Goal: Task Accomplishment & Management: Use online tool/utility

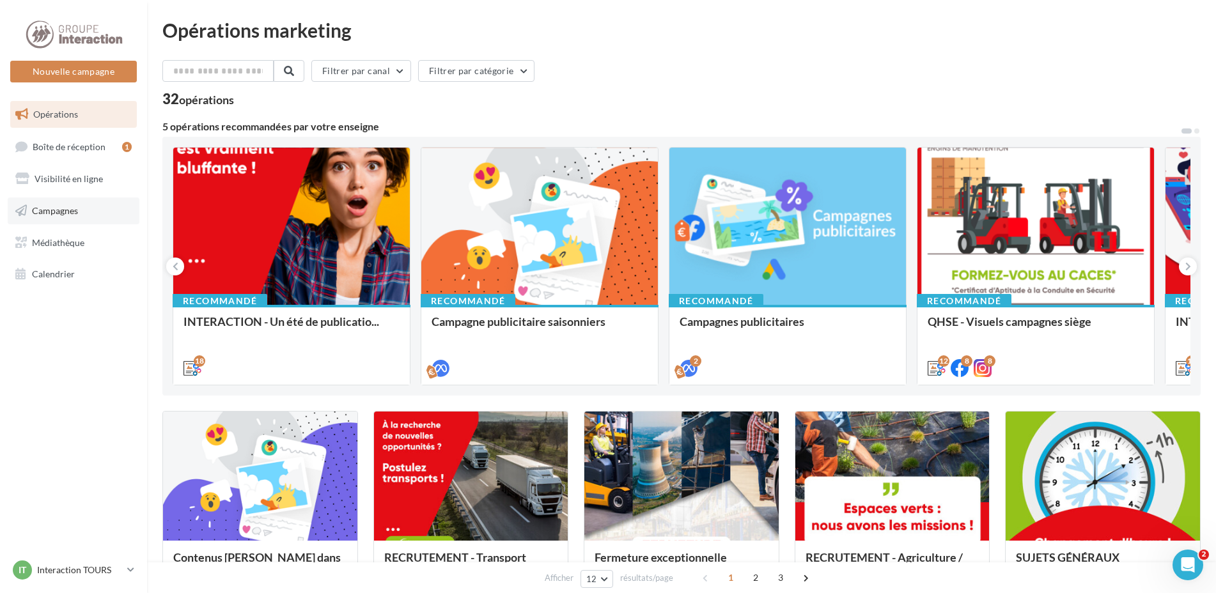
click at [66, 206] on span "Campagnes" at bounding box center [55, 210] width 46 height 11
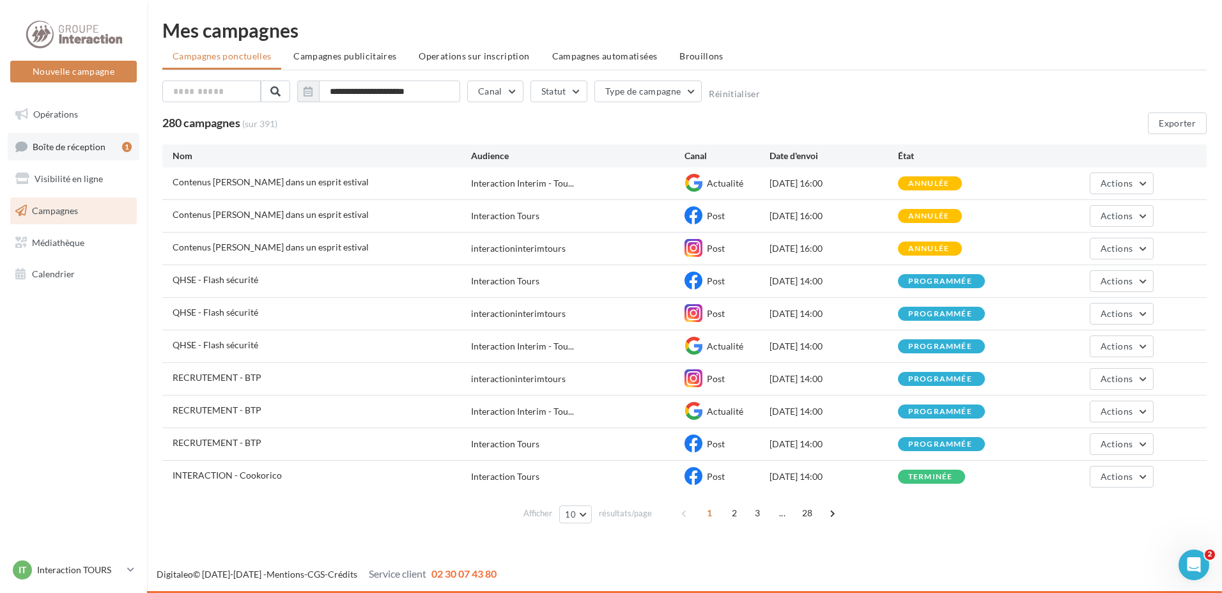
click at [92, 152] on link "Boîte de réception 1" at bounding box center [74, 146] width 132 height 27
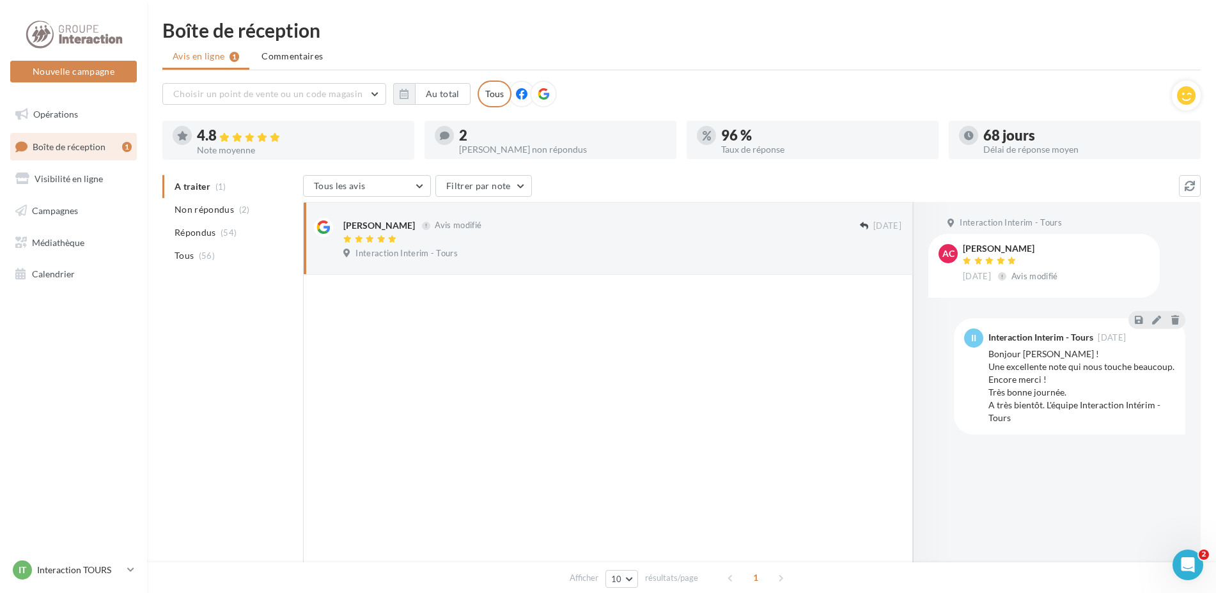
click at [486, 155] on div at bounding box center [551, 154] width 252 height 10
click at [455, 142] on div "2 Avis non répondus" at bounding box center [550, 140] width 231 height 28
click at [74, 68] on button "Nouvelle campagne" at bounding box center [73, 72] width 127 height 22
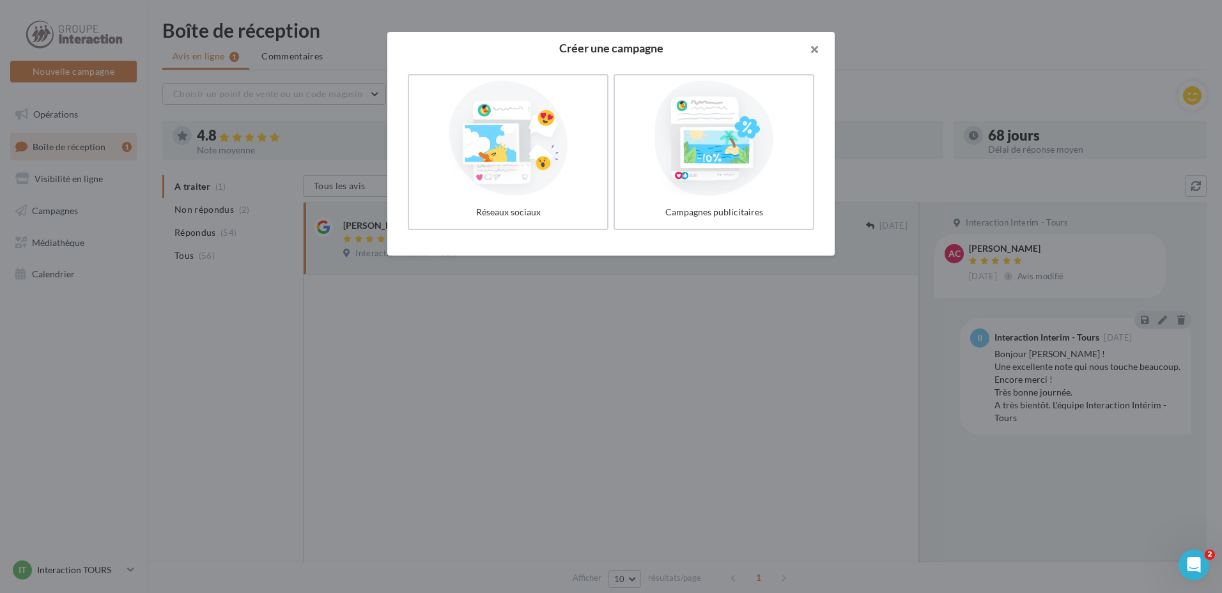
click at [822, 52] on button "button" at bounding box center [809, 51] width 51 height 38
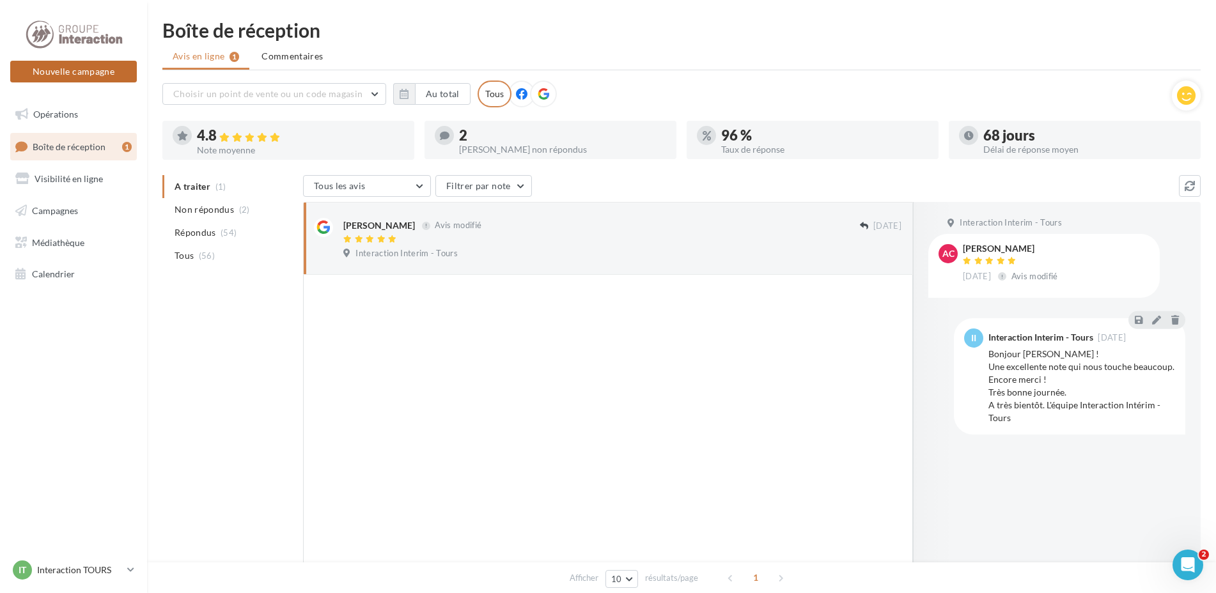
click at [70, 67] on button "Nouvelle campagne" at bounding box center [73, 72] width 127 height 22
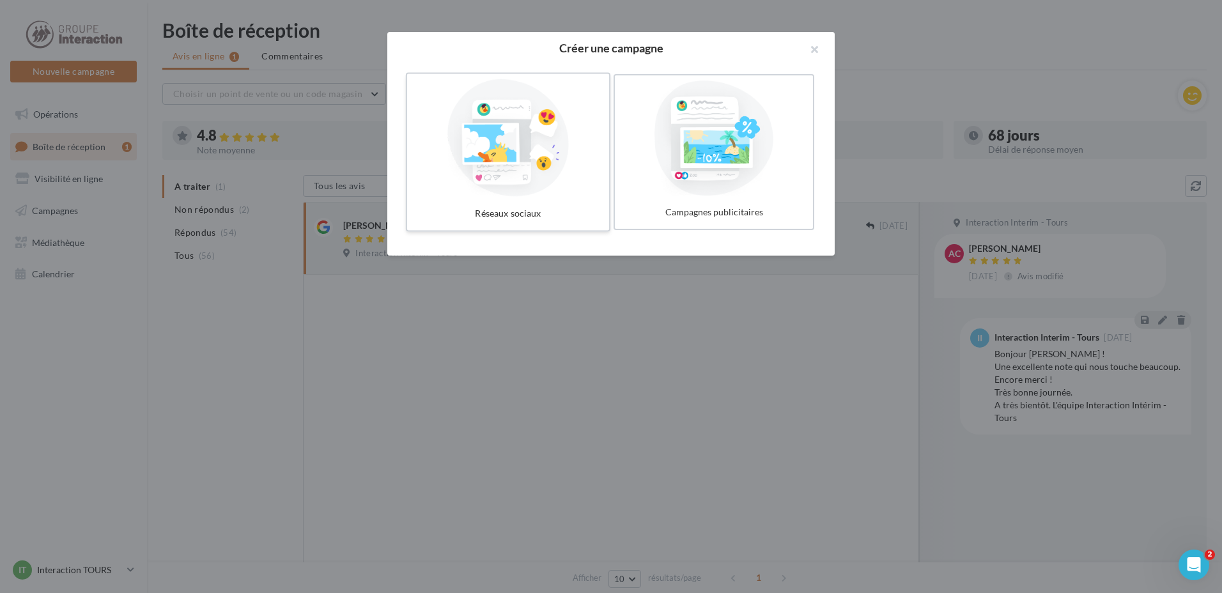
click at [572, 165] on div at bounding box center [508, 138] width 192 height 118
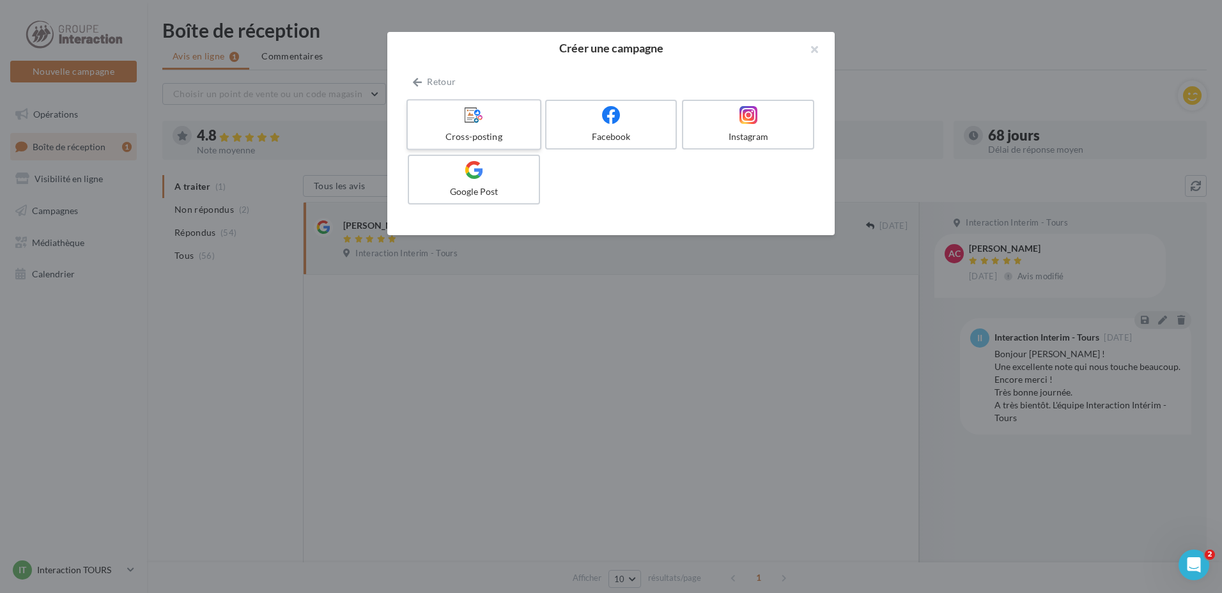
drag, startPoint x: 492, startPoint y: 131, endPoint x: 496, endPoint y: 125, distance: 7.5
click at [492, 130] on label "Cross-posting" at bounding box center [474, 124] width 135 height 51
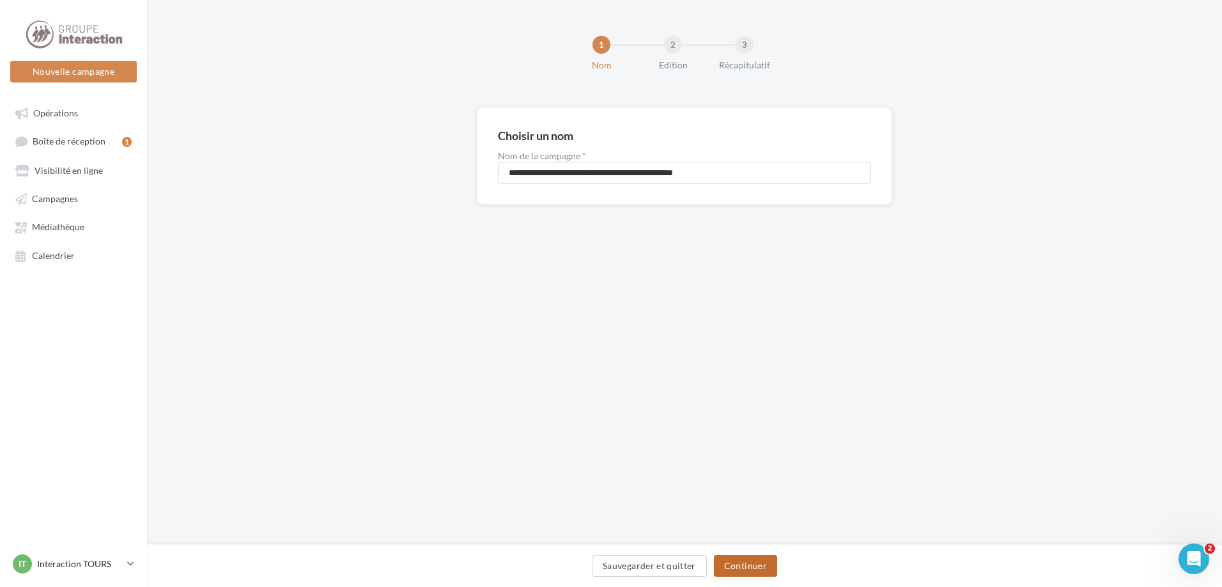
click at [752, 564] on button "Continuer" at bounding box center [745, 566] width 63 height 22
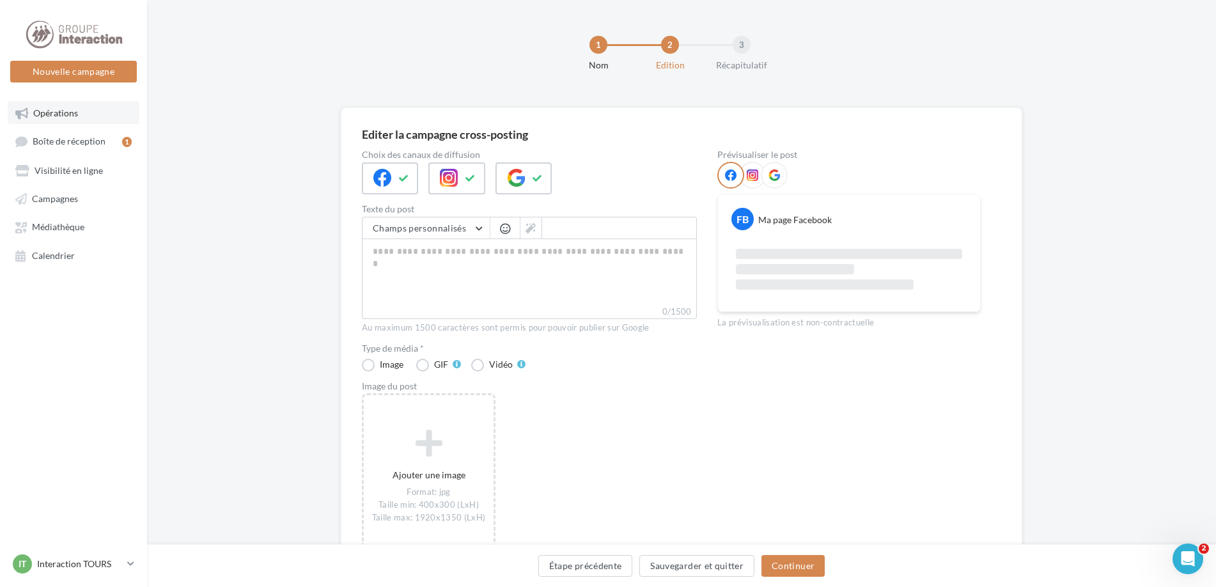
click at [68, 119] on link "Opérations" at bounding box center [74, 112] width 132 height 23
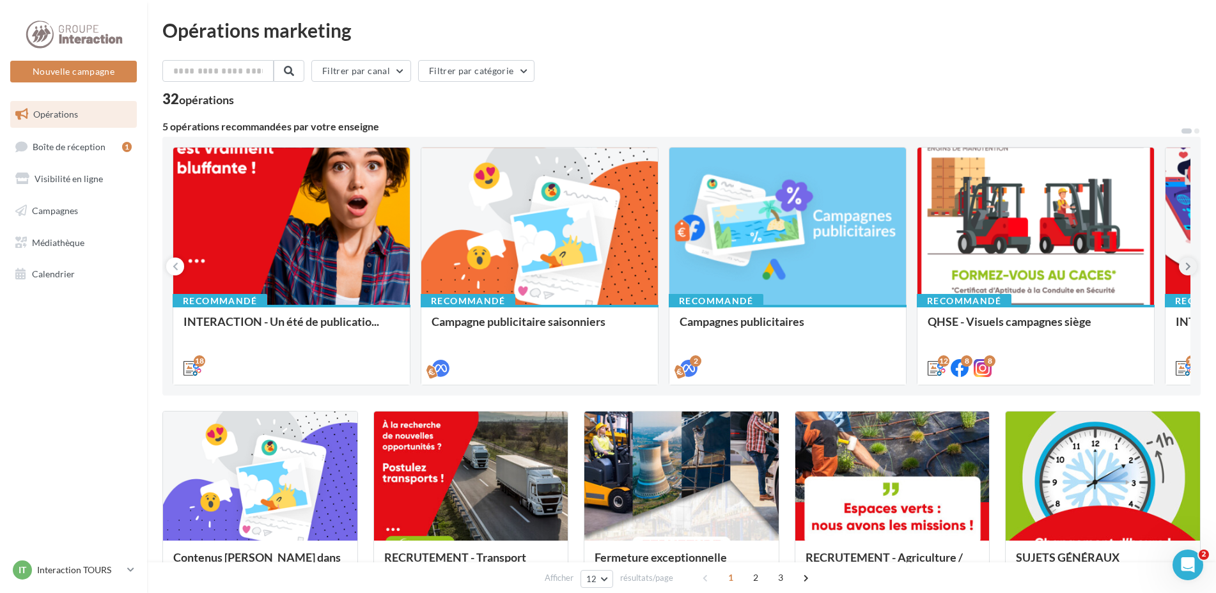
click at [1192, 272] on button at bounding box center [1188, 267] width 18 height 18
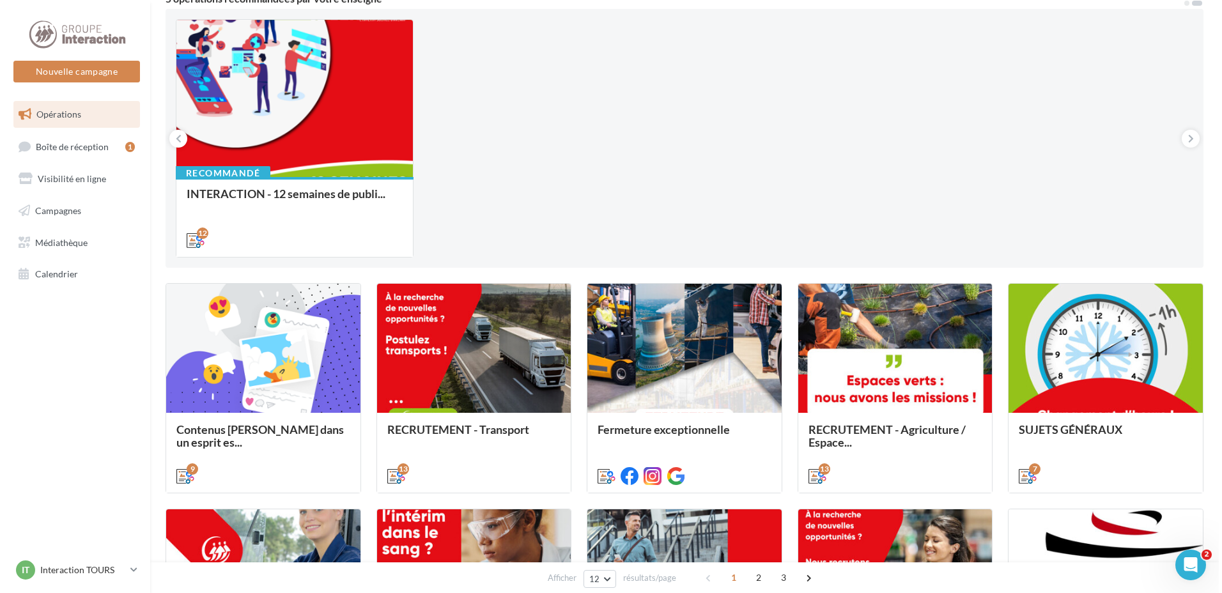
scroll to position [320, 0]
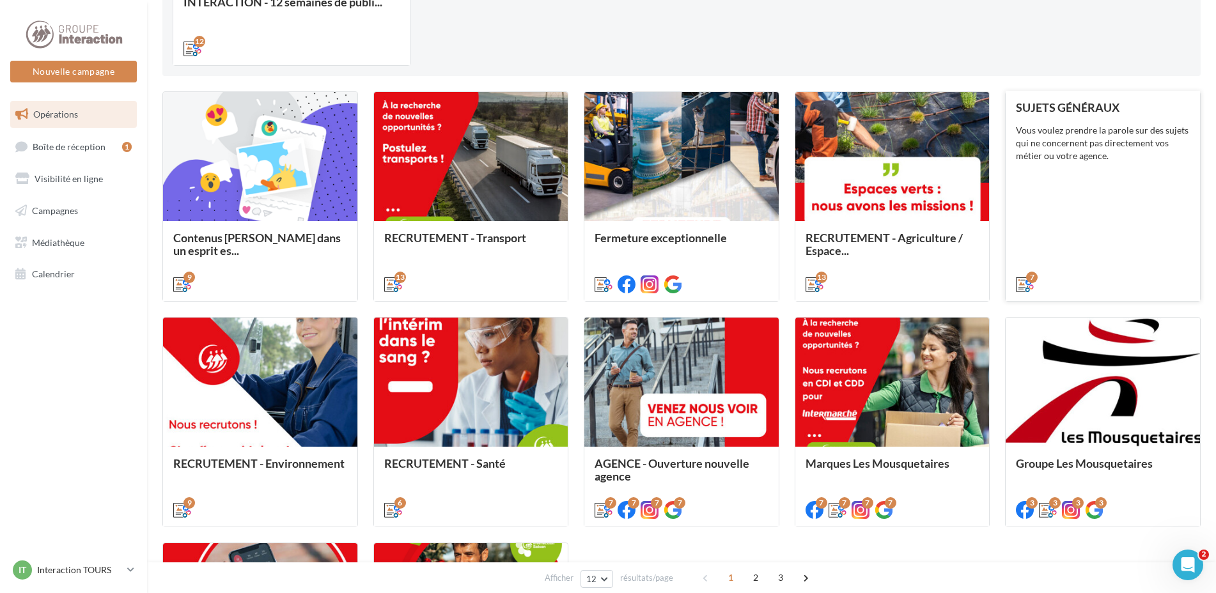
click at [1139, 184] on div "SUJETS GÉNÉRAUX Vous voulez prendre la parole sur des sujets qui ne concernent …" at bounding box center [1103, 195] width 174 height 189
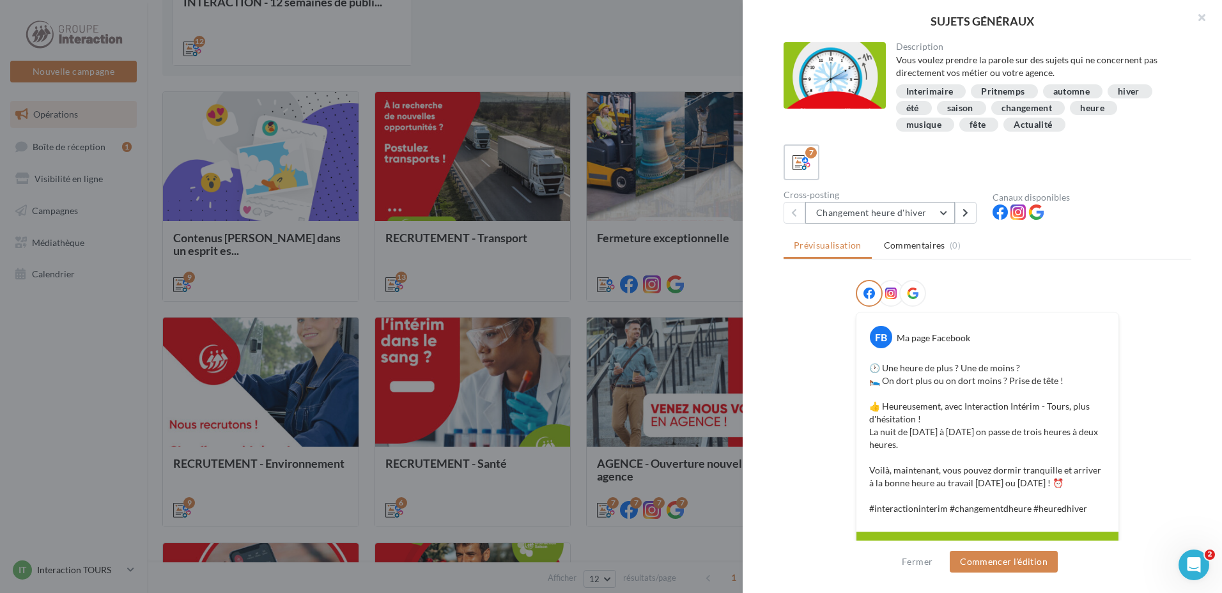
click at [920, 210] on button "Changement heure d'hiver" at bounding box center [881, 213] width 150 height 22
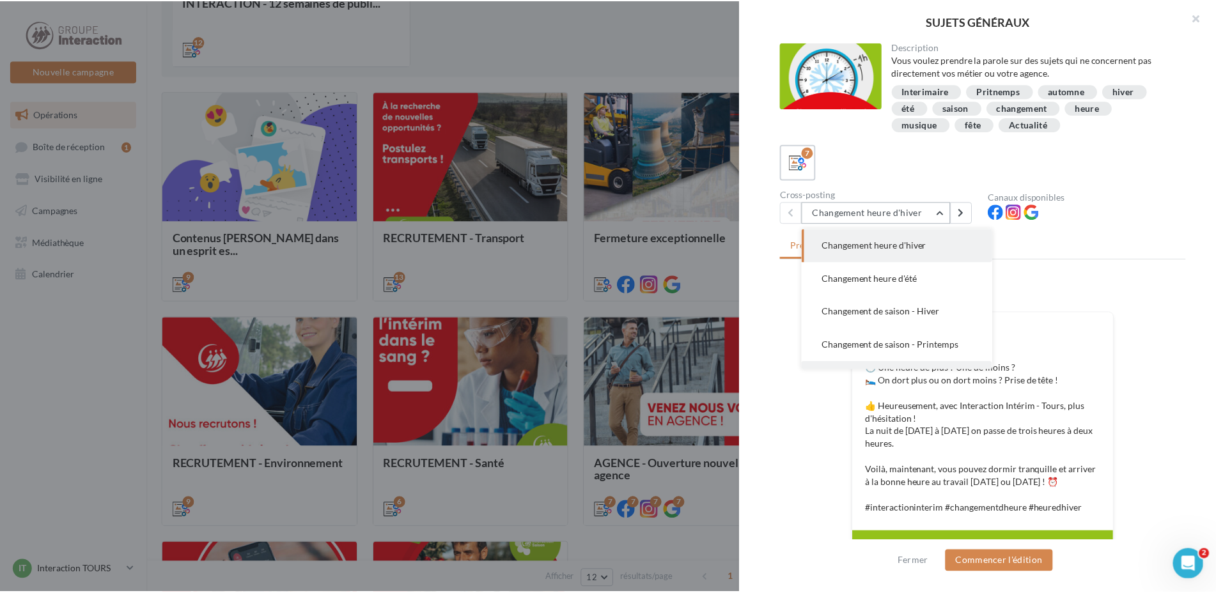
scroll to position [92, 0]
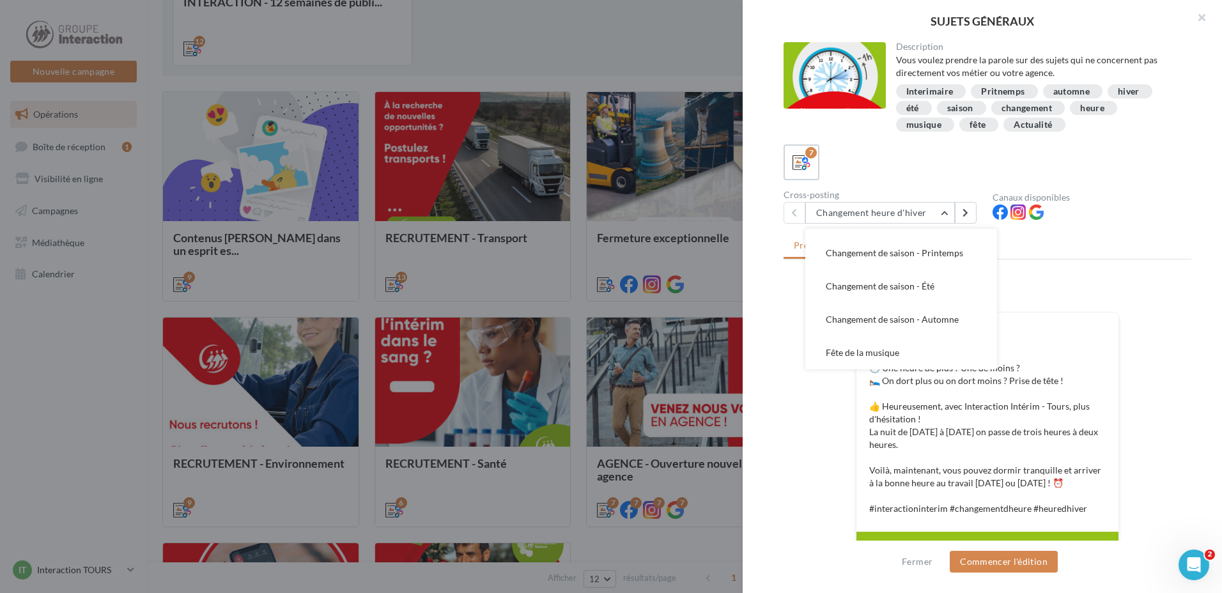
click at [1187, 254] on div "Description Vous voulez prendre la parole sur des sujets qui ne concernent pas …" at bounding box center [988, 297] width 490 height 510
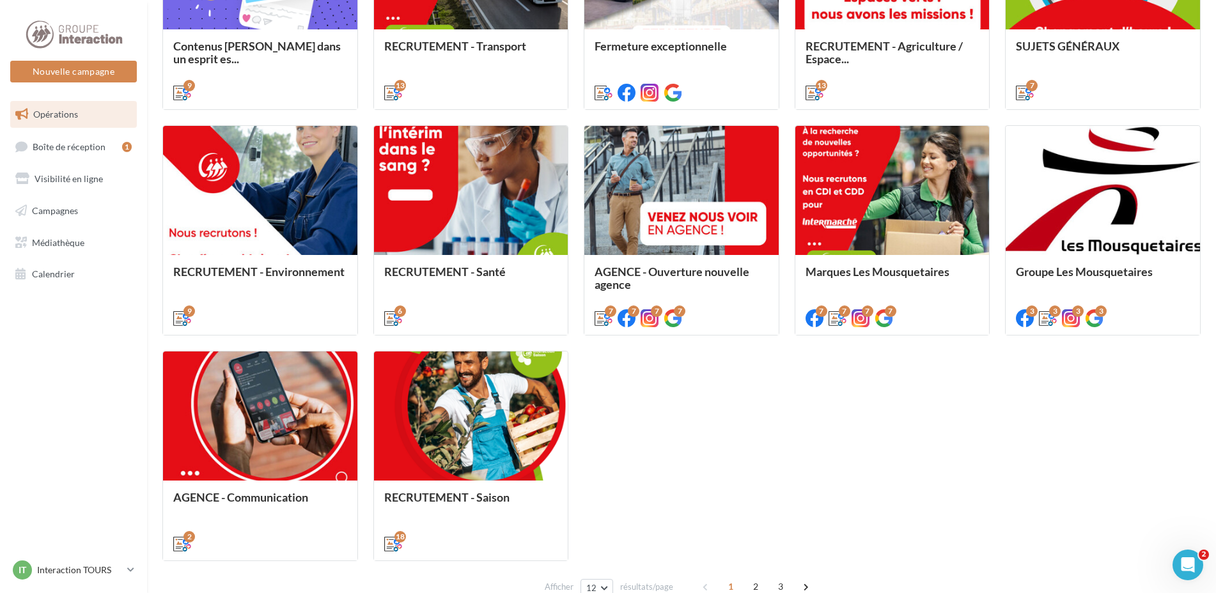
scroll to position [575, 0]
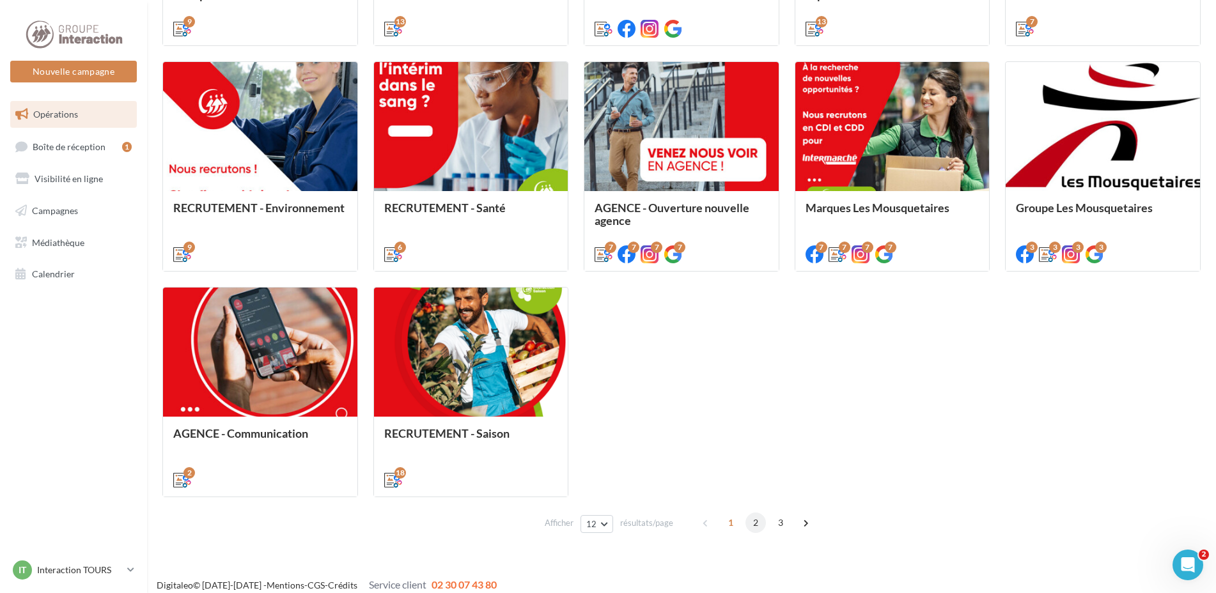
click at [757, 520] on span "2" at bounding box center [755, 523] width 20 height 20
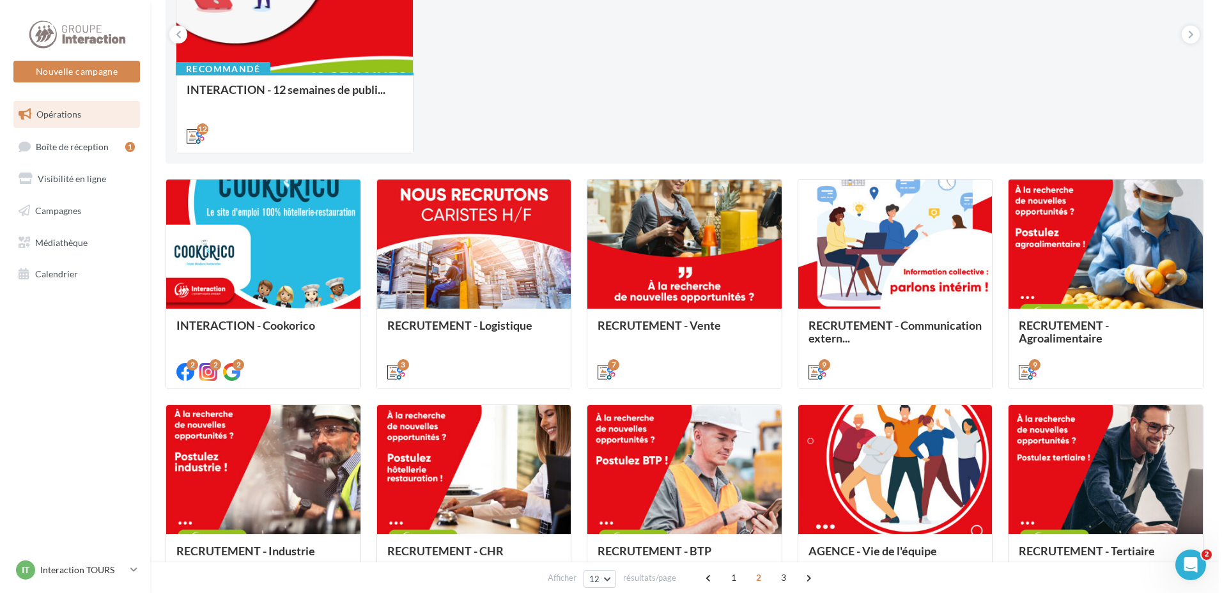
scroll to position [296, 0]
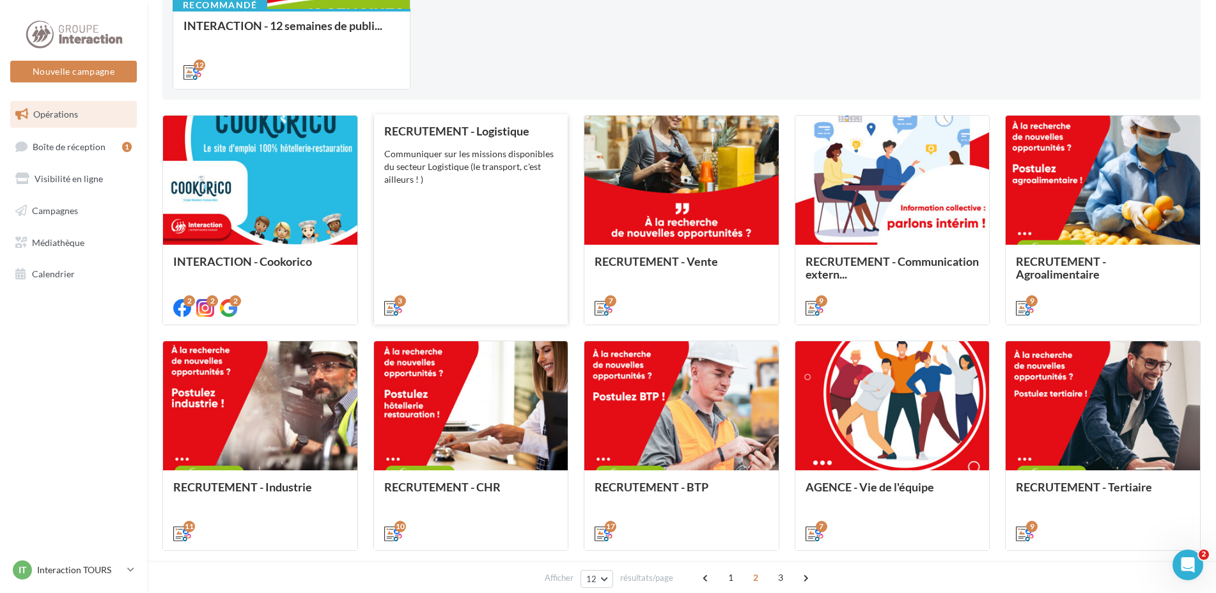
click at [481, 175] on div "Communiquer sur les missions disponibles du secteur Logistique (le transport, c…" at bounding box center [471, 167] width 174 height 38
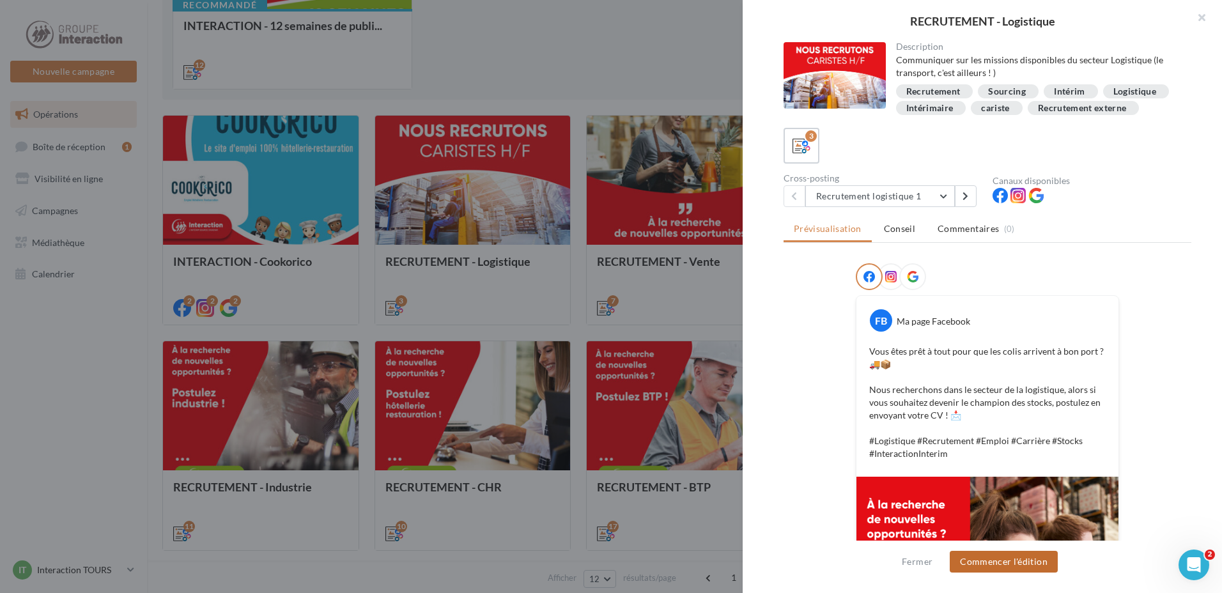
click at [1019, 565] on button "Commencer l'édition" at bounding box center [1004, 562] width 108 height 22
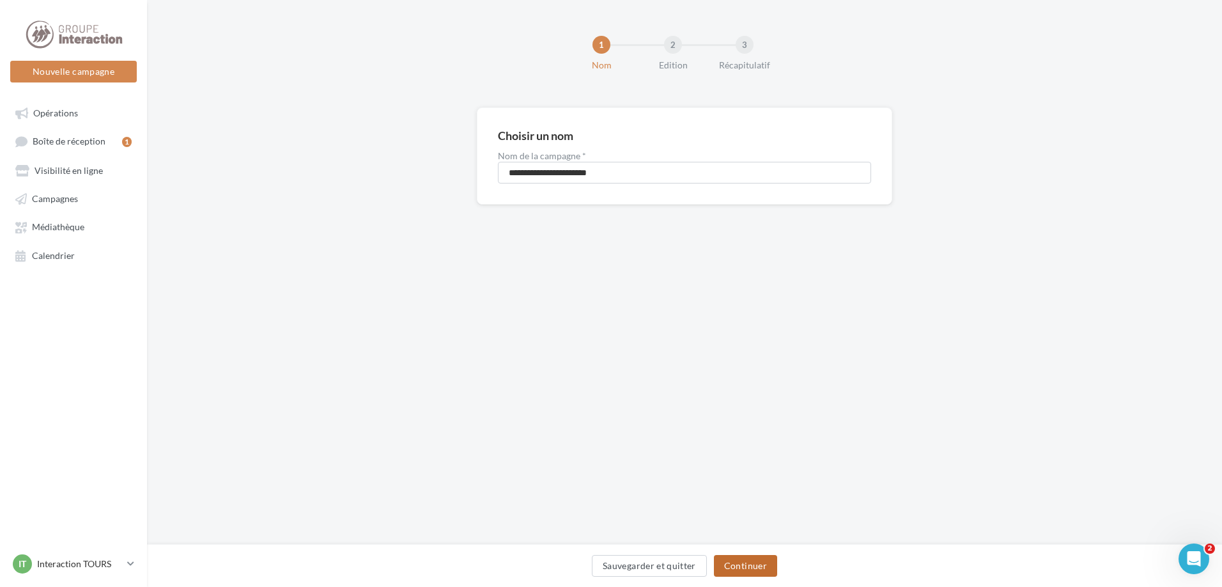
click at [760, 568] on button "Continuer" at bounding box center [745, 566] width 63 height 22
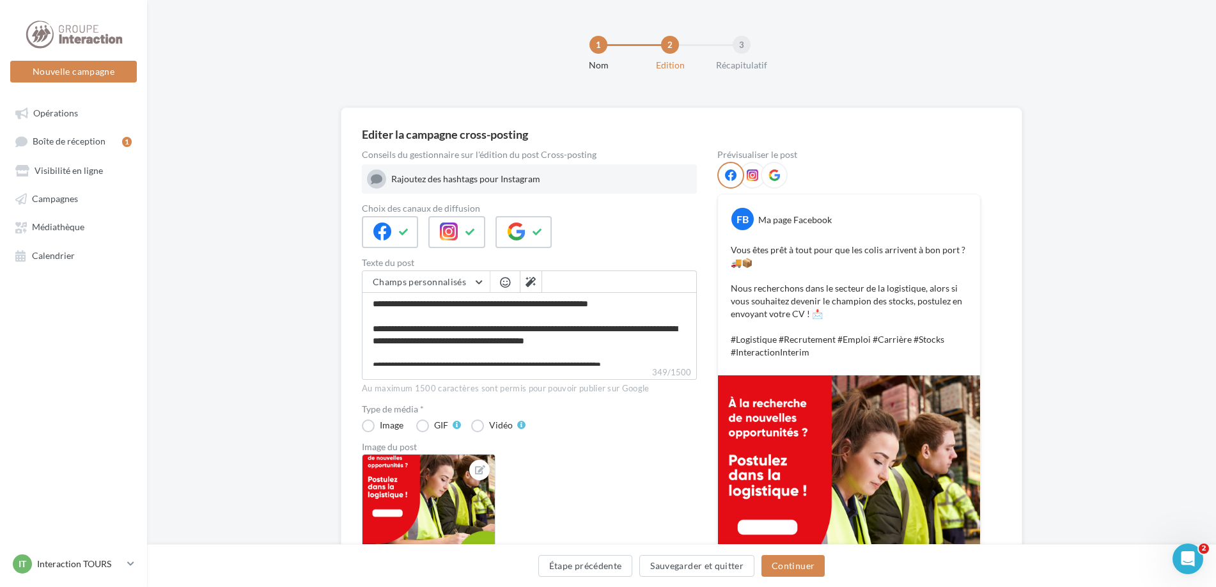
scroll to position [128, 0]
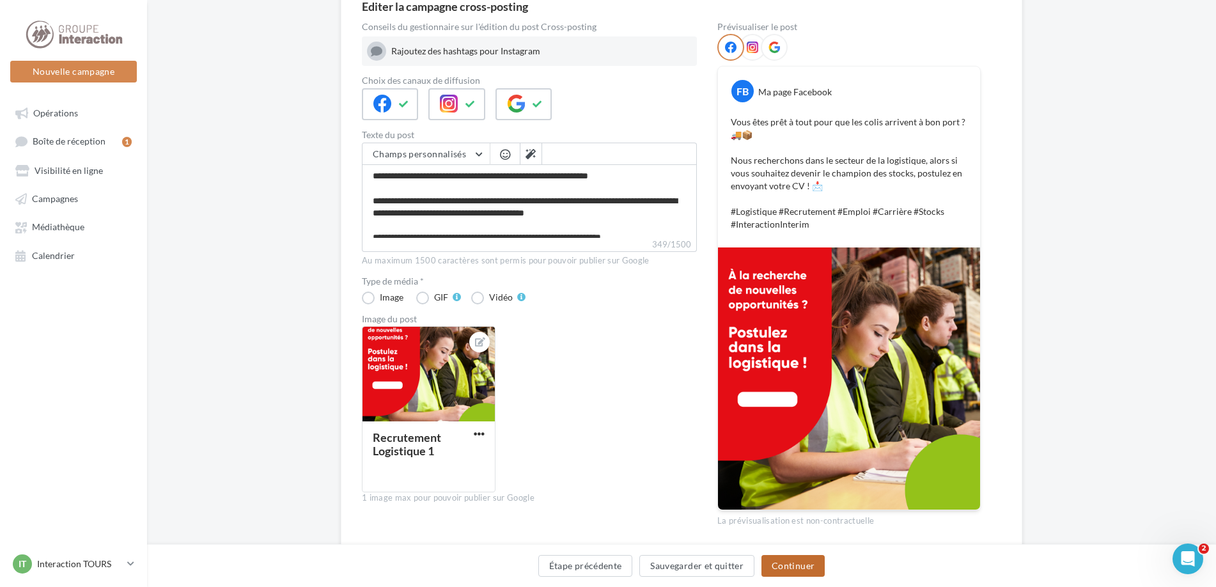
click at [790, 572] on button "Continuer" at bounding box center [792, 566] width 63 height 22
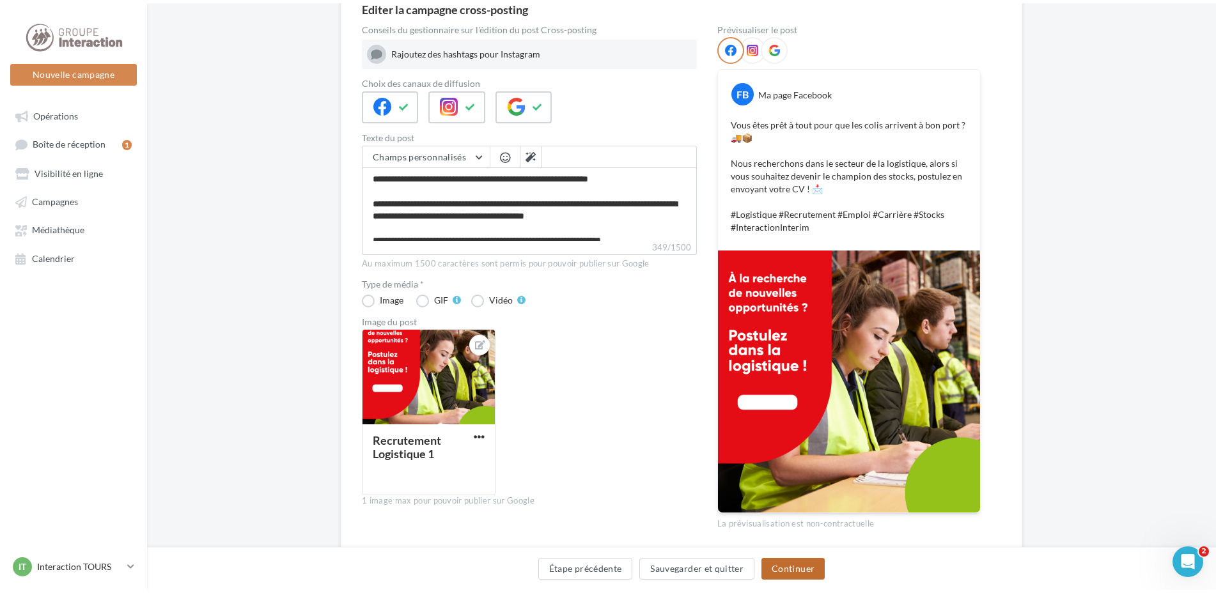
scroll to position [0, 0]
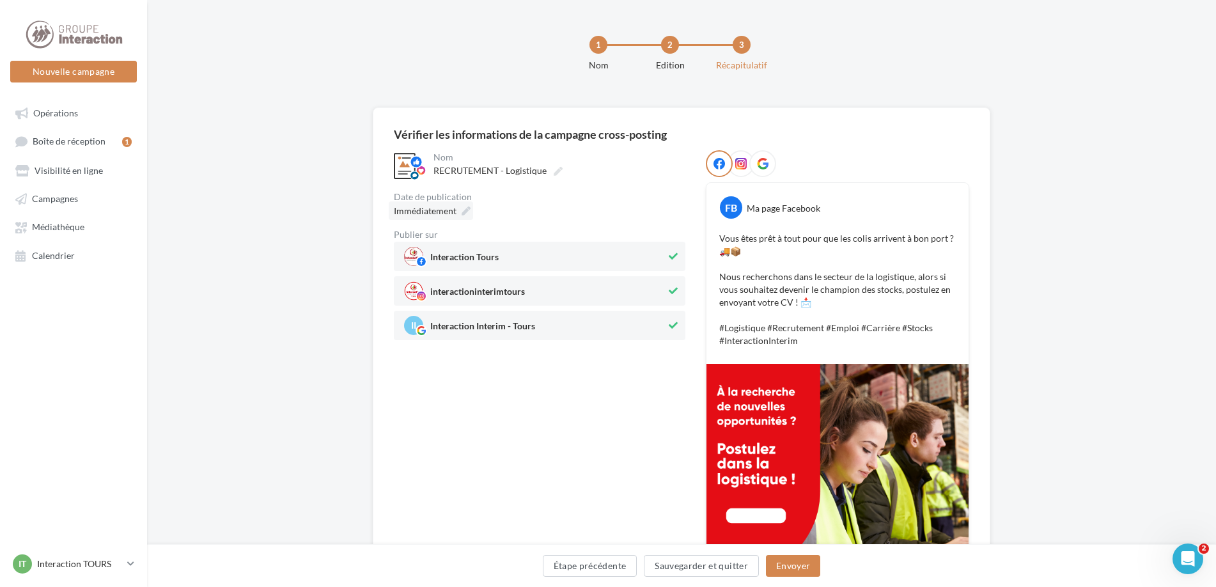
click at [435, 214] on span "Immédiatement" at bounding box center [425, 210] width 63 height 11
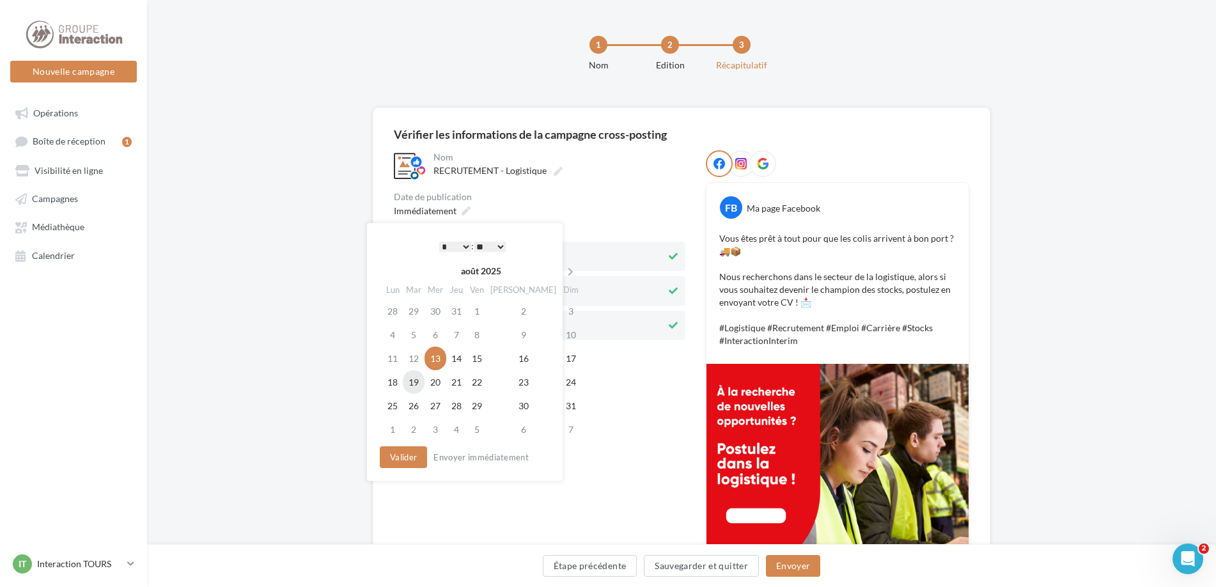
click at [409, 386] on td "19" at bounding box center [414, 382] width 22 height 24
click at [412, 457] on button "Valider" at bounding box center [403, 457] width 47 height 22
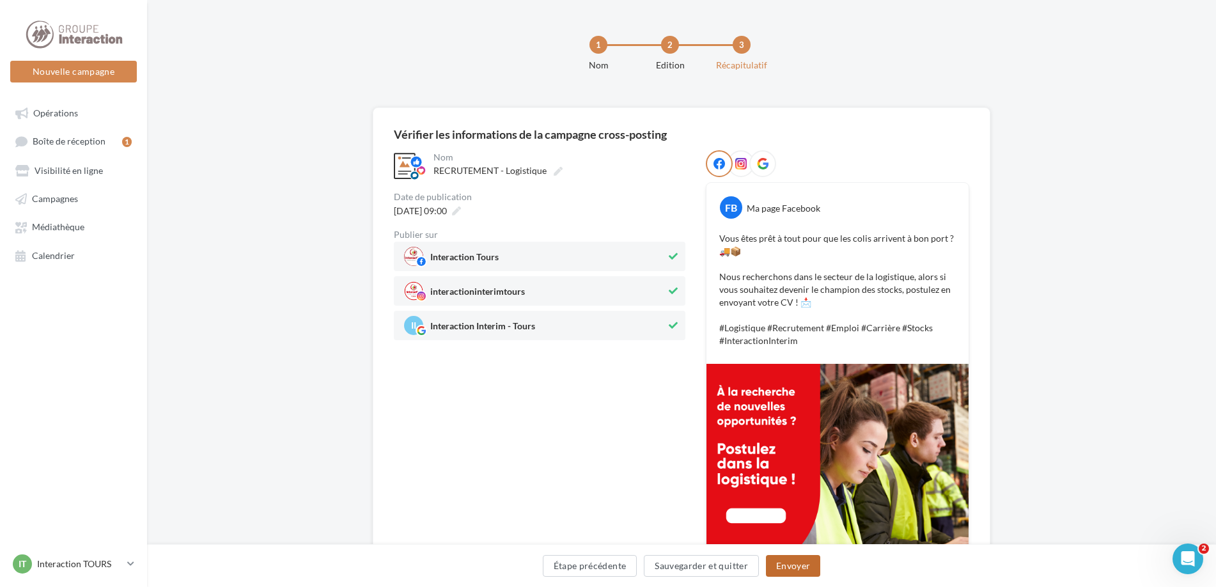
click at [807, 564] on button "Envoyer" at bounding box center [793, 566] width 54 height 22
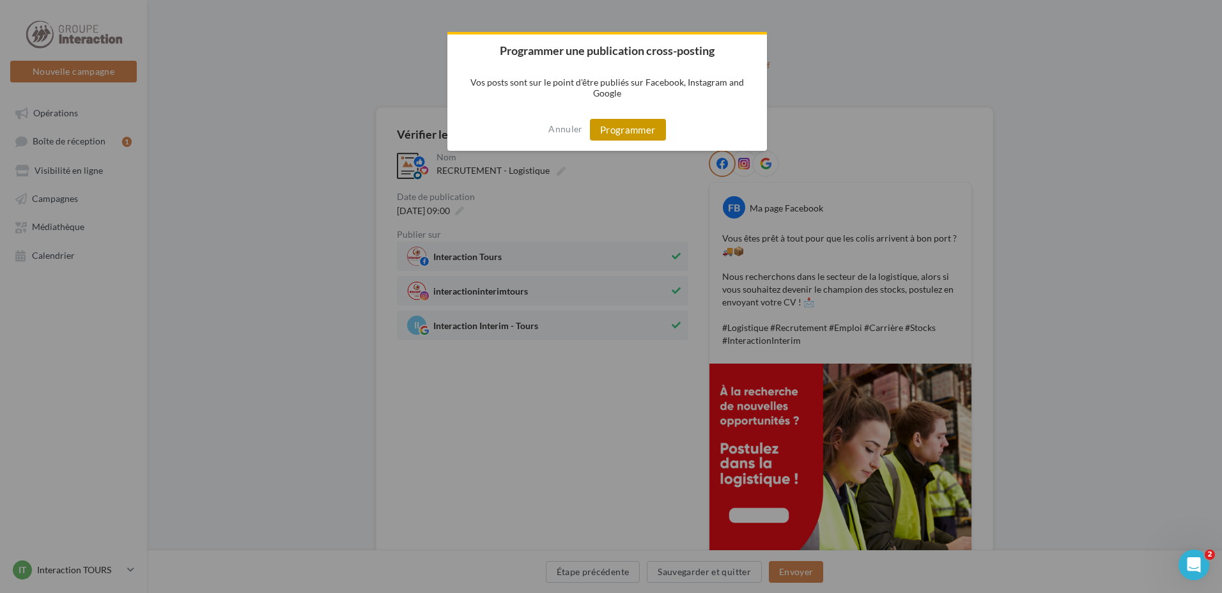
click at [635, 131] on button "Programmer" at bounding box center [628, 130] width 76 height 22
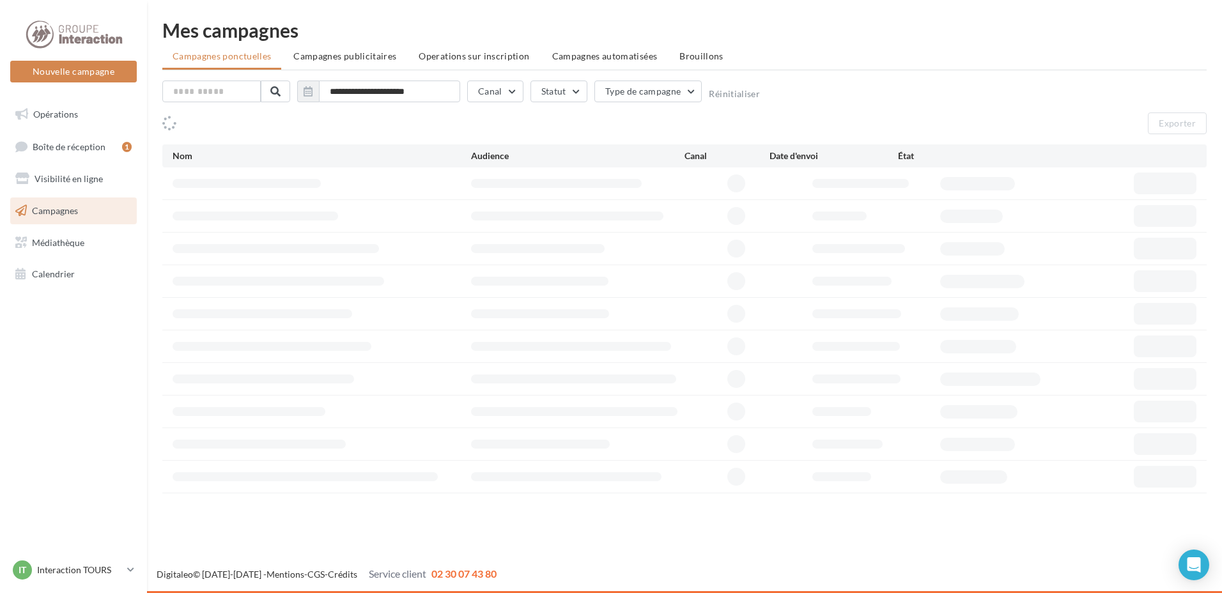
click at [70, 205] on link "Campagnes" at bounding box center [74, 211] width 132 height 27
click at [66, 114] on span "Opérations" at bounding box center [55, 114] width 45 height 11
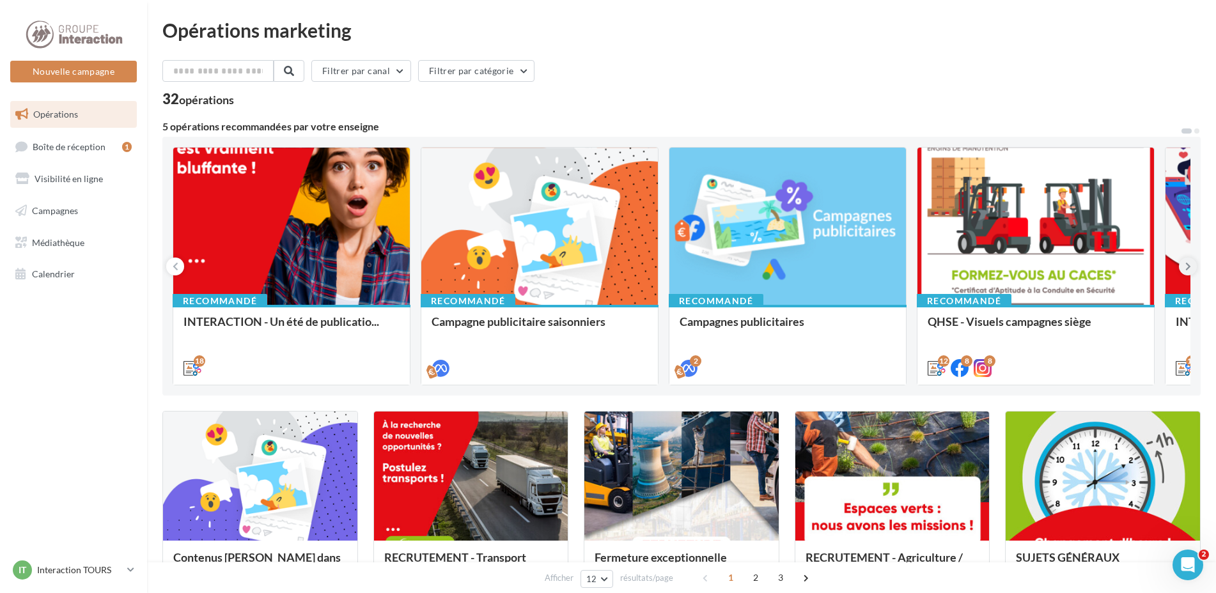
click at [1185, 269] on icon at bounding box center [1188, 266] width 6 height 13
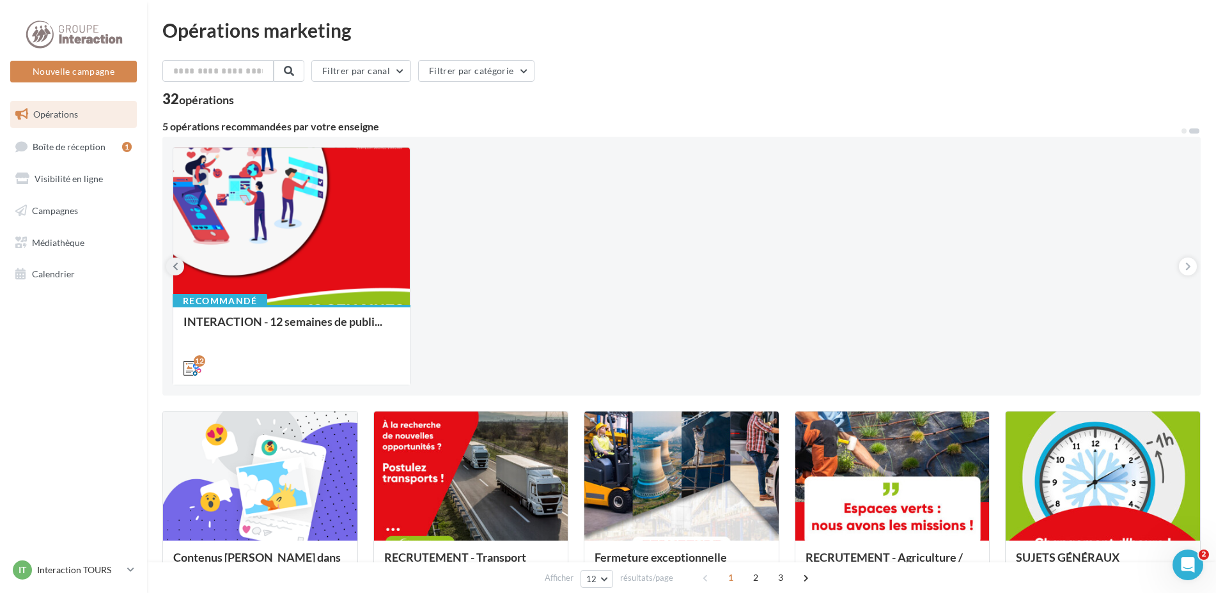
click at [171, 264] on button at bounding box center [175, 267] width 18 height 18
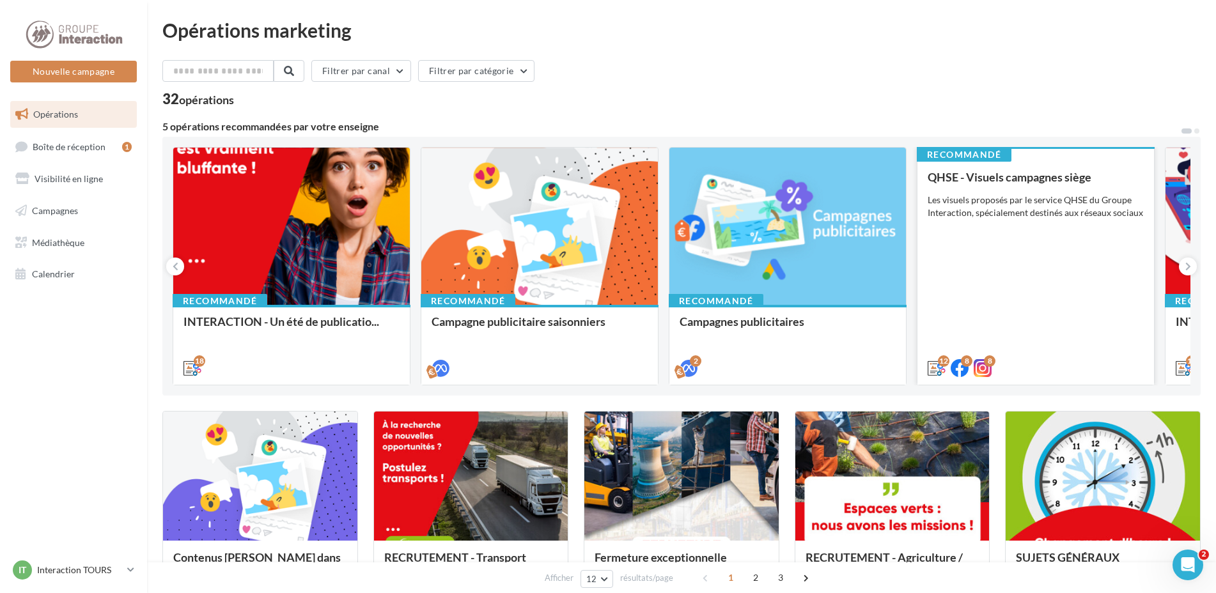
click at [1048, 230] on div "QHSE - Visuels campagnes siège Les visuels proposés par le service QHSE du Grou…" at bounding box center [1036, 272] width 216 height 203
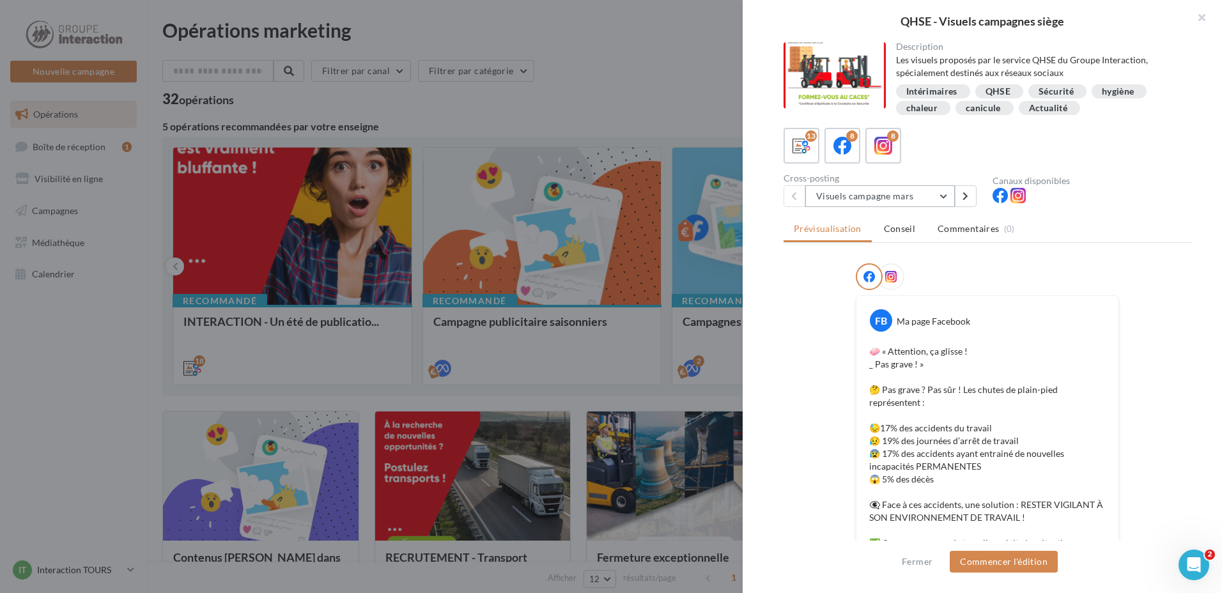
click at [928, 204] on button "Visuels campagne mars" at bounding box center [881, 196] width 150 height 22
click at [955, 136] on div "13 8 8" at bounding box center [988, 146] width 408 height 36
click at [985, 107] on div "canicule" at bounding box center [983, 109] width 35 height 10
click at [933, 200] on button "Visuels campagne mars" at bounding box center [881, 196] width 150 height 22
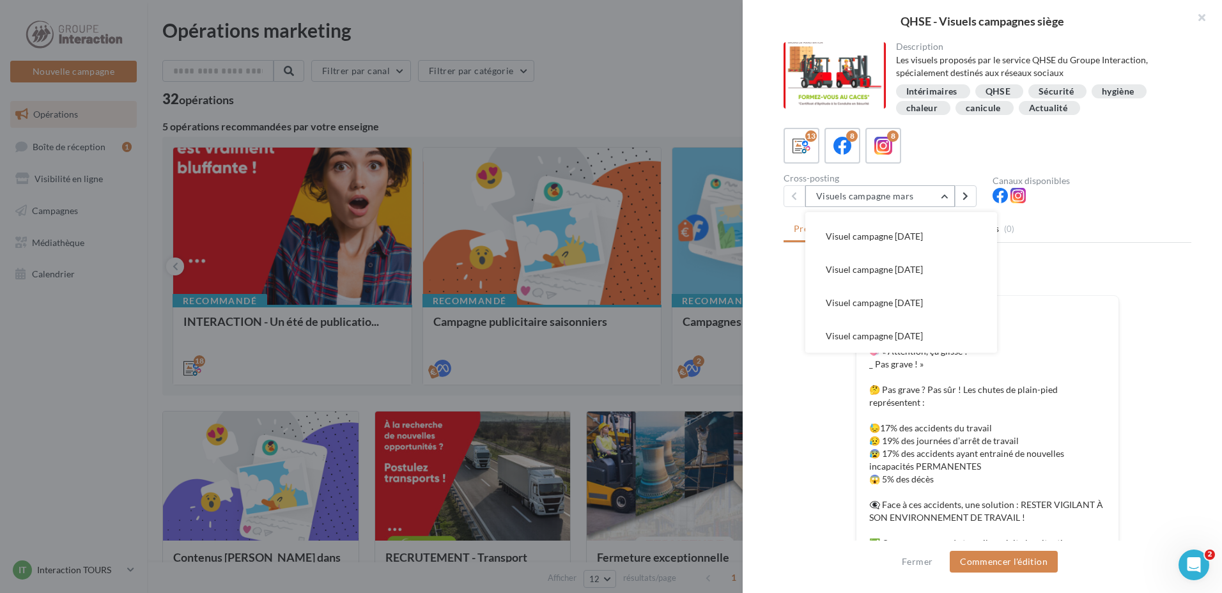
scroll to position [164, 0]
click at [883, 228] on span "Visuel campagne Août" at bounding box center [870, 231] width 89 height 11
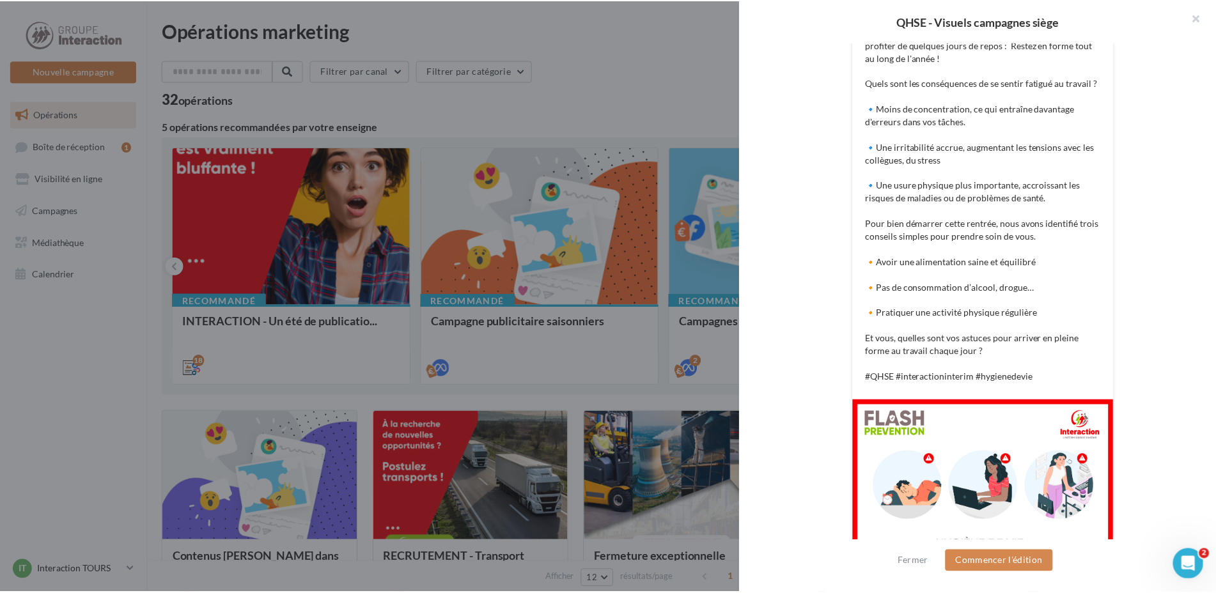
scroll to position [447, 0]
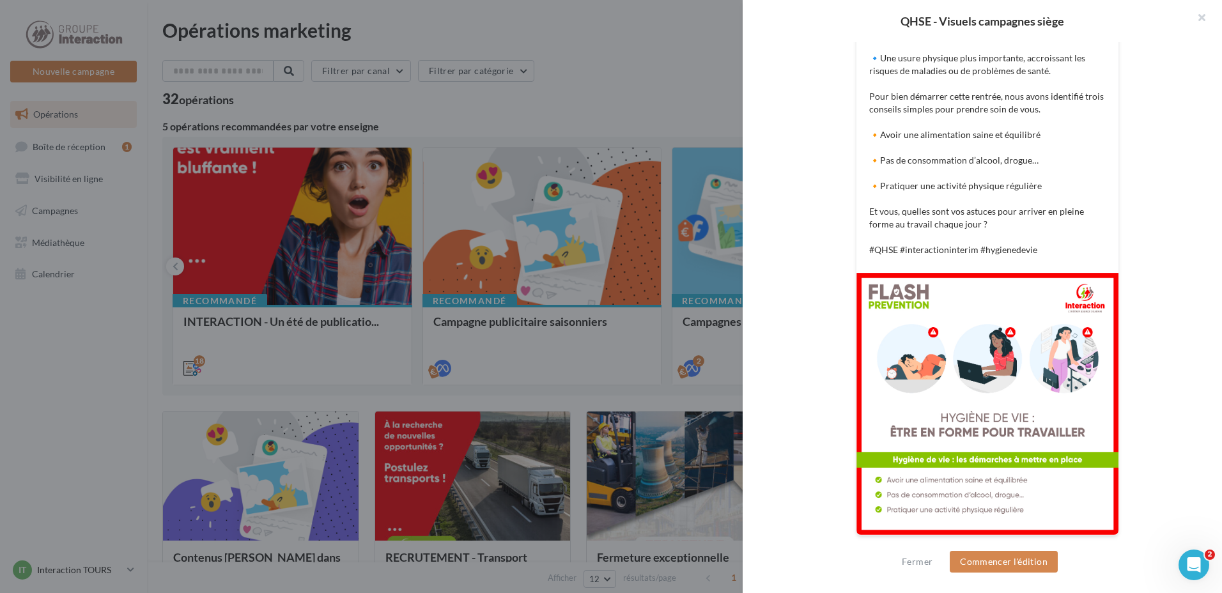
click at [679, 84] on div at bounding box center [611, 296] width 1222 height 593
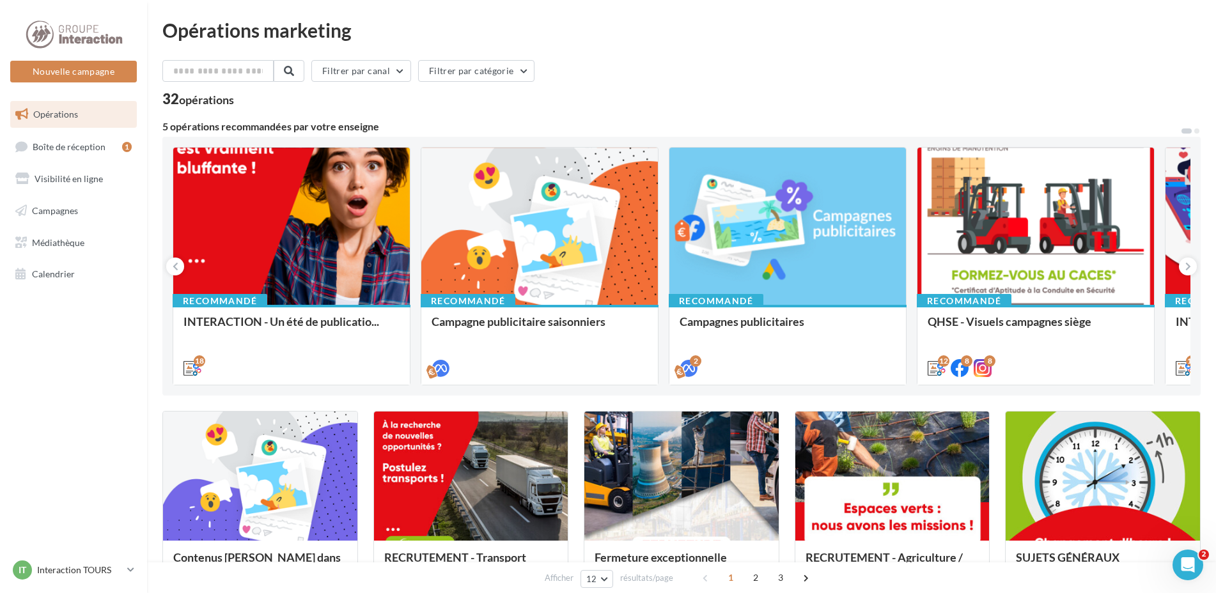
click at [52, 110] on span "Opérations" at bounding box center [55, 114] width 45 height 11
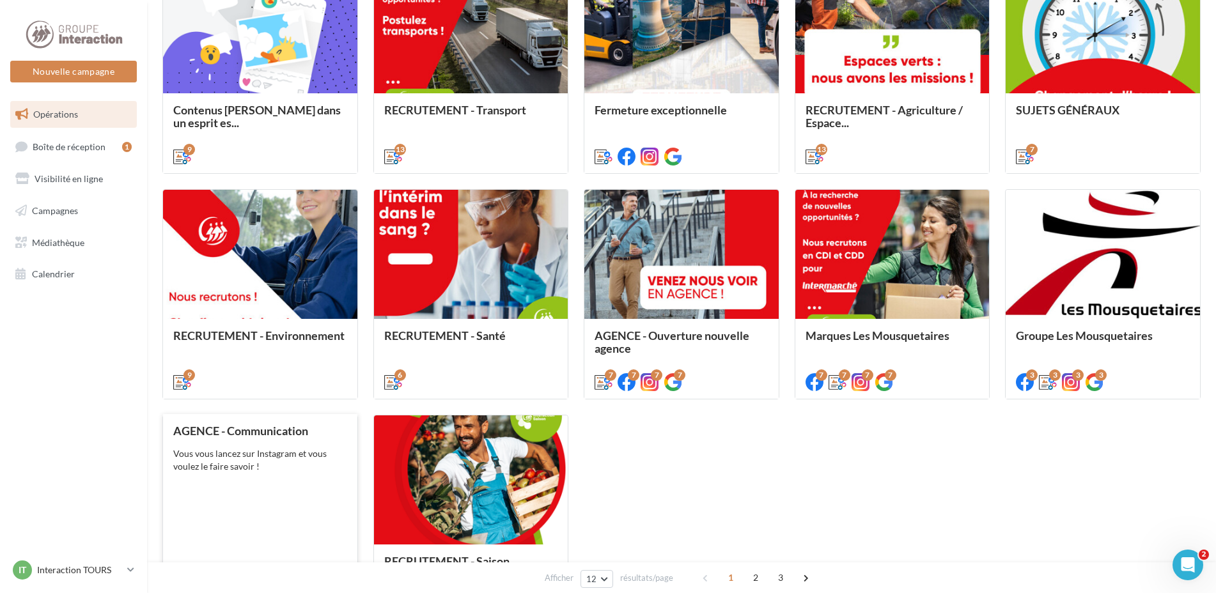
scroll to position [511, 0]
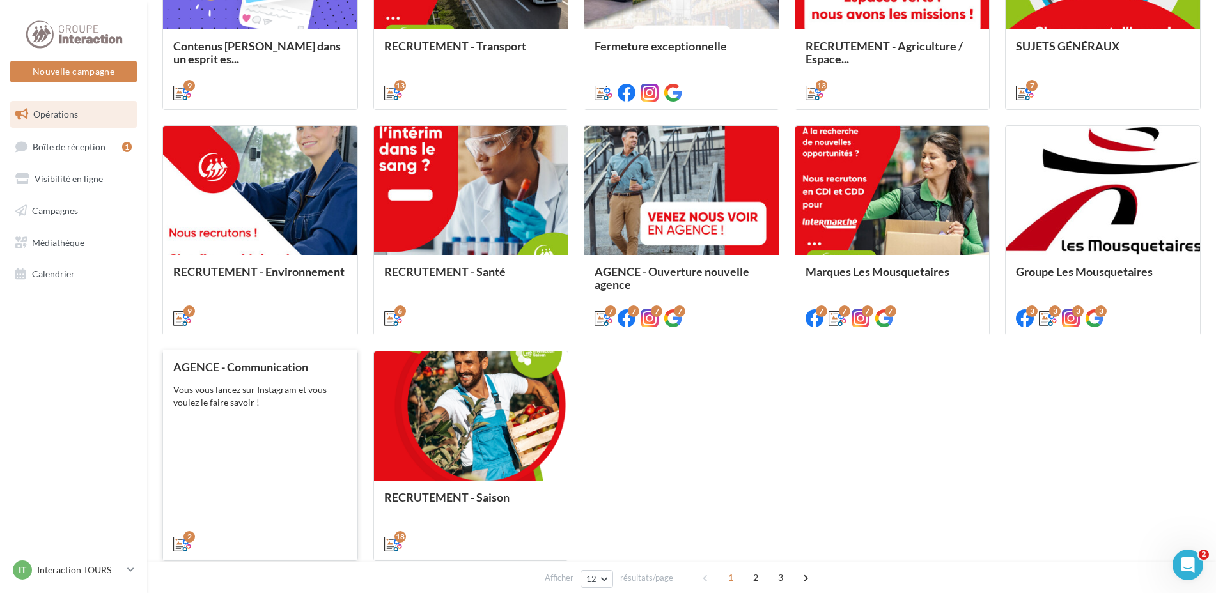
click at [294, 427] on div "AGENCE - Communication Vous vous lancez sur Instagram et vous voulez le faire s…" at bounding box center [260, 455] width 174 height 189
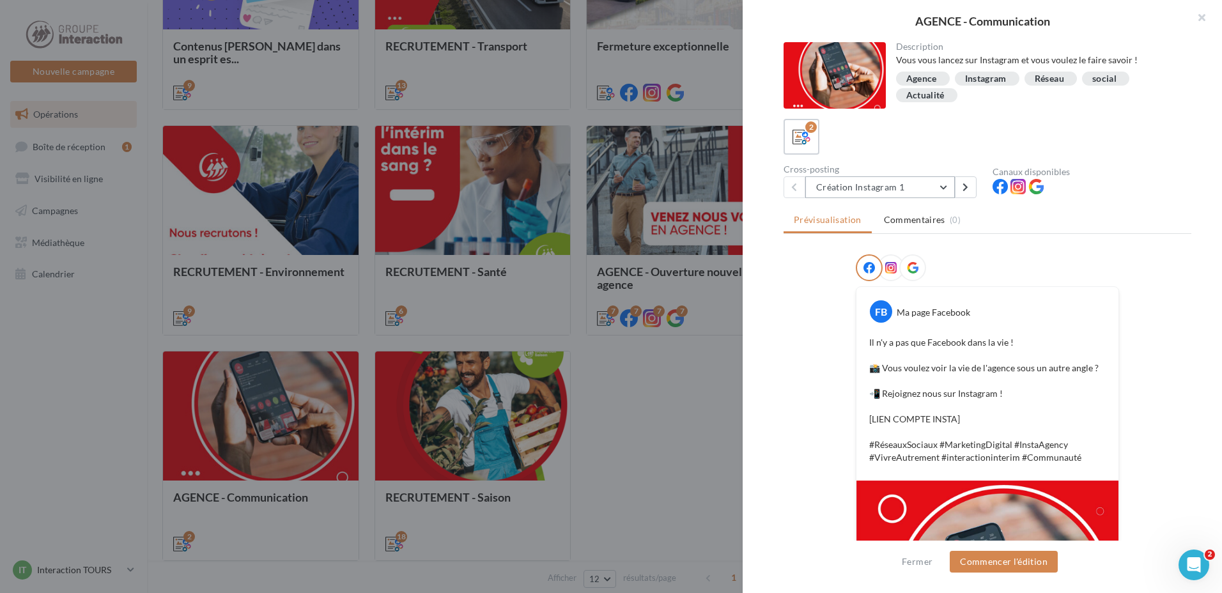
click at [919, 185] on button "Création Instagram 1" at bounding box center [881, 187] width 150 height 22
click at [886, 251] on span "Création Instagram 2" at bounding box center [868, 252] width 84 height 11
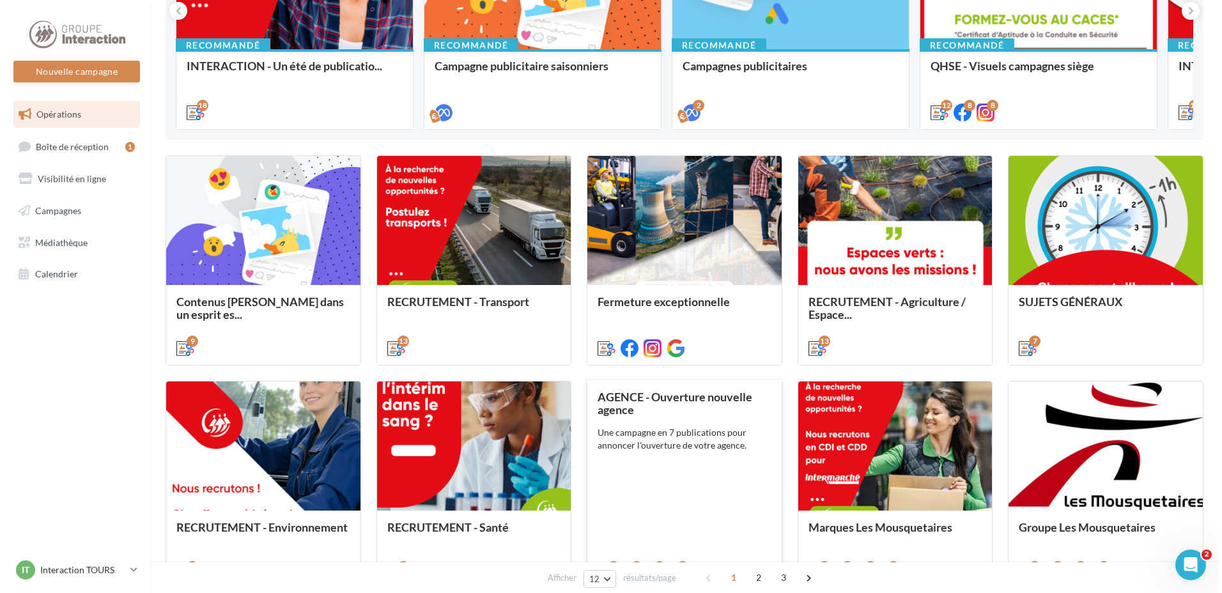
scroll to position [0, 0]
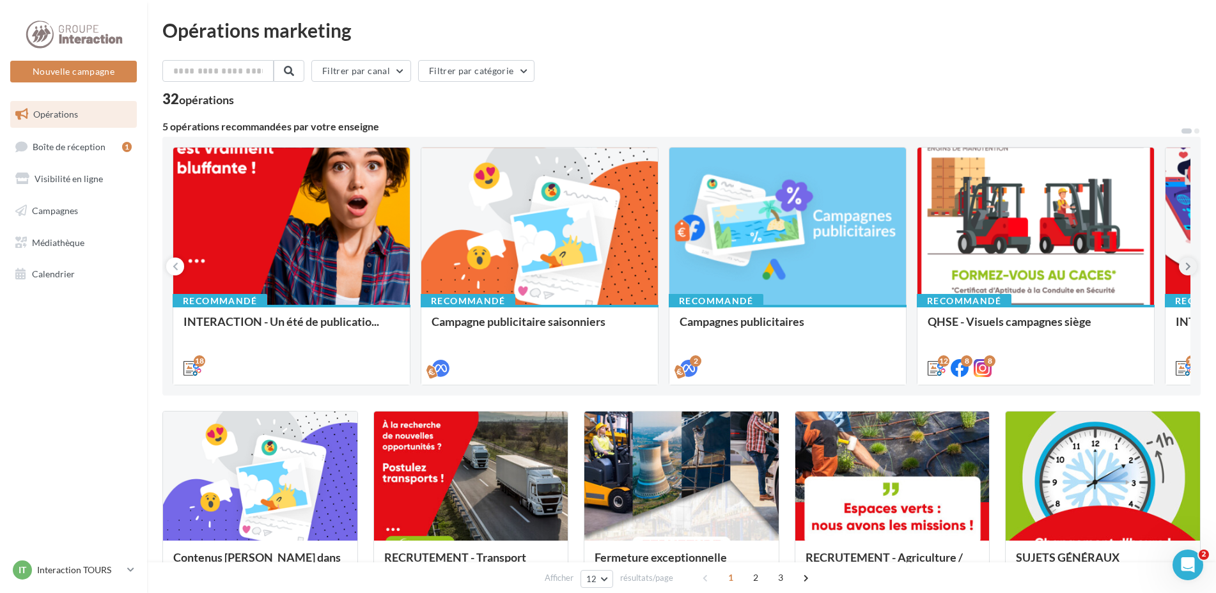
click at [1190, 266] on icon at bounding box center [1188, 266] width 6 height 13
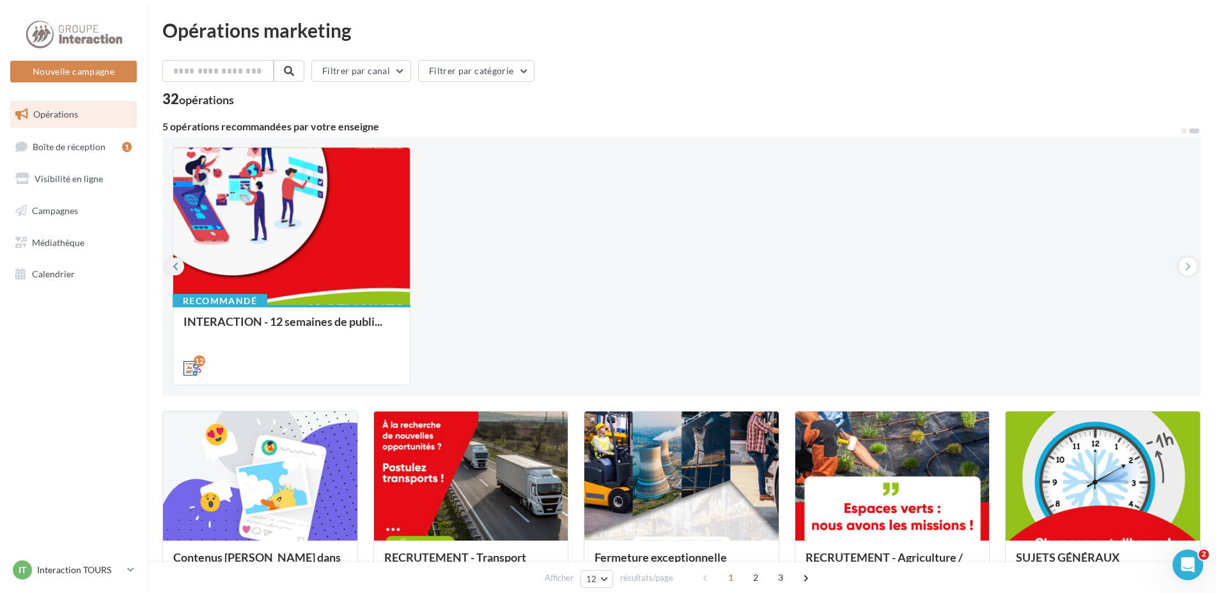
click at [180, 259] on button at bounding box center [175, 267] width 18 height 18
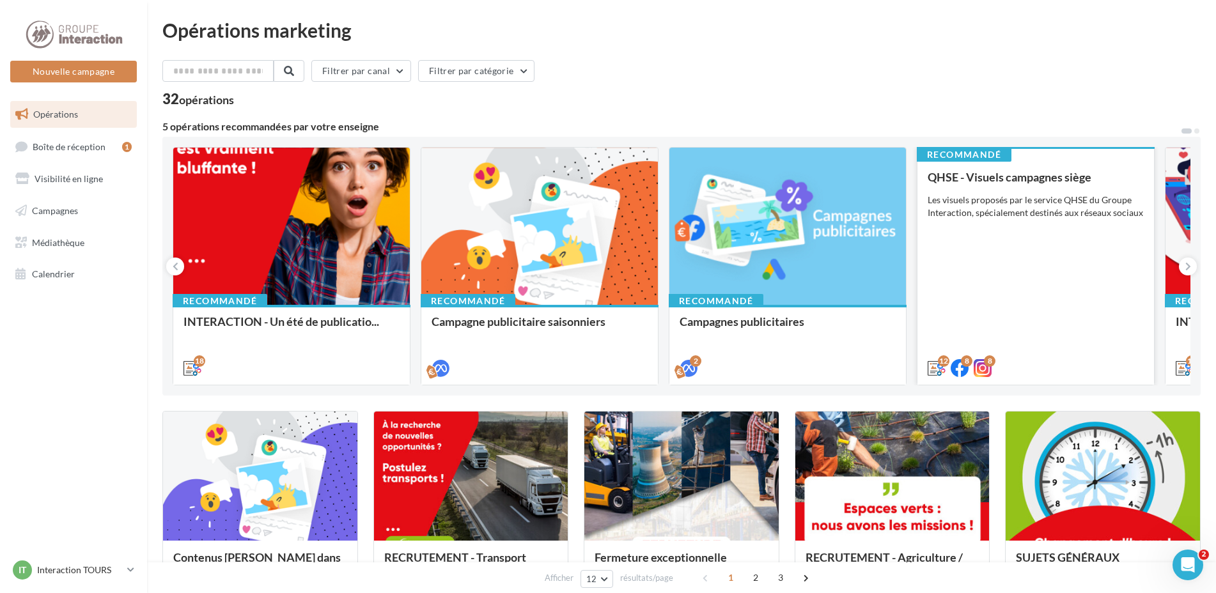
click at [1085, 206] on div "Les visuels proposés par le service QHSE du Groupe Interaction, spécialement de…" at bounding box center [1036, 207] width 216 height 26
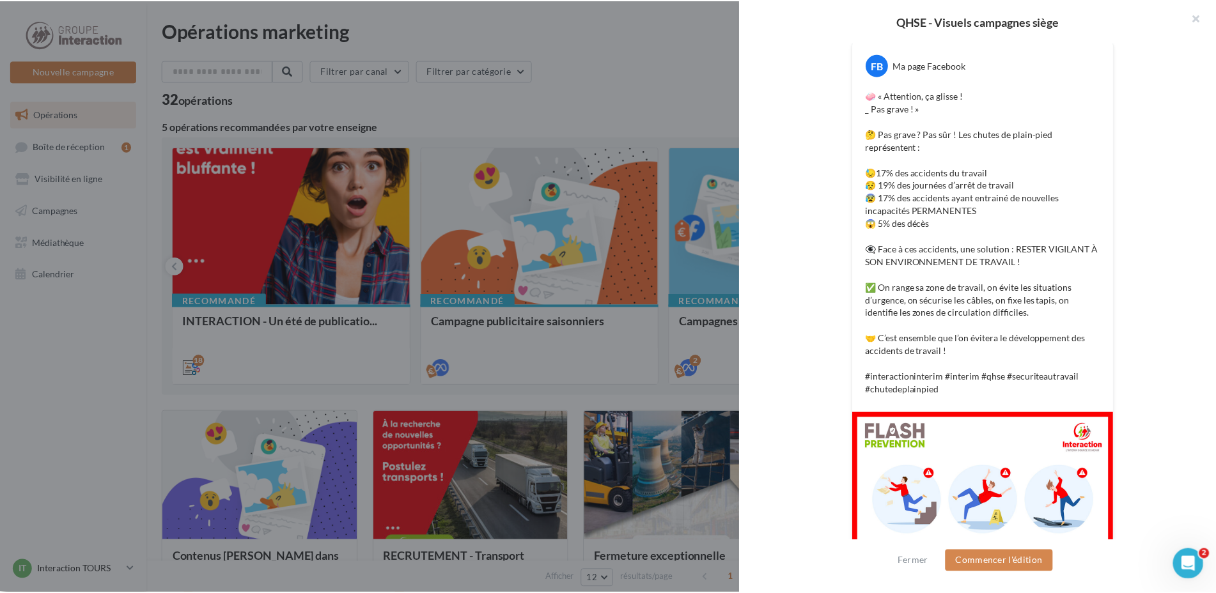
scroll to position [396, 0]
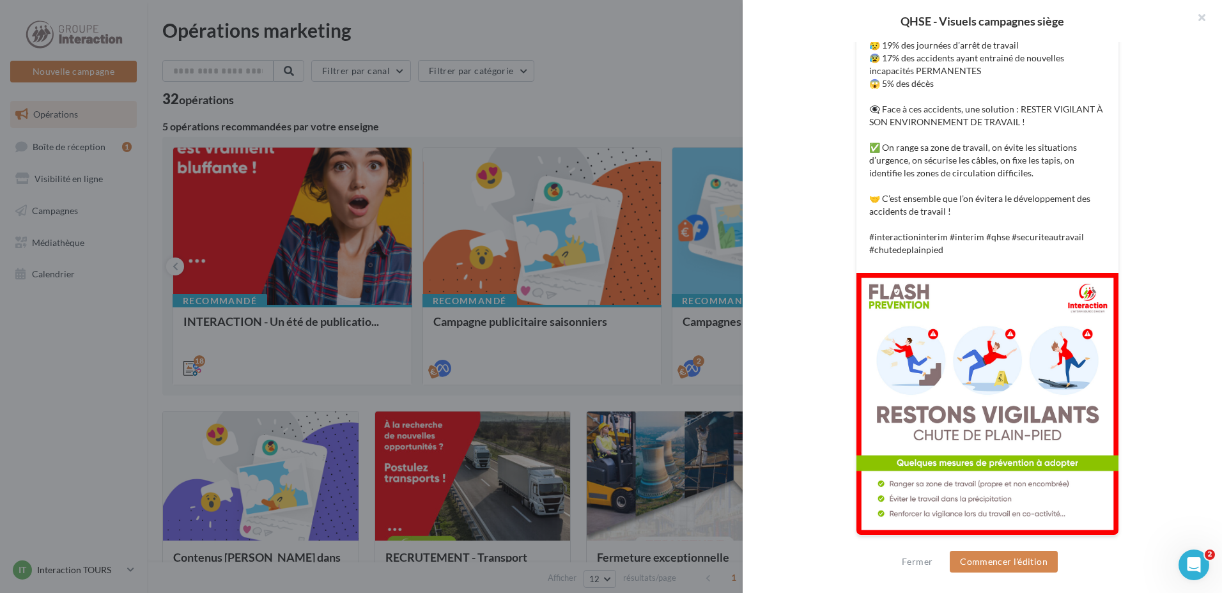
click at [665, 109] on div at bounding box center [611, 296] width 1222 height 593
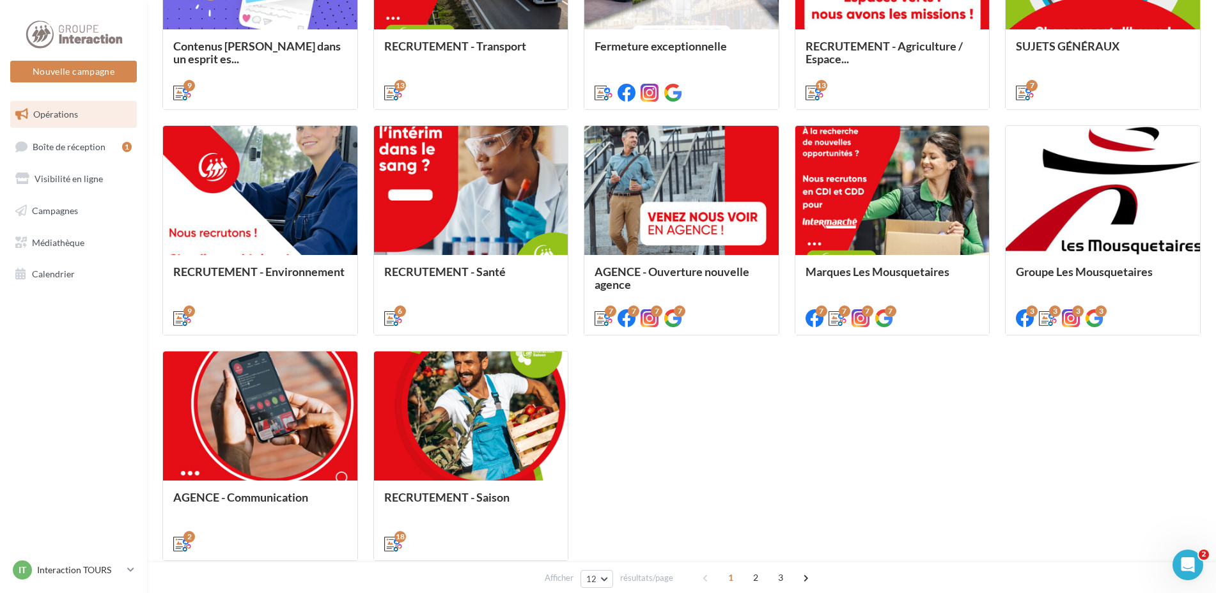
scroll to position [586, 0]
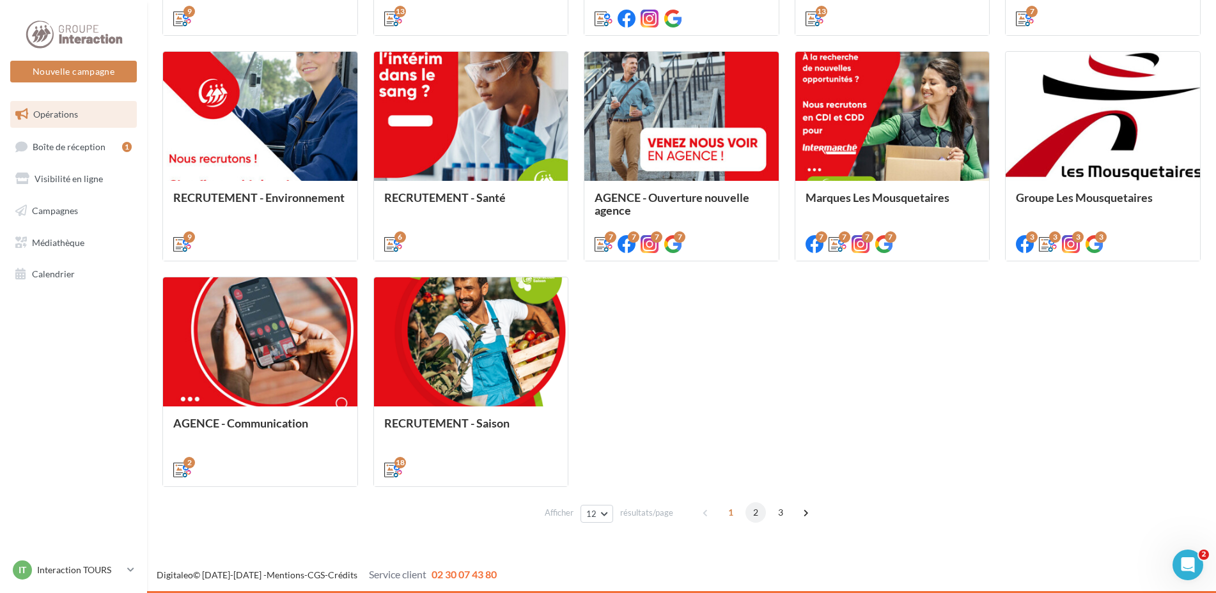
click at [758, 508] on span "2" at bounding box center [755, 513] width 20 height 20
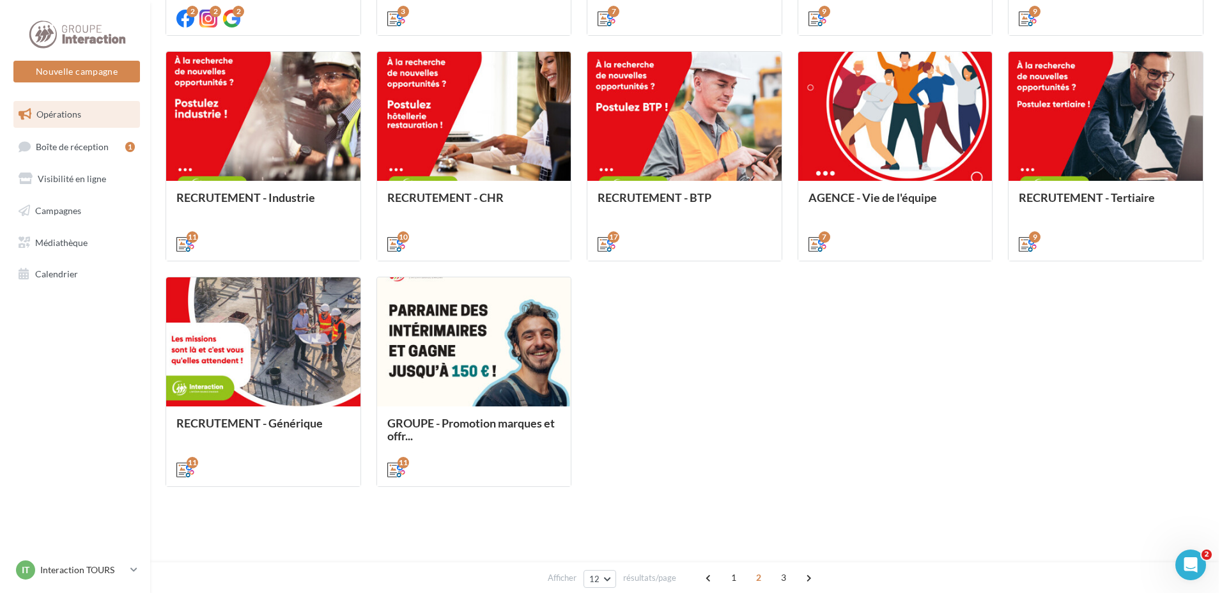
scroll to position [360, 0]
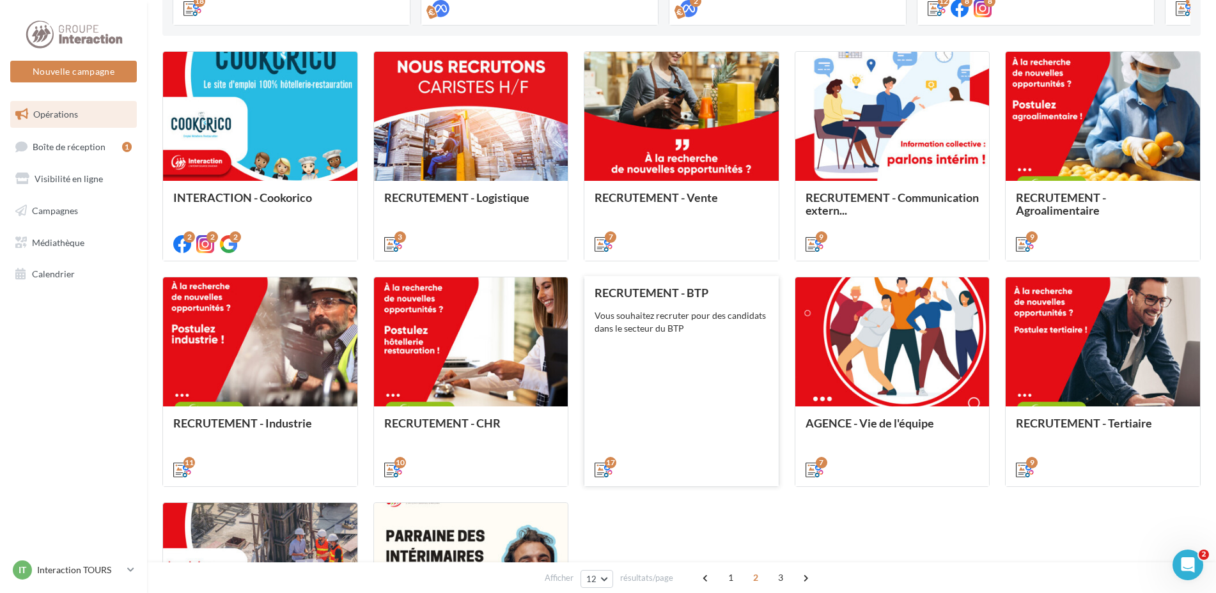
click at [715, 386] on div "RECRUTEMENT - BTP Vous souhaitez recruter pour des candidats dans le secteur du…" at bounding box center [682, 380] width 174 height 189
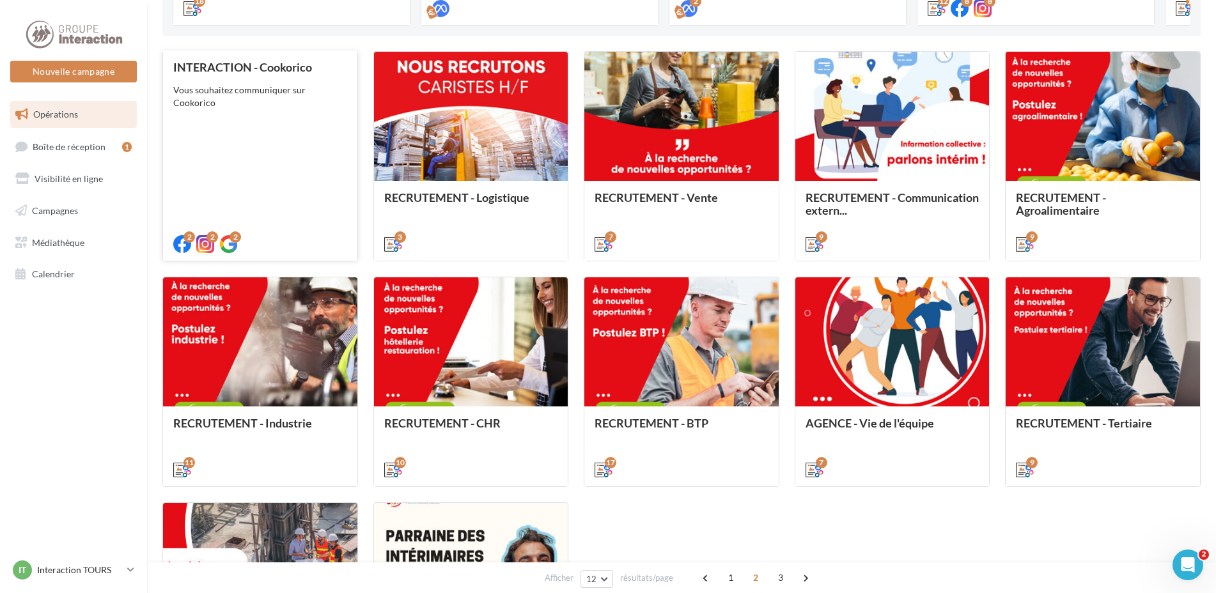
click at [283, 159] on div "INTERACTION - Cookorico Vous souhaitez communiquer sur Cookorico" at bounding box center [260, 155] width 174 height 189
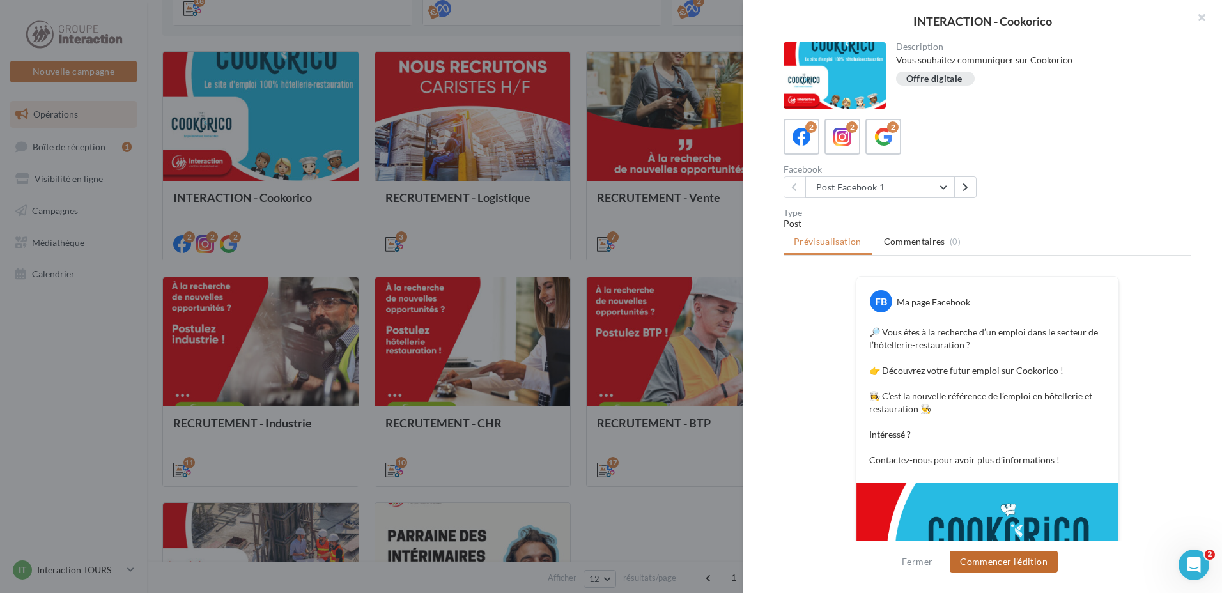
click at [1024, 565] on button "Commencer l'édition" at bounding box center [1004, 562] width 108 height 22
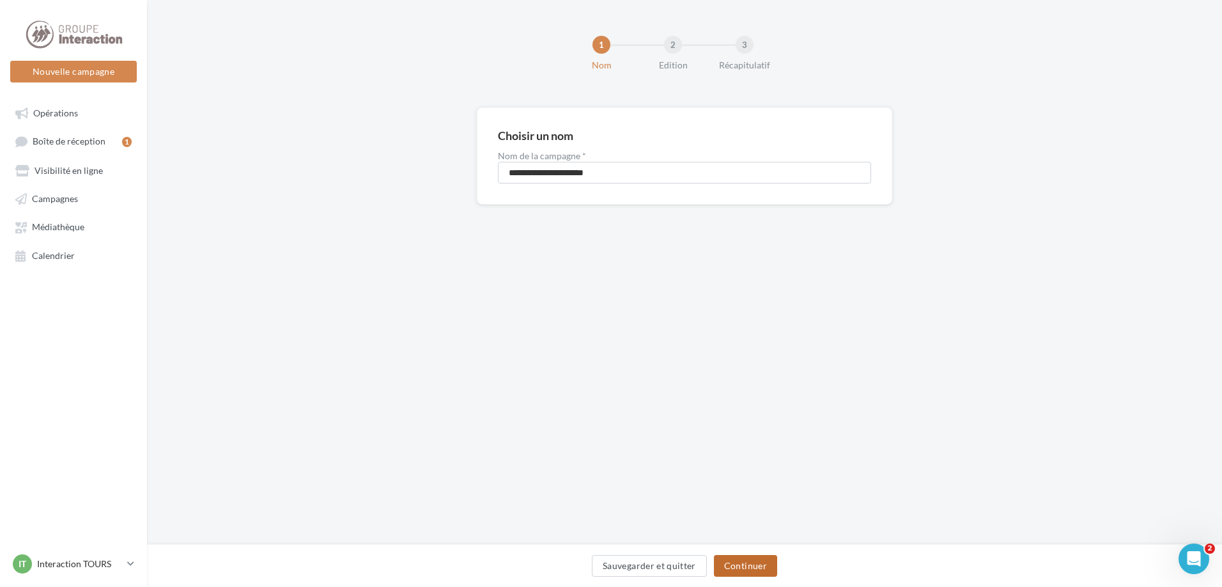
click at [740, 565] on button "Continuer" at bounding box center [745, 566] width 63 height 22
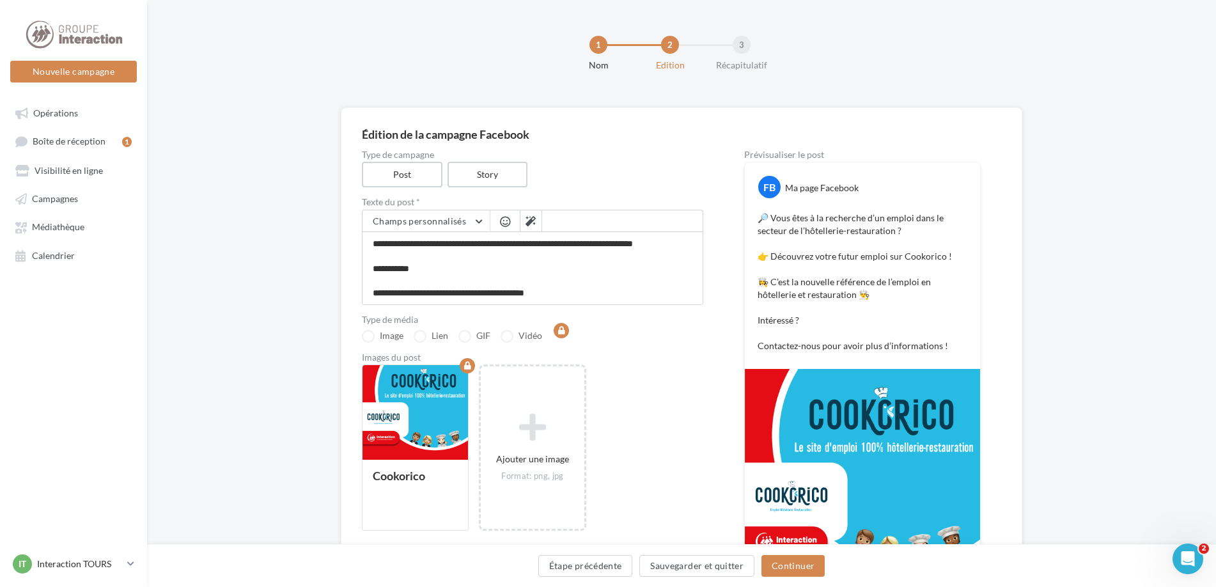
scroll to position [64, 0]
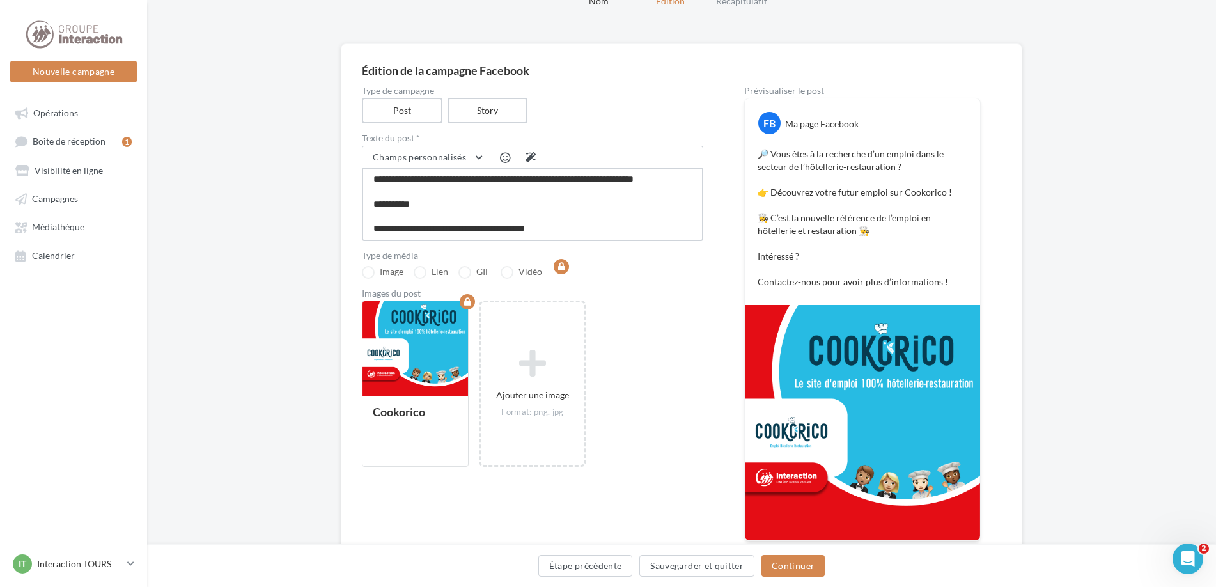
click at [589, 226] on textarea "**********" at bounding box center [532, 205] width 341 height 74
click at [804, 567] on button "Continuer" at bounding box center [792, 566] width 63 height 22
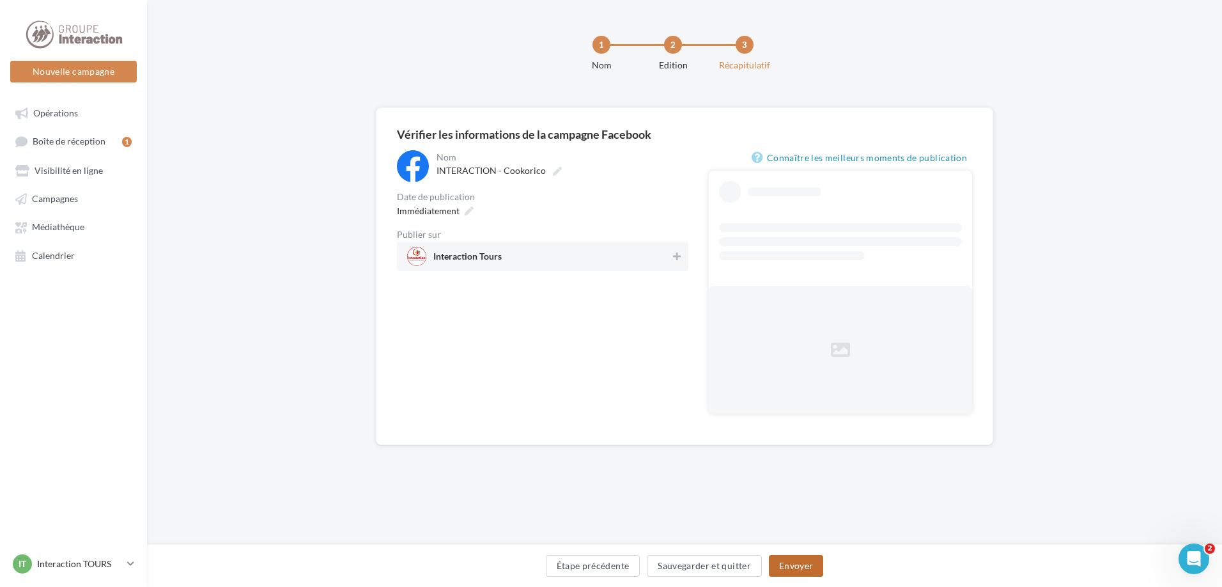
click at [804, 565] on button "Envoyer" at bounding box center [796, 566] width 54 height 22
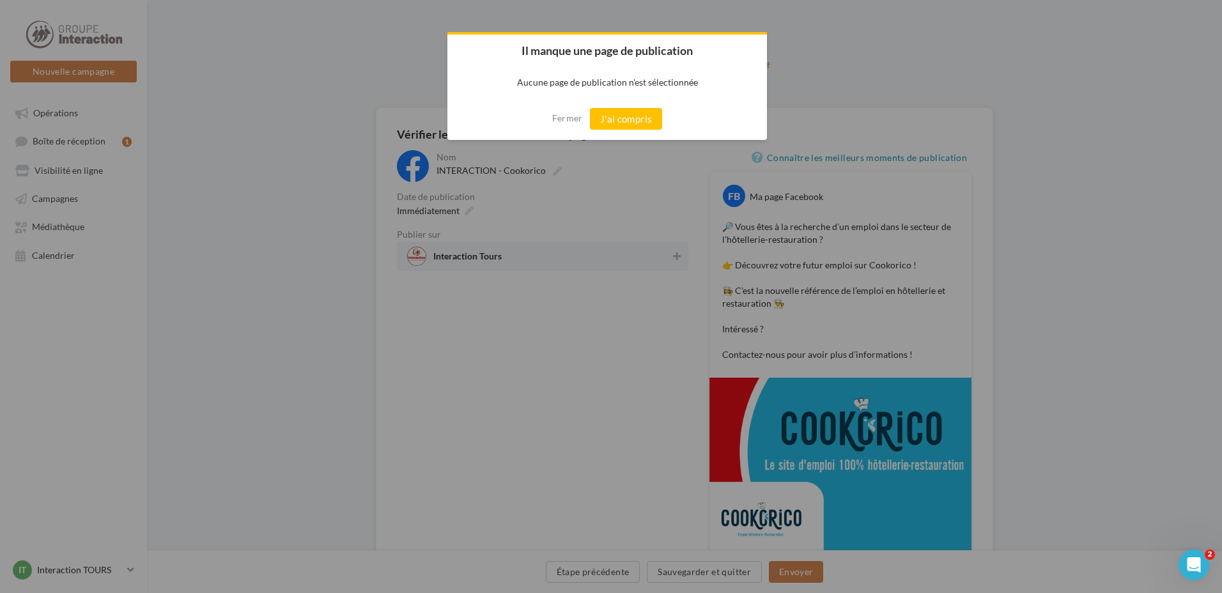
click at [744, 33] on div at bounding box center [608, 33] width 320 height 3
click at [572, 114] on button "Fermer" at bounding box center [567, 118] width 31 height 20
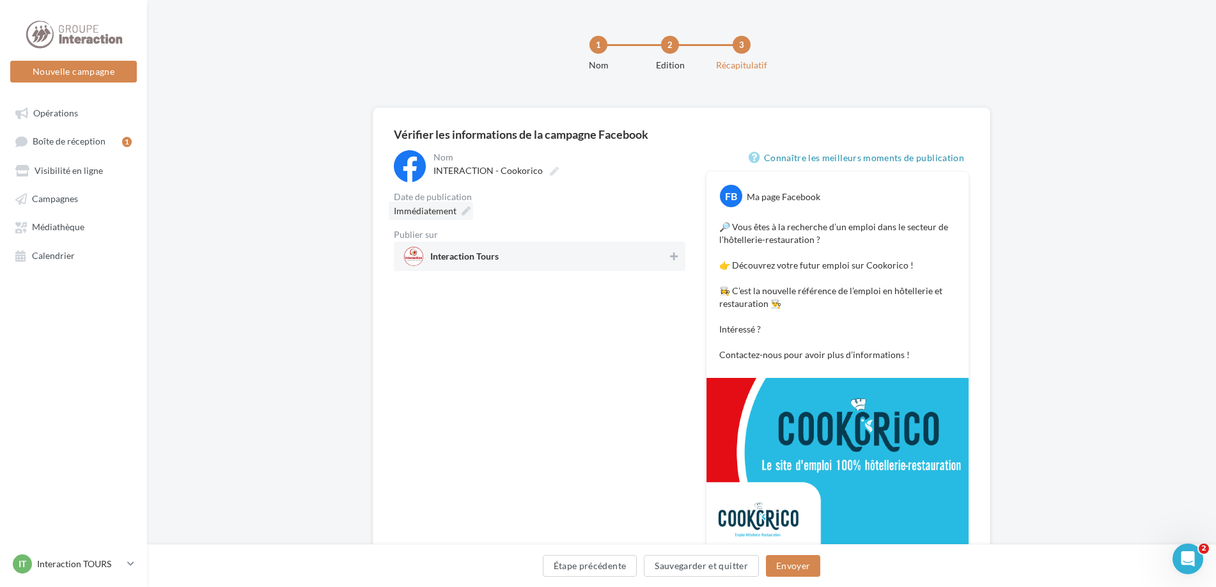
click at [451, 210] on span "Immédiatement" at bounding box center [425, 210] width 63 height 11
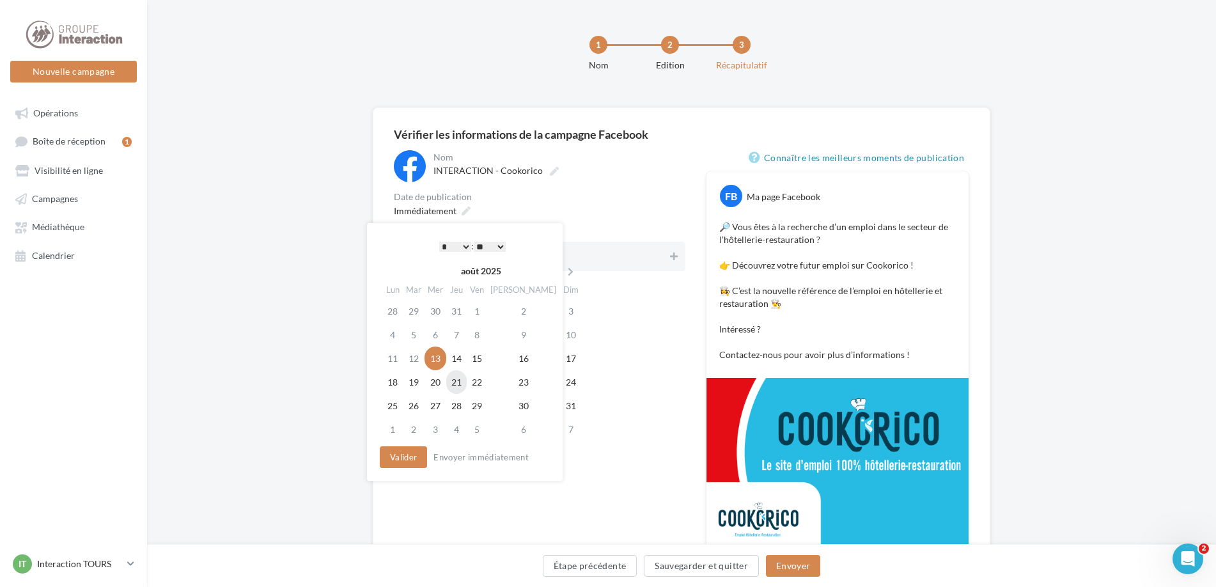
click at [454, 380] on td "21" at bounding box center [456, 382] width 20 height 24
click at [415, 461] on button "Valider" at bounding box center [403, 457] width 47 height 22
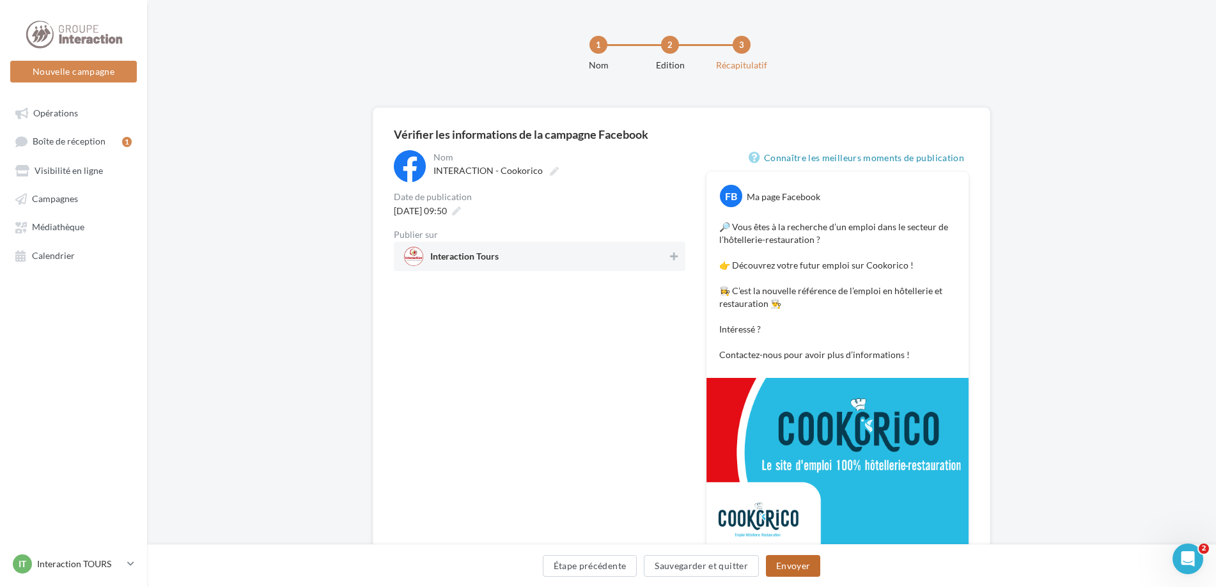
click at [791, 565] on button "Envoyer" at bounding box center [793, 566] width 54 height 22
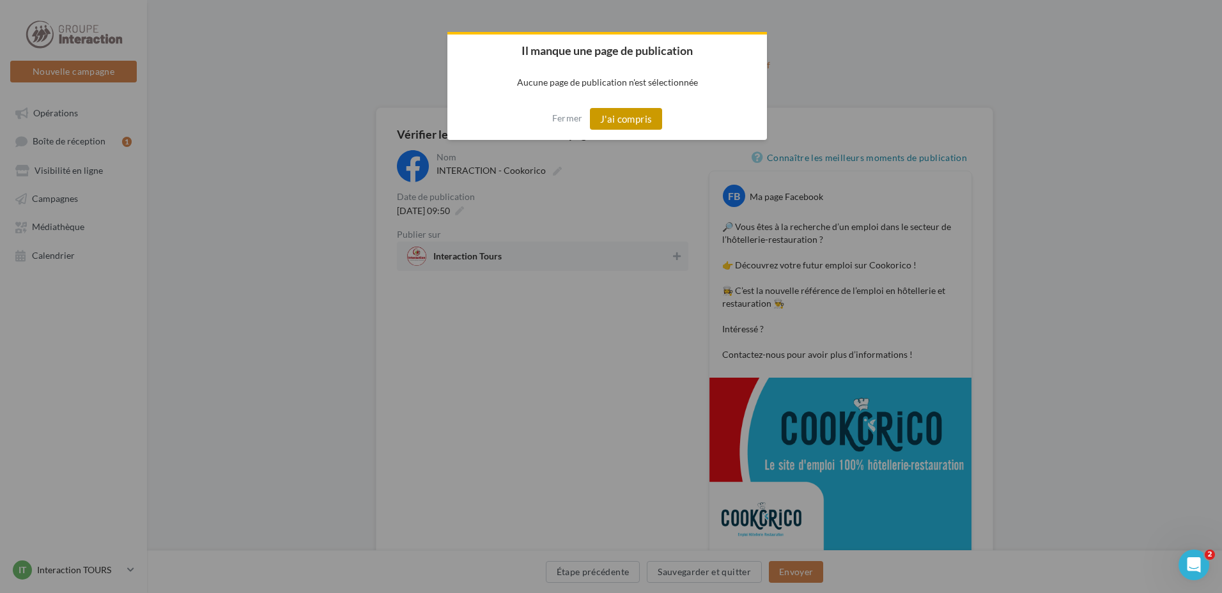
click at [635, 122] on button "J'ai compris" at bounding box center [626, 119] width 73 height 22
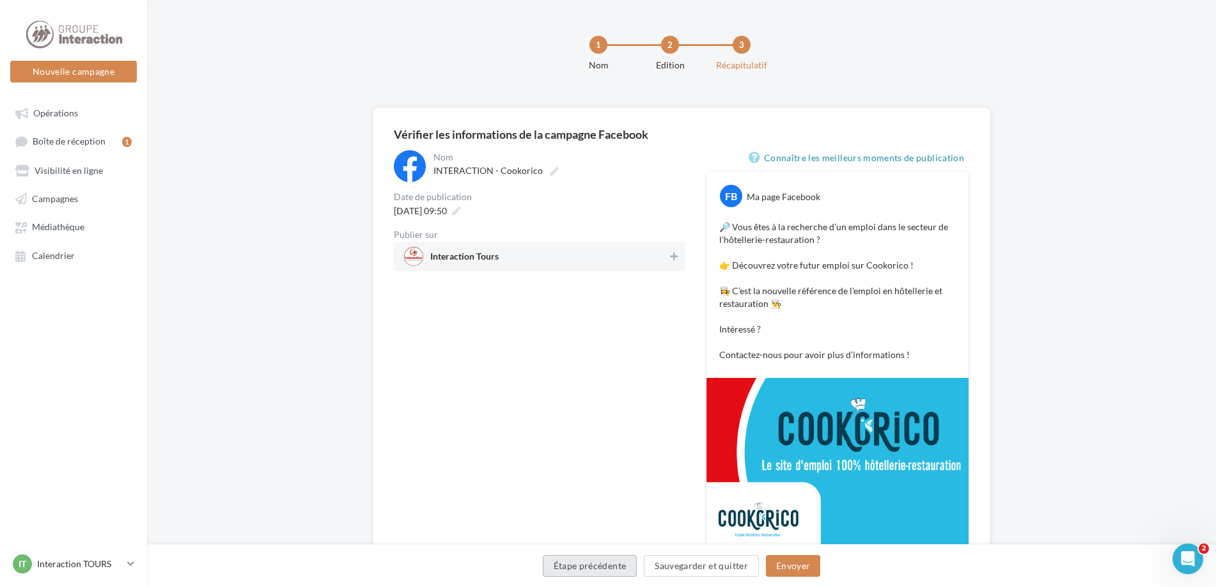
click at [621, 559] on button "Étape précédente" at bounding box center [590, 566] width 95 height 22
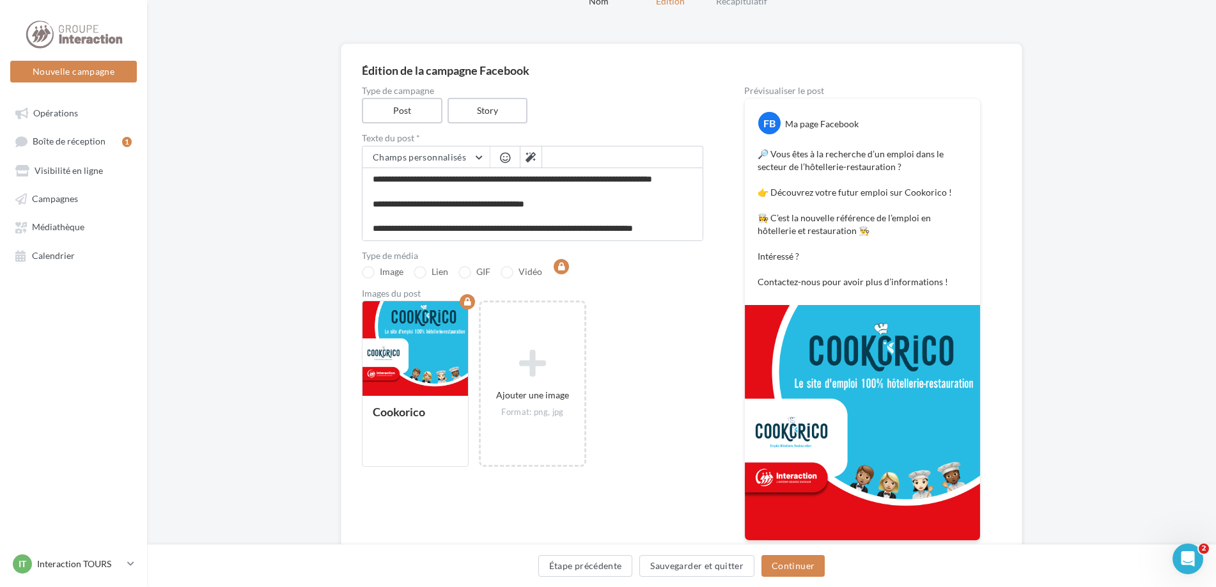
scroll to position [61, 0]
click at [799, 565] on button "Continuer" at bounding box center [792, 566] width 63 height 22
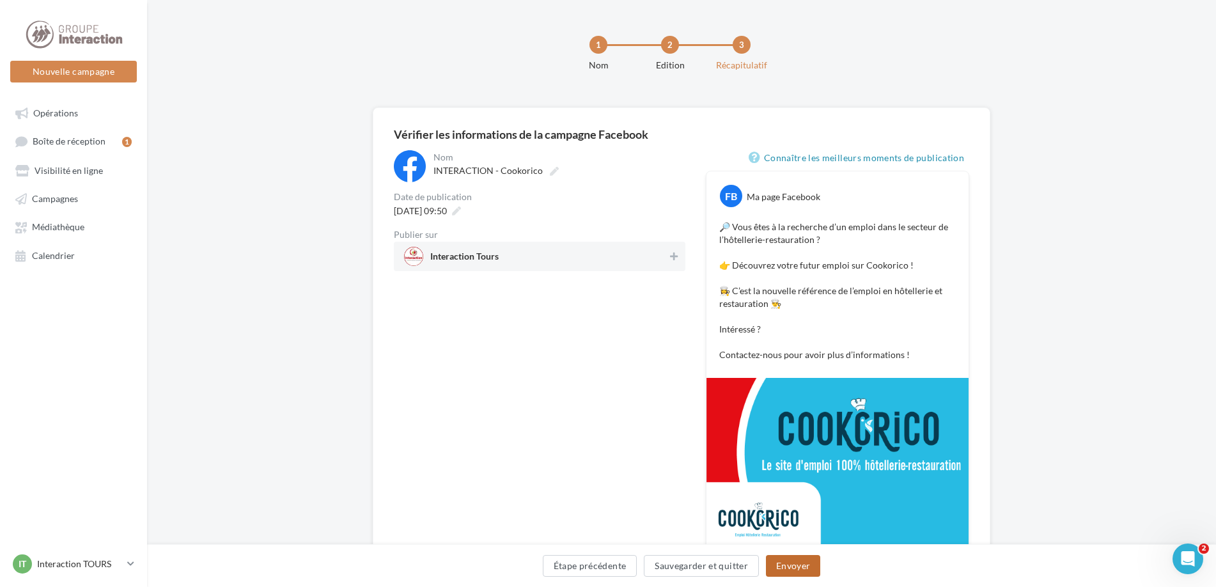
click at [795, 563] on button "Envoyer" at bounding box center [793, 566] width 54 height 22
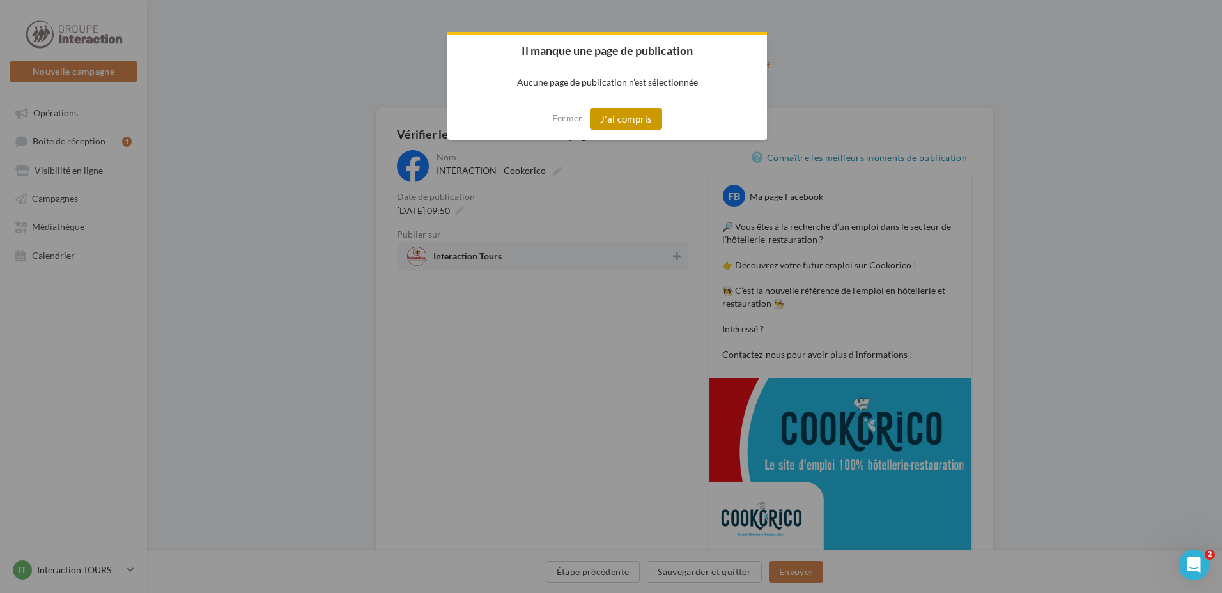
click at [618, 114] on button "J'ai compris" at bounding box center [626, 119] width 73 height 22
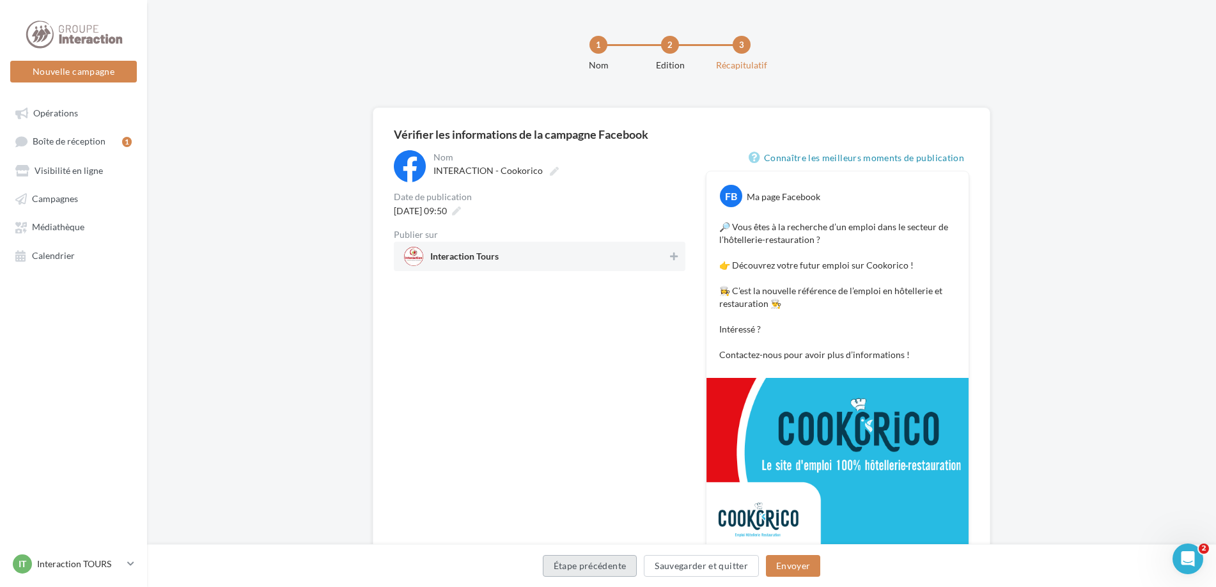
click at [588, 571] on button "Étape précédente" at bounding box center [590, 566] width 95 height 22
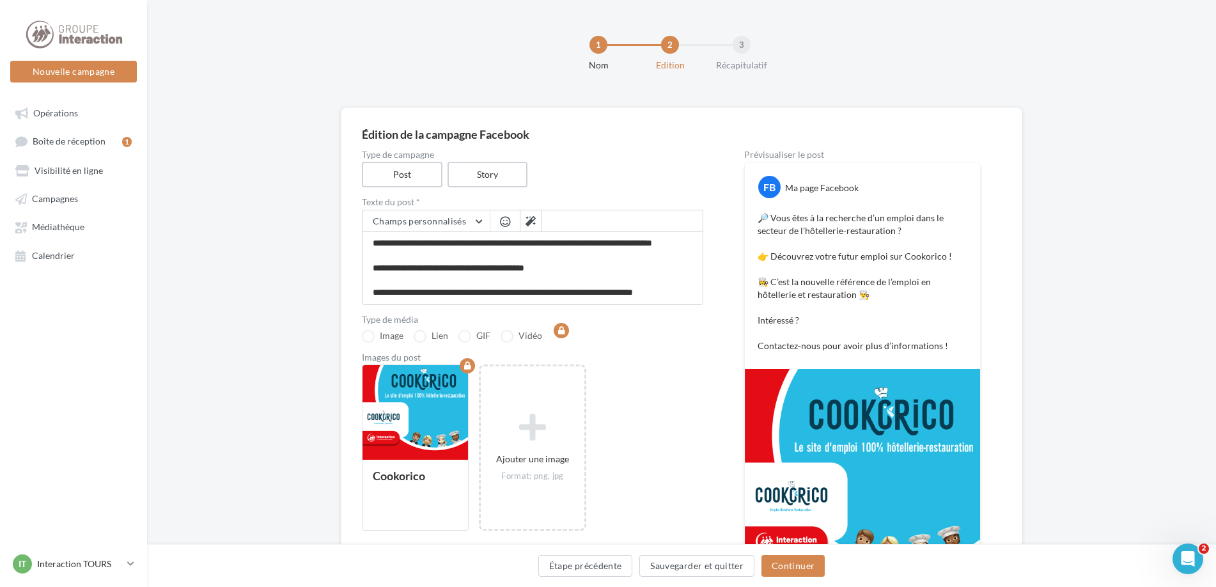
scroll to position [61, 0]
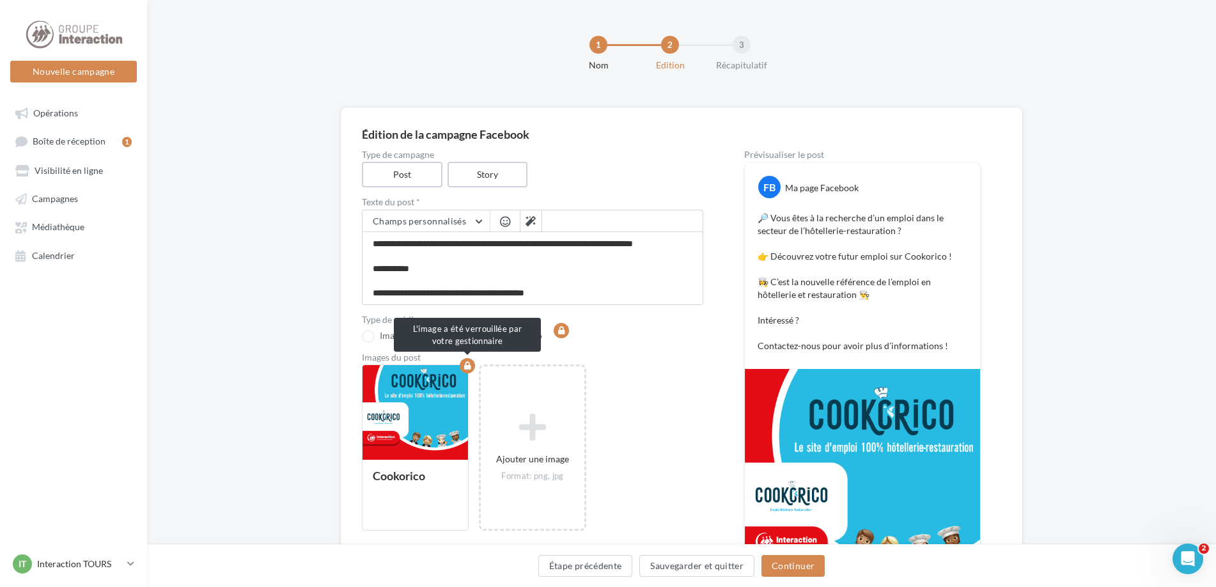
click at [419, 423] on div at bounding box center [415, 413] width 105 height 96
click at [444, 393] on div at bounding box center [415, 413] width 105 height 96
click at [468, 366] on icon "button" at bounding box center [467, 366] width 7 height 8
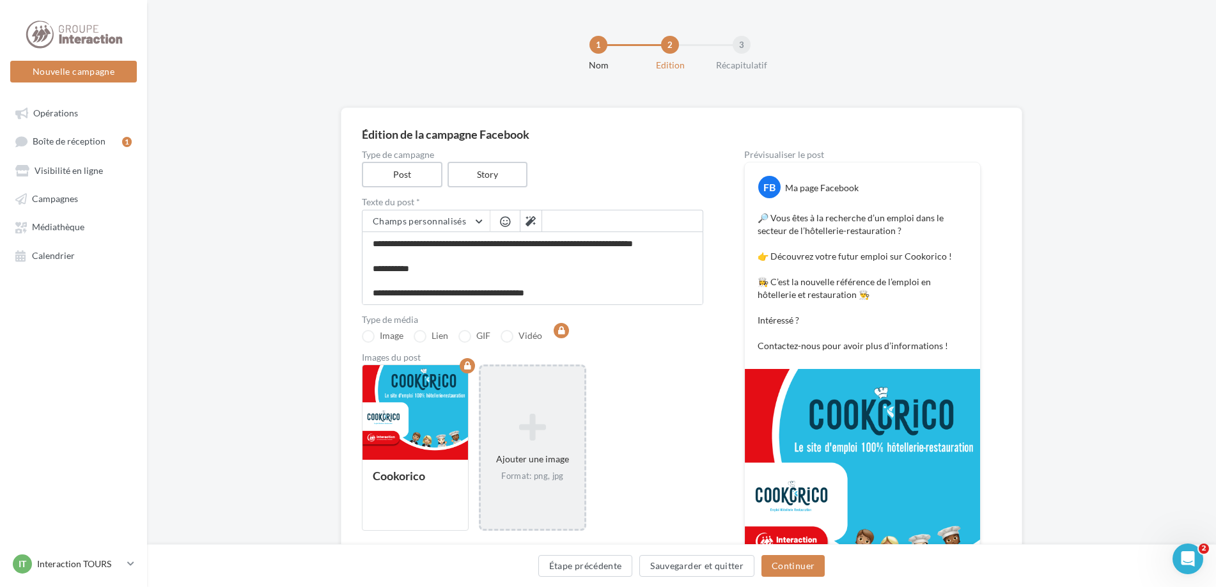
click at [526, 391] on div "Ajouter une image Format: png, jpg" at bounding box center [532, 447] width 107 height 166
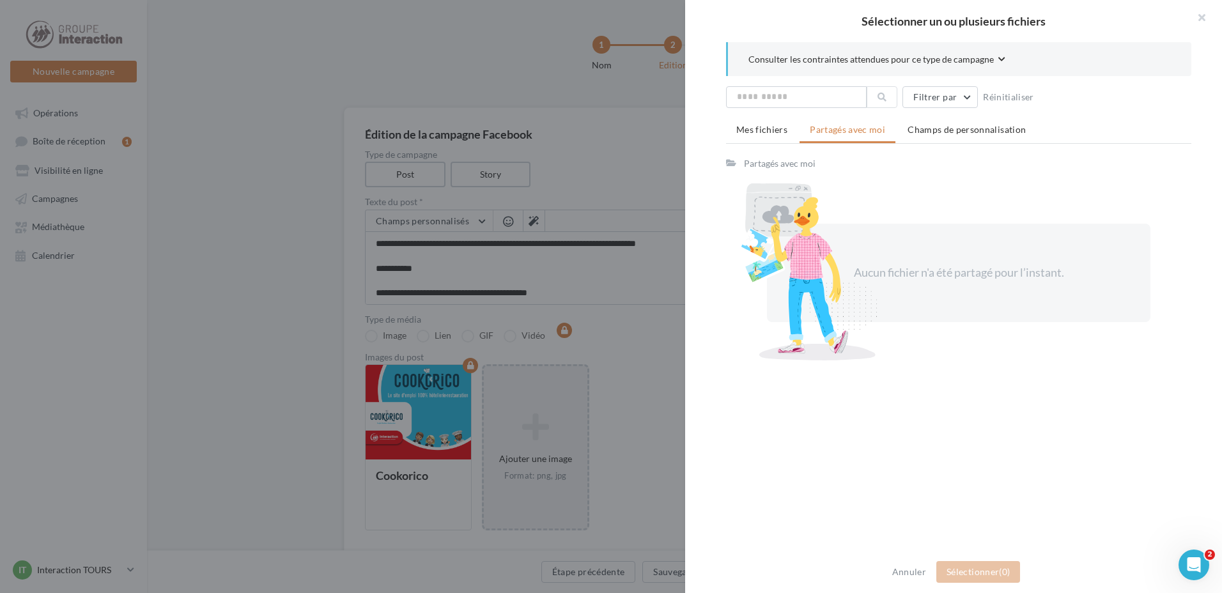
click at [615, 341] on div at bounding box center [611, 296] width 1222 height 593
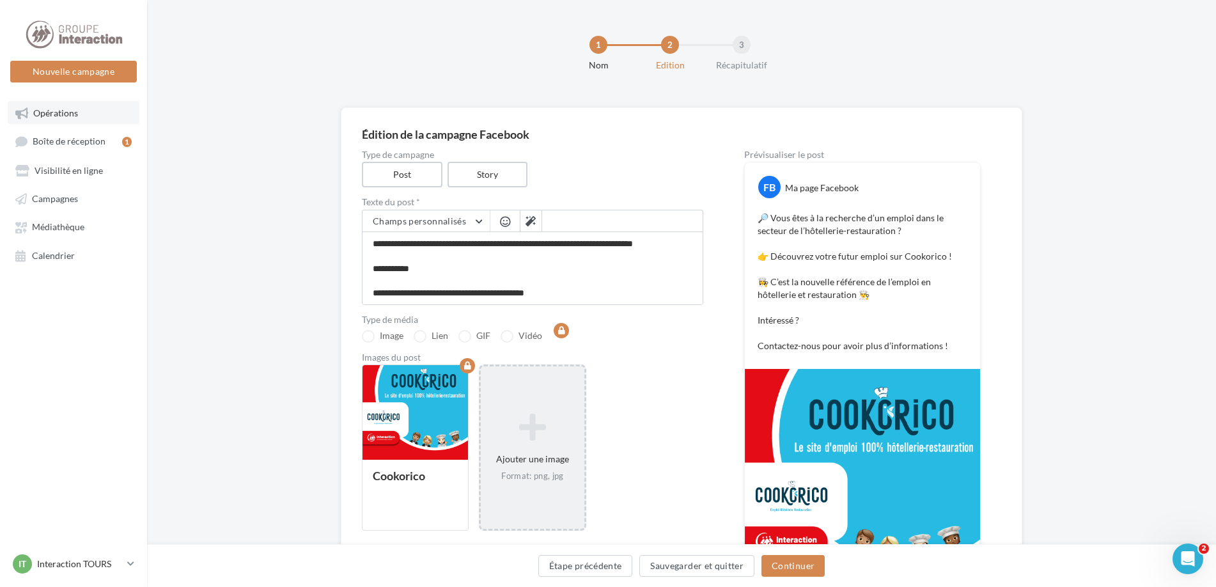
click at [74, 113] on span "Opérations" at bounding box center [55, 112] width 45 height 11
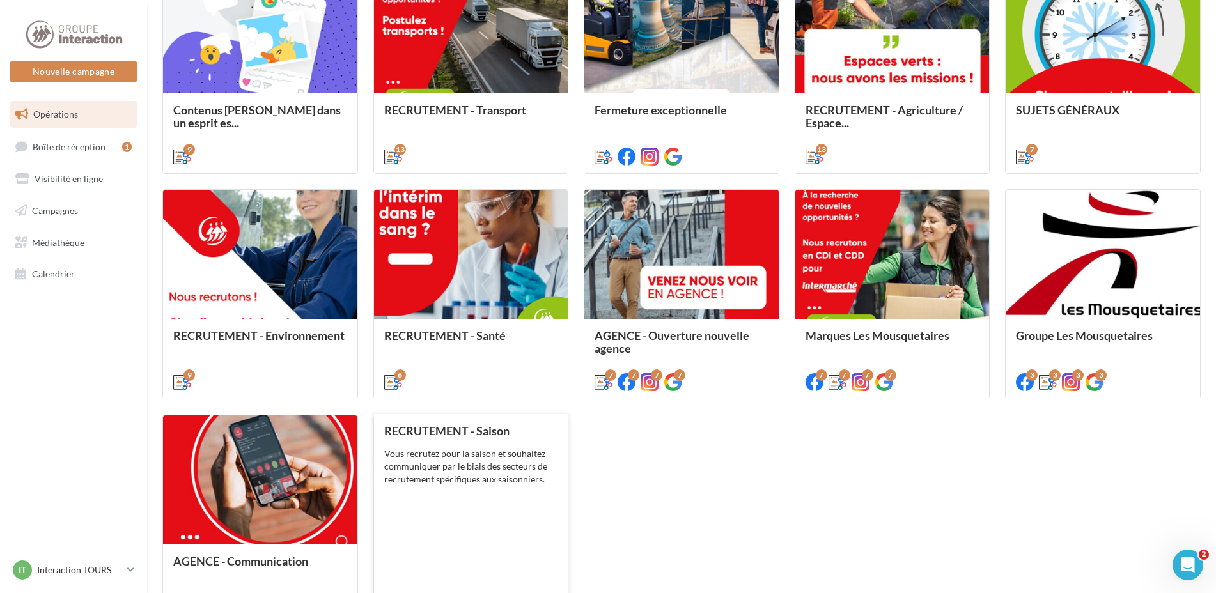
scroll to position [575, 0]
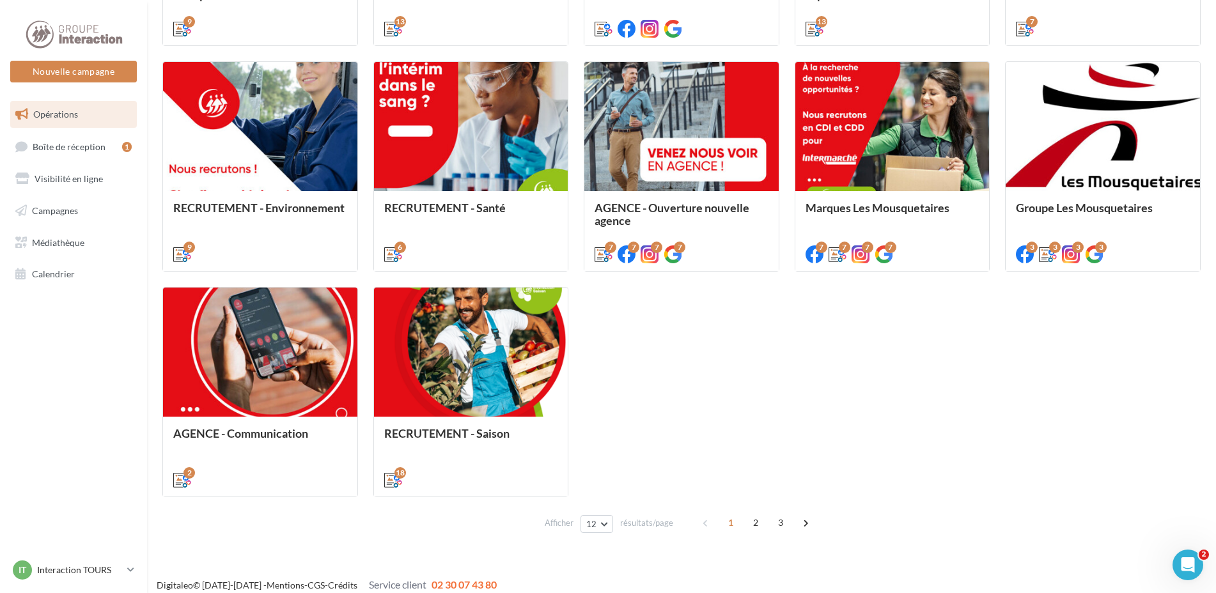
click at [753, 526] on span "2" at bounding box center [755, 523] width 20 height 20
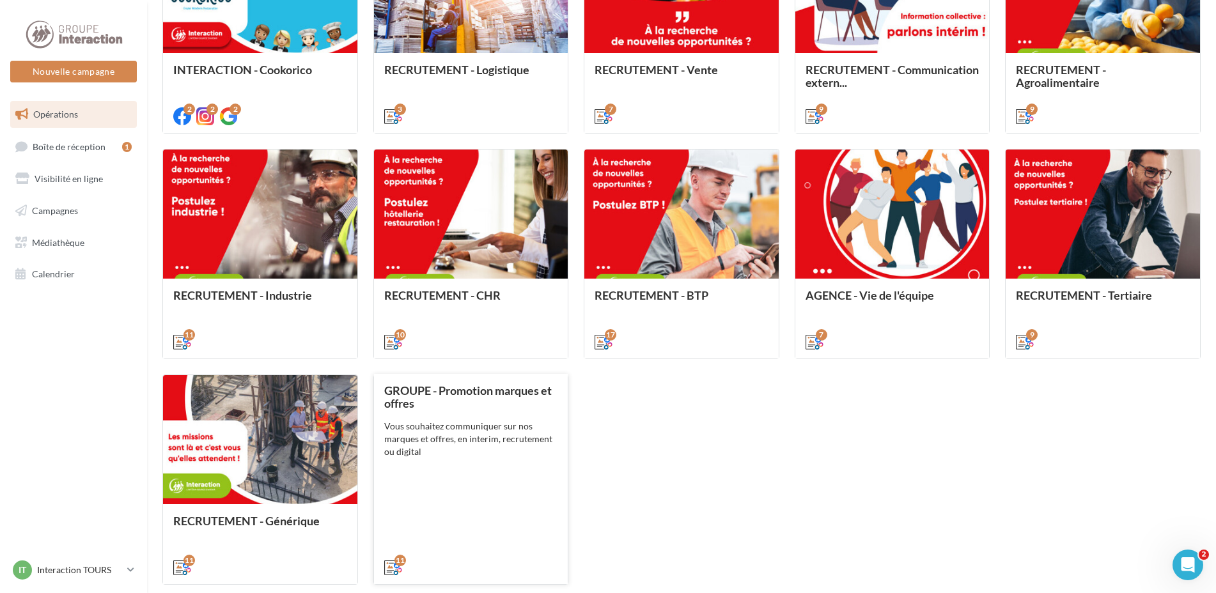
scroll to position [552, 0]
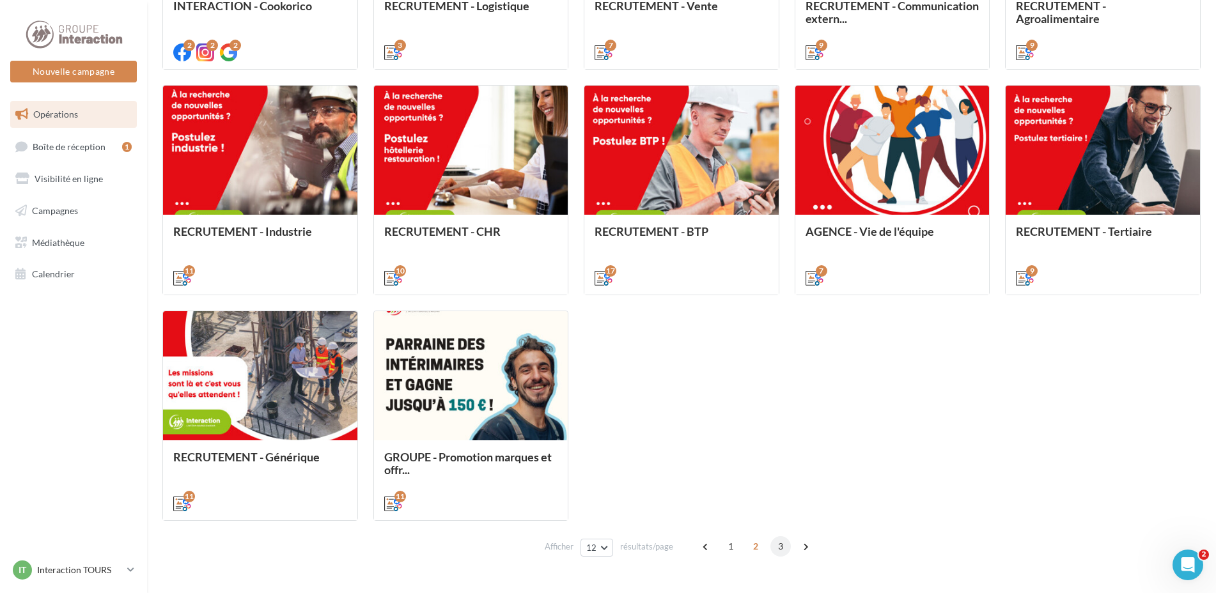
click at [778, 541] on span "3" at bounding box center [780, 546] width 20 height 20
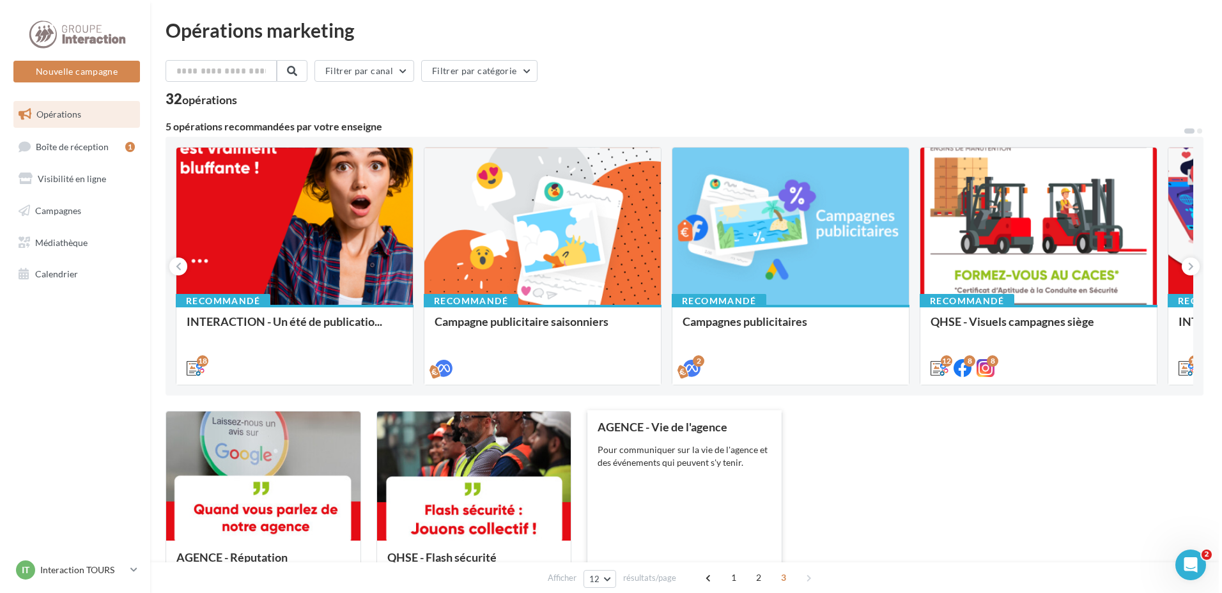
scroll to position [128, 0]
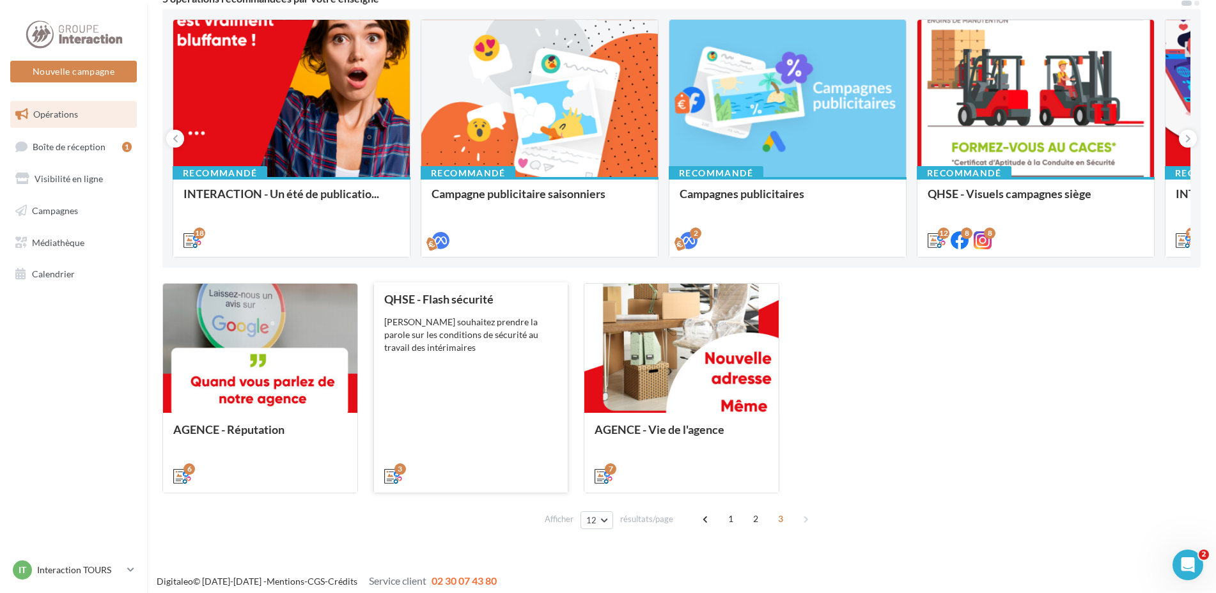
click at [548, 369] on div "QHSE - Flash sécurité Vous souhaitez prendre la parole sur les conditions de sé…" at bounding box center [471, 387] width 174 height 189
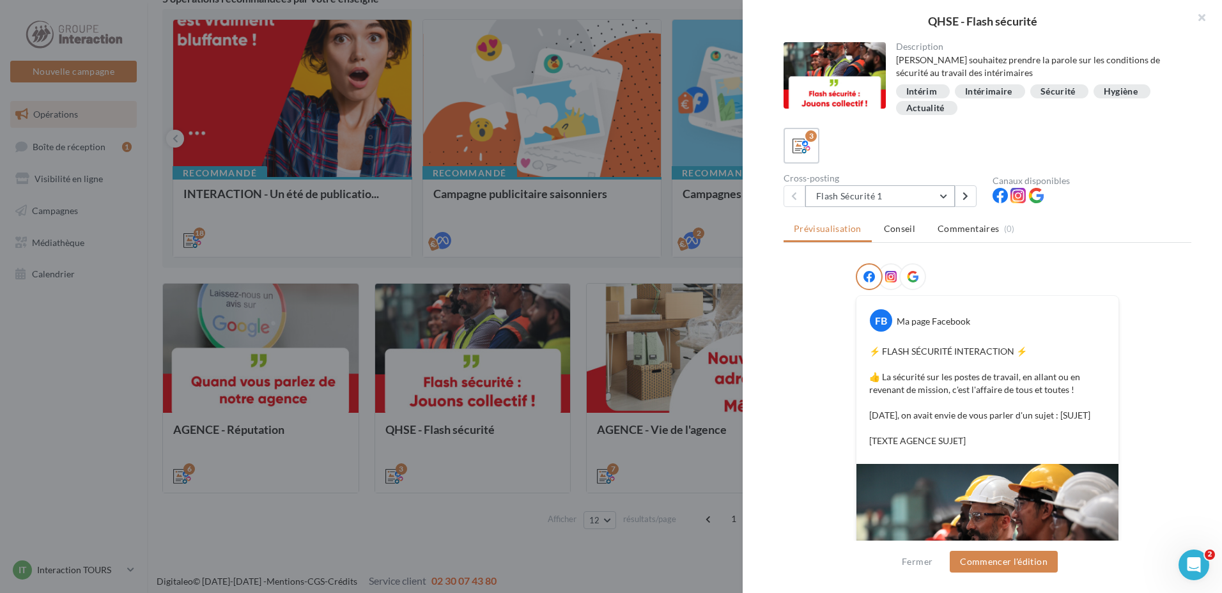
click at [877, 199] on button "Flash Sécurité 1" at bounding box center [881, 196] width 150 height 22
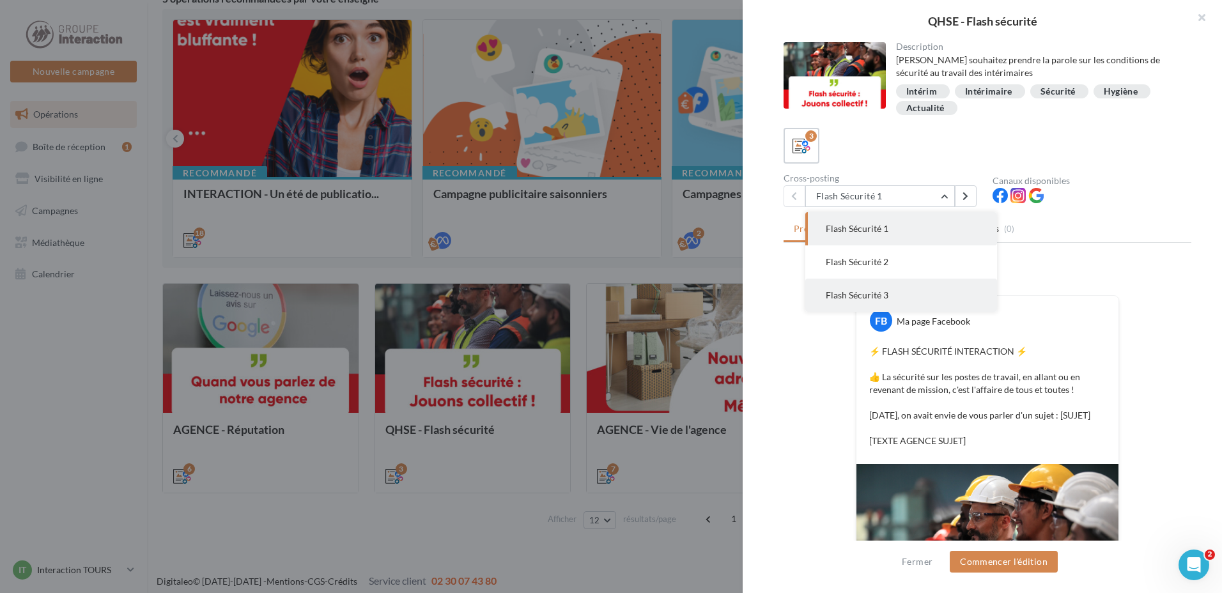
click at [867, 293] on span "Flash Sécurité 3" at bounding box center [857, 295] width 63 height 11
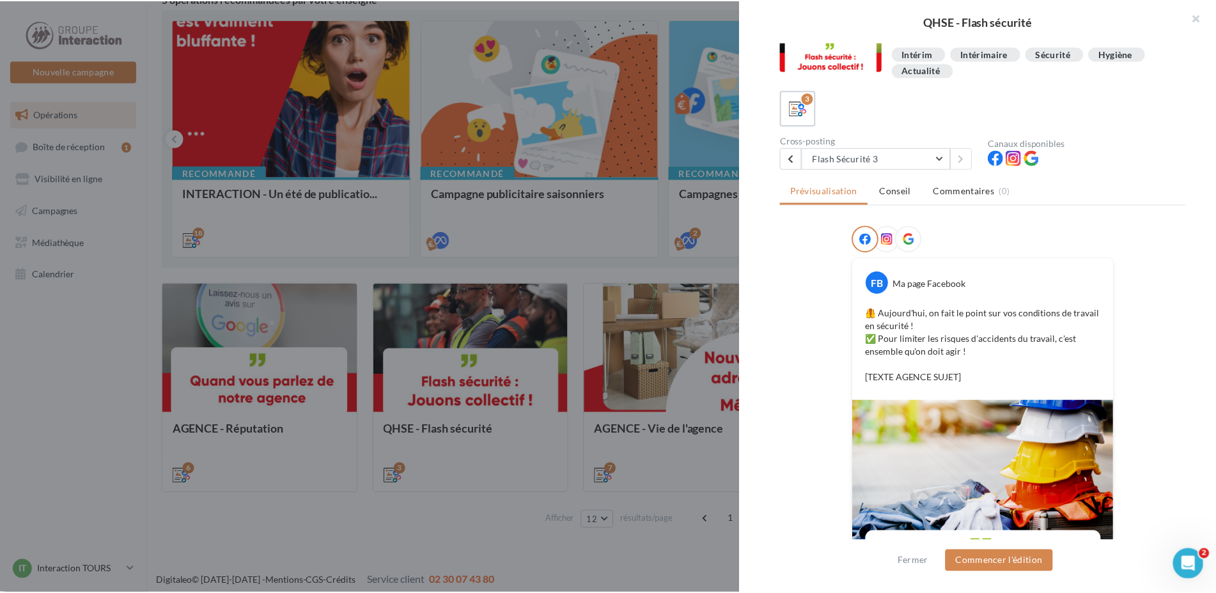
scroll to position [0, 0]
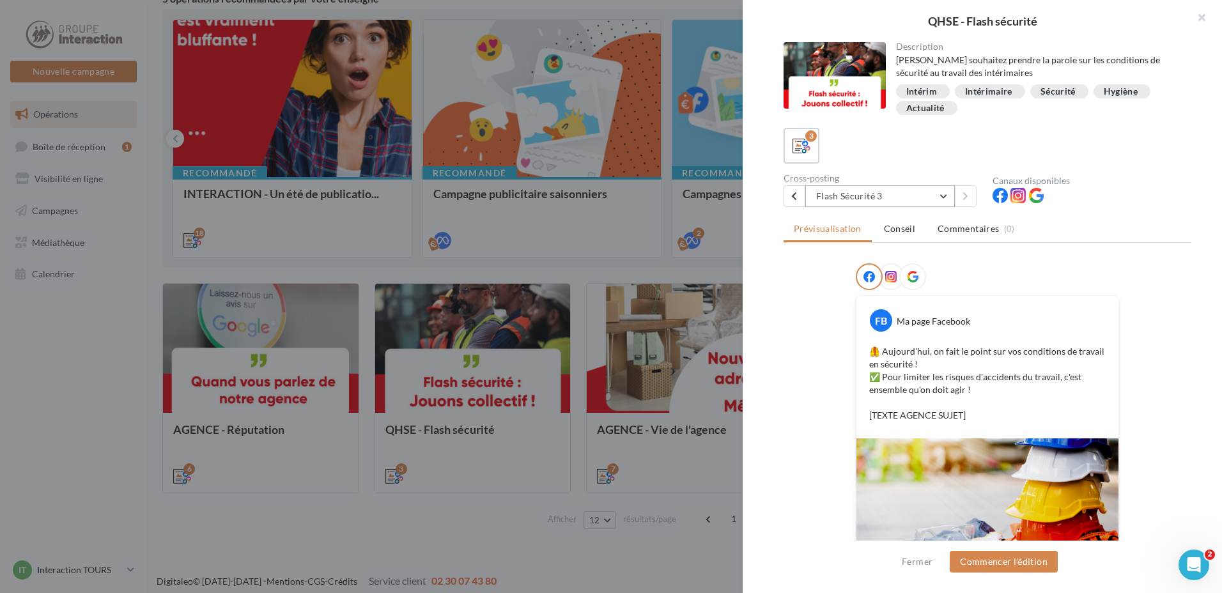
click at [874, 198] on button "Flash Sécurité 3" at bounding box center [881, 196] width 150 height 22
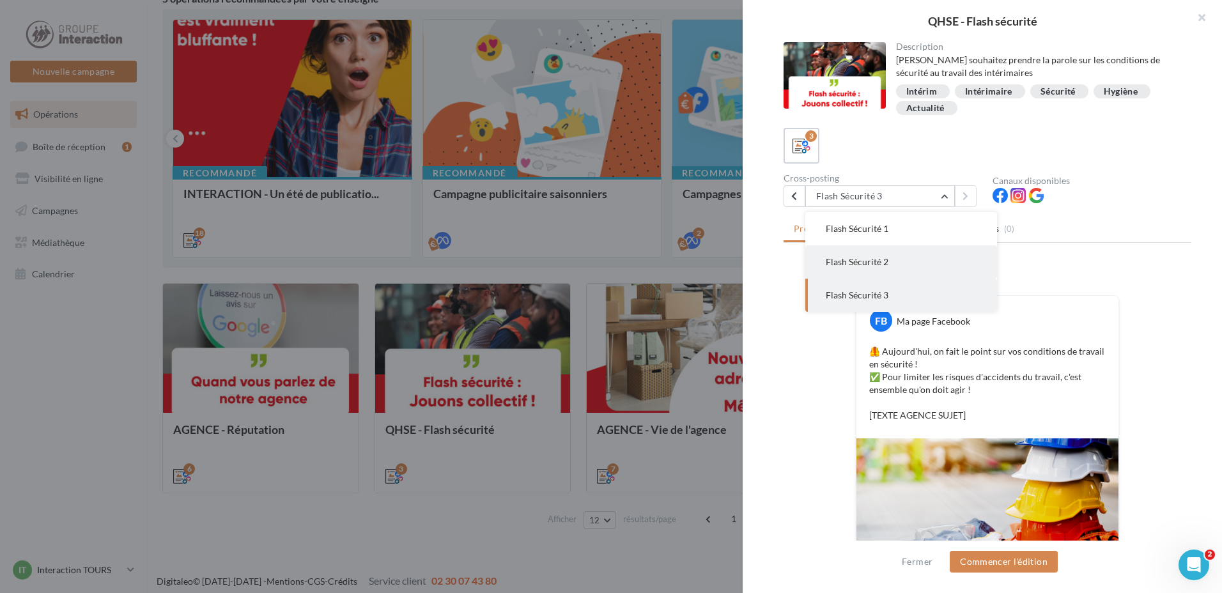
click at [860, 261] on span "Flash Sécurité 2" at bounding box center [857, 261] width 63 height 11
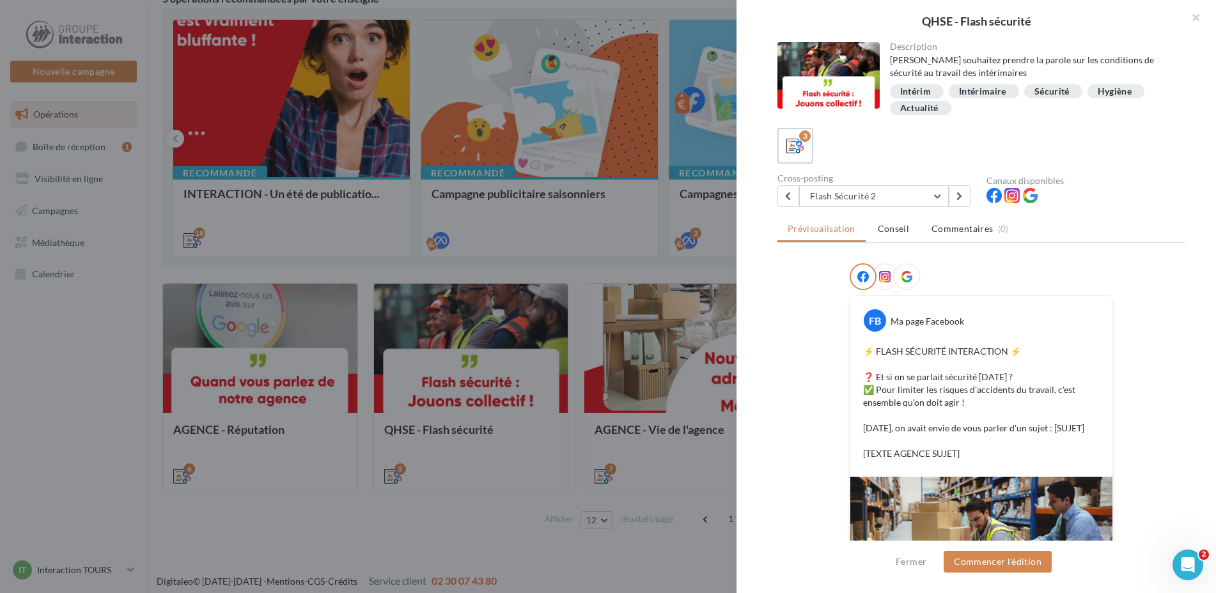
click at [650, 271] on div at bounding box center [608, 296] width 1216 height 593
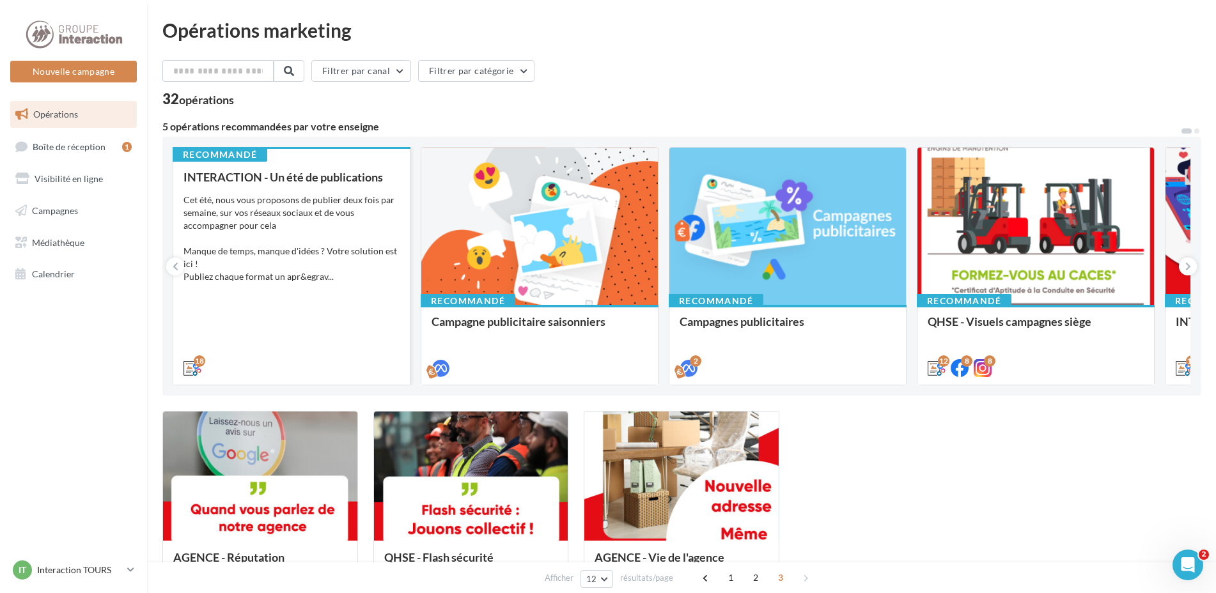
click at [320, 233] on div "Cet été, nous vous proposons de publier deux fois par semaine, sur vos réseaux …" at bounding box center [291, 239] width 216 height 90
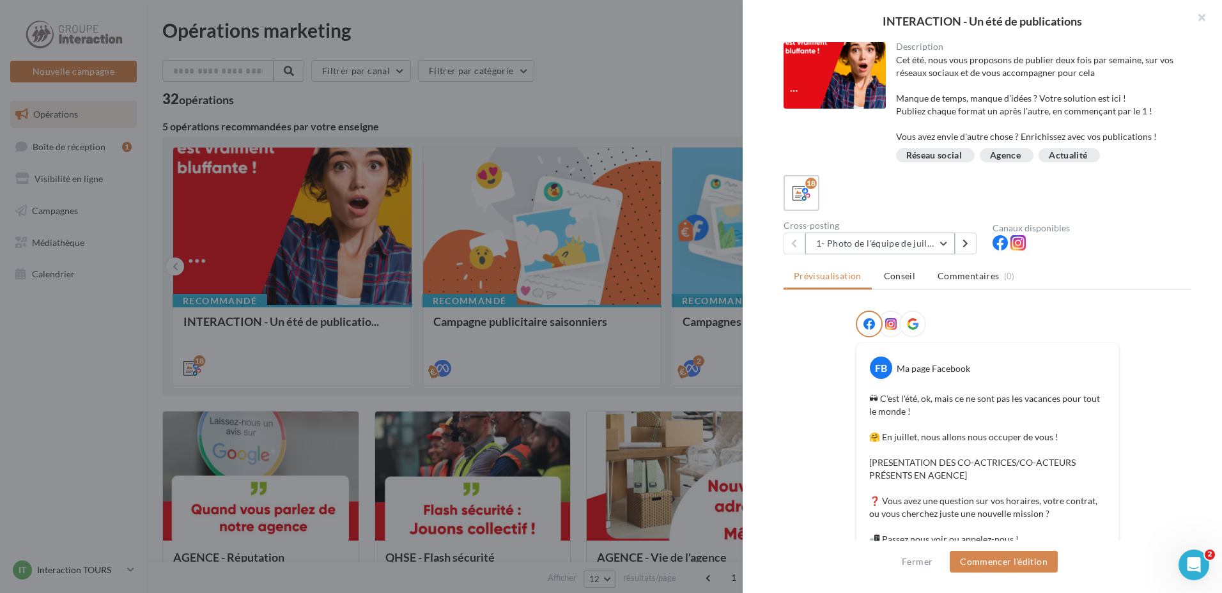
click at [909, 247] on button "1- Photo de l'équipe de juillet" at bounding box center [881, 244] width 150 height 22
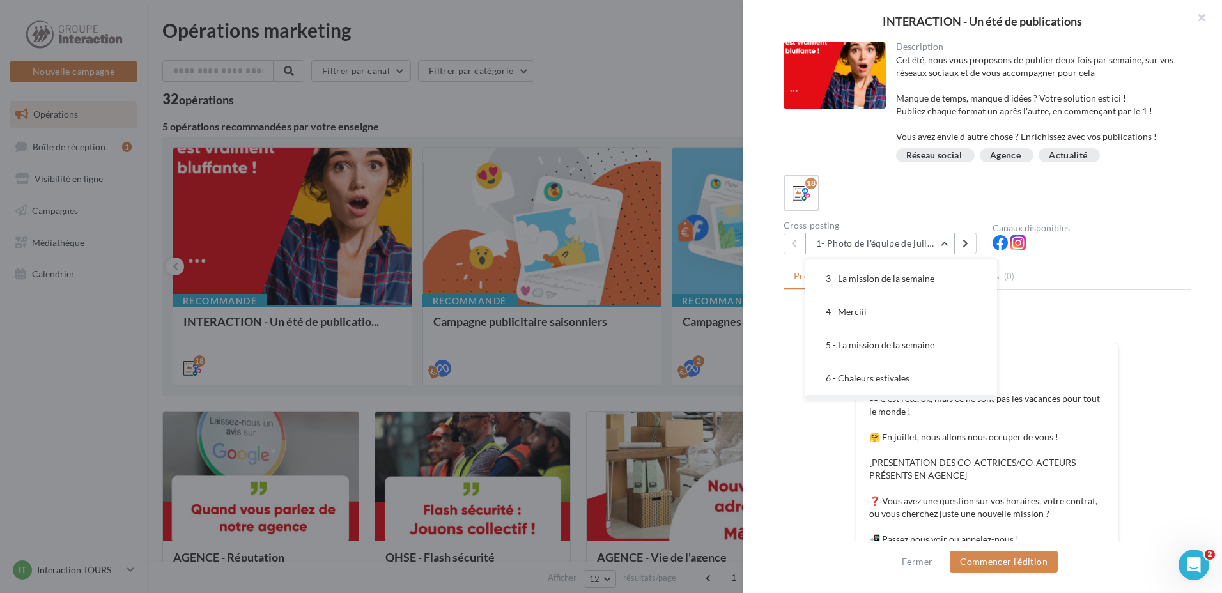
scroll to position [128, 0]
click at [910, 315] on button "6 - Chaleurs estivales" at bounding box center [902, 314] width 192 height 33
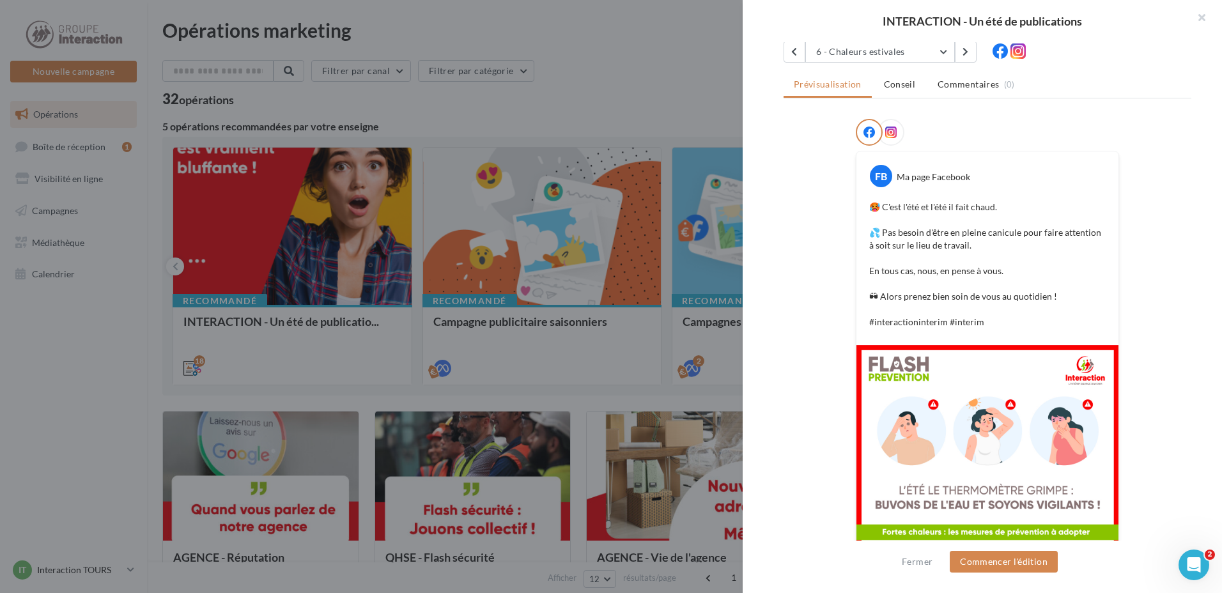
scroll to position [256, 0]
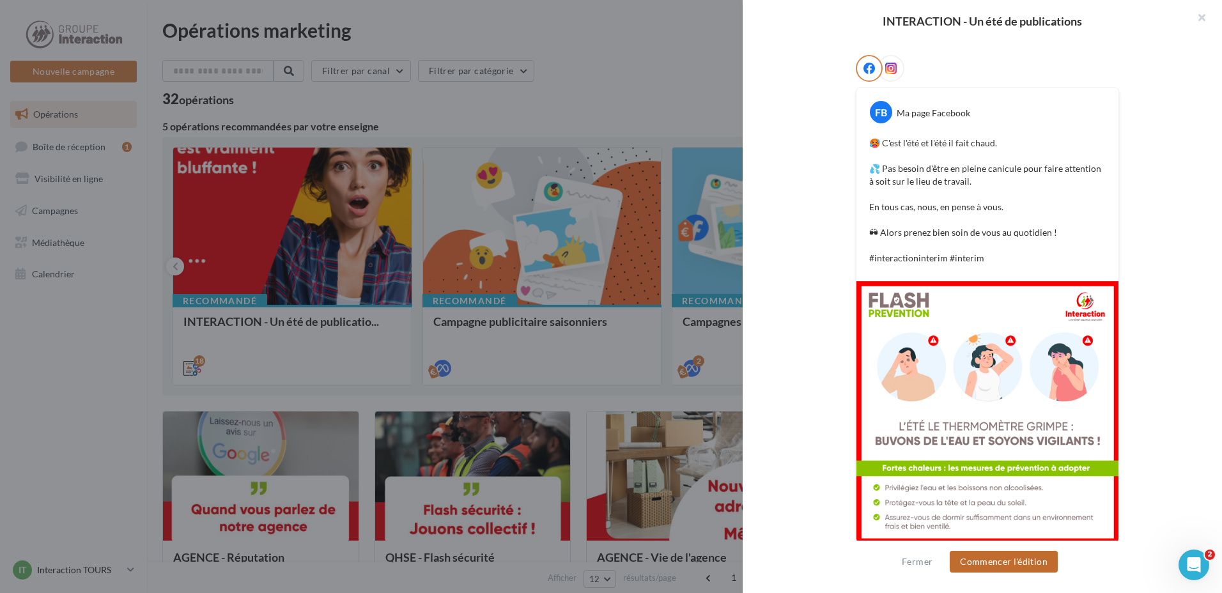
click at [1018, 561] on button "Commencer l'édition" at bounding box center [1004, 562] width 108 height 22
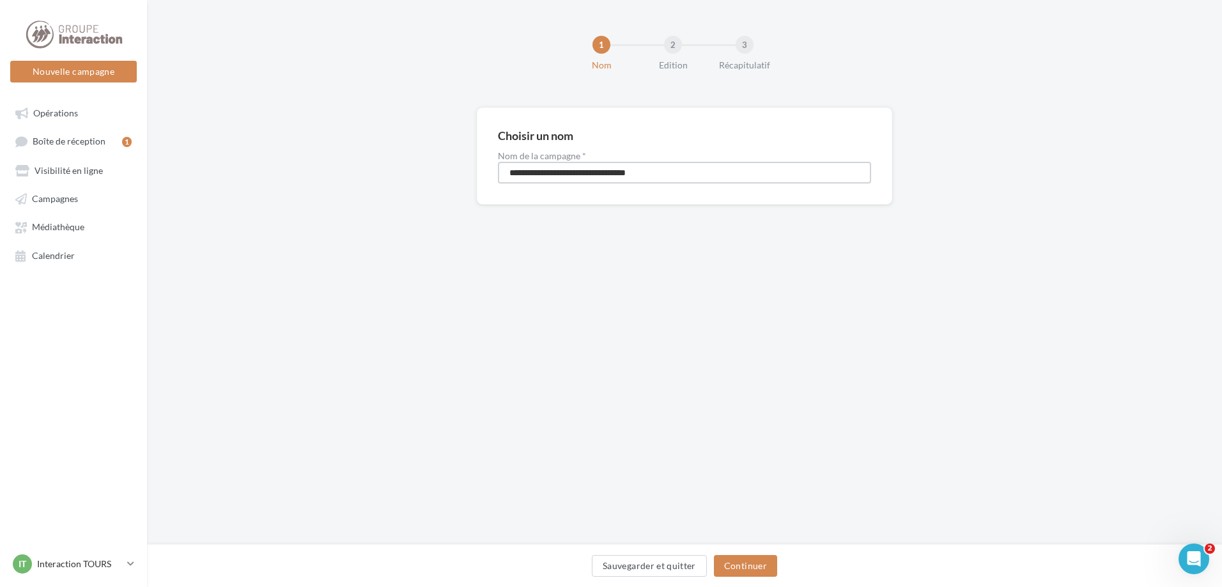
click at [563, 173] on input "**********" at bounding box center [684, 173] width 373 height 22
click at [760, 558] on button "Continuer" at bounding box center [745, 566] width 63 height 22
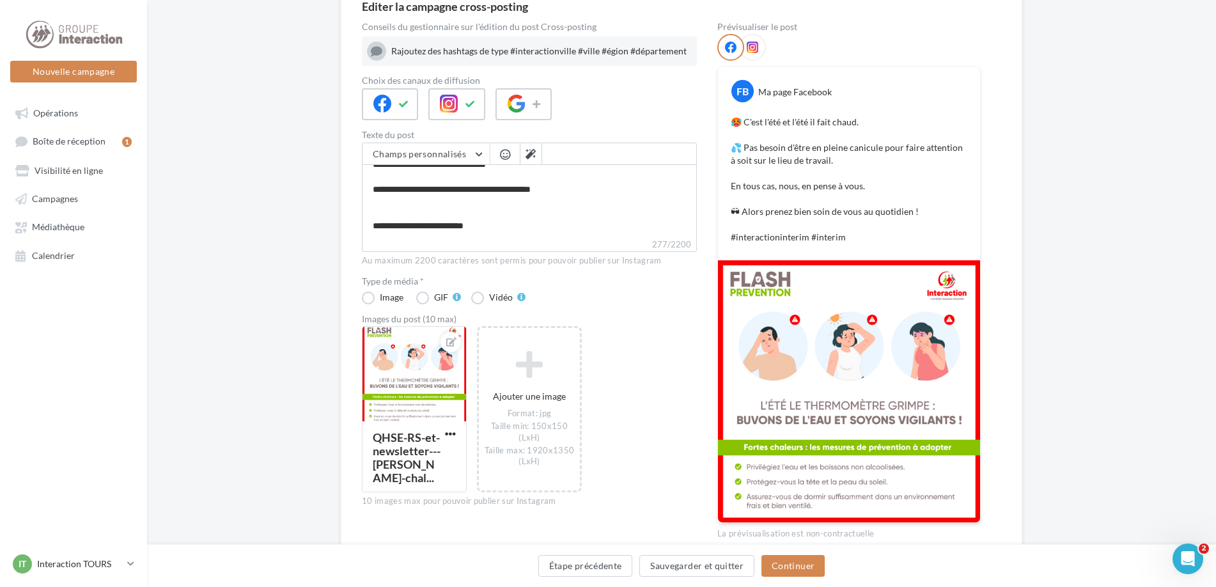
scroll to position [187, 0]
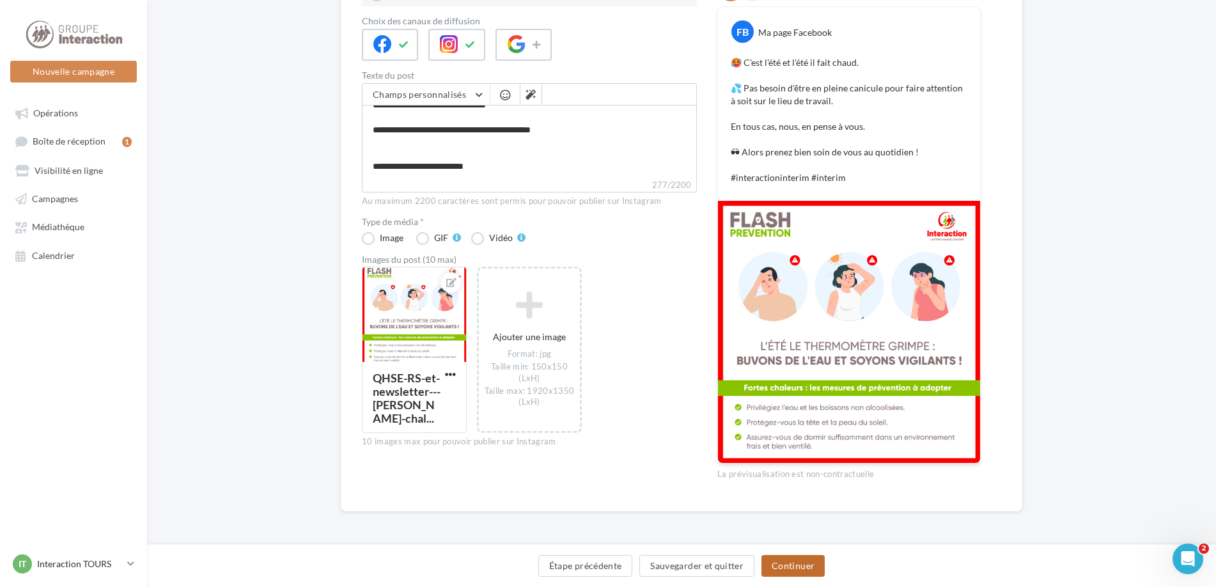
click at [791, 569] on button "Continuer" at bounding box center [792, 566] width 63 height 22
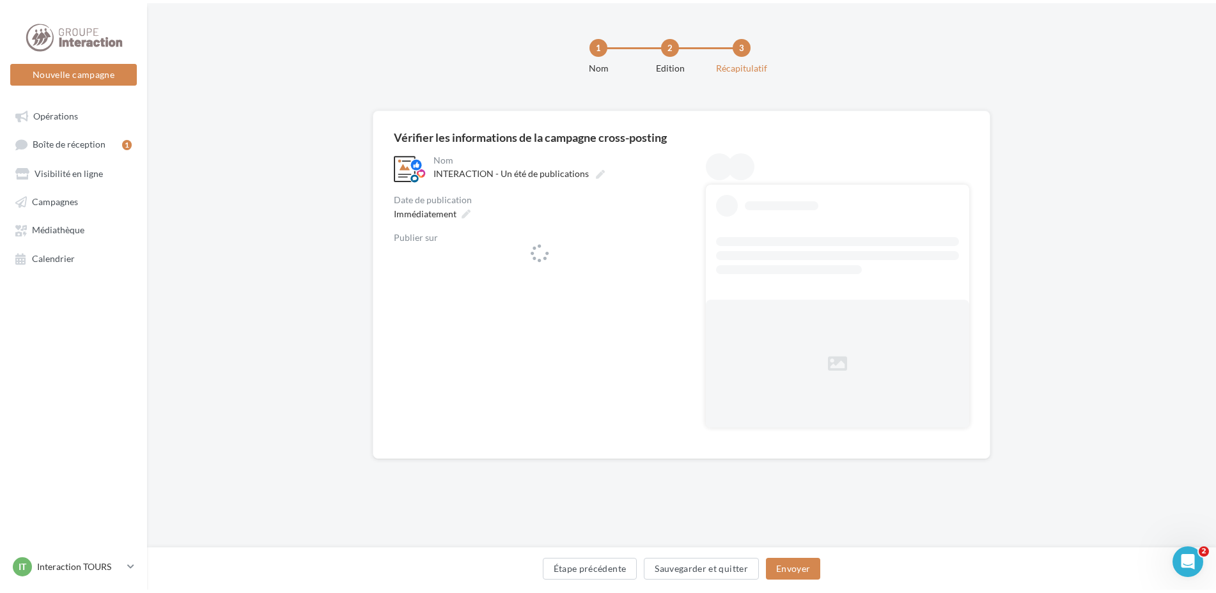
scroll to position [0, 0]
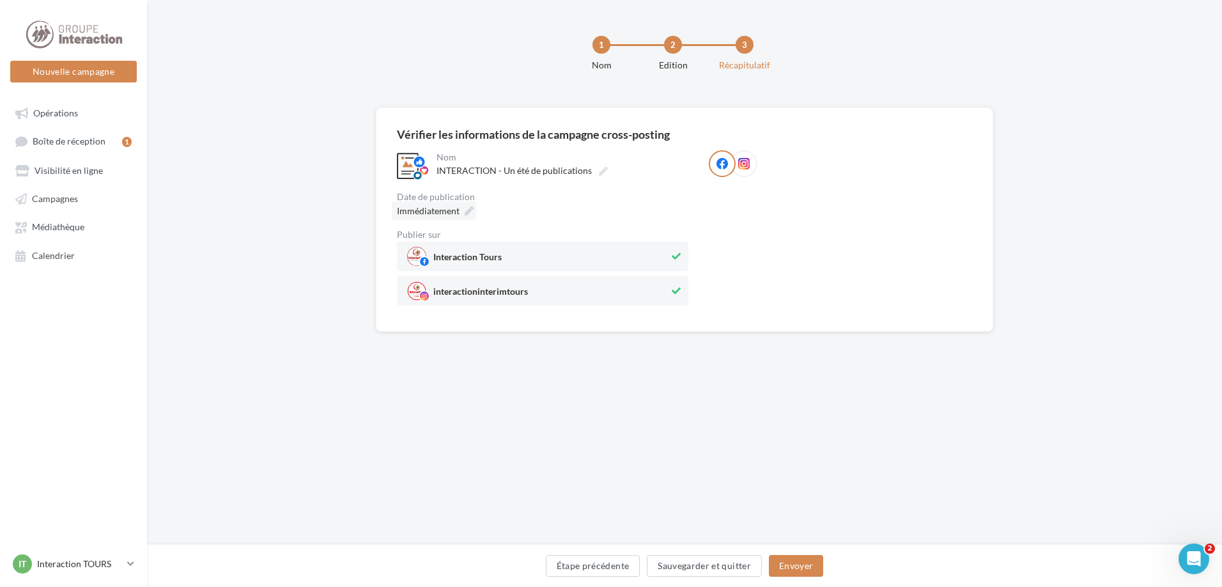
click at [446, 208] on span "Immédiatement" at bounding box center [428, 210] width 63 height 11
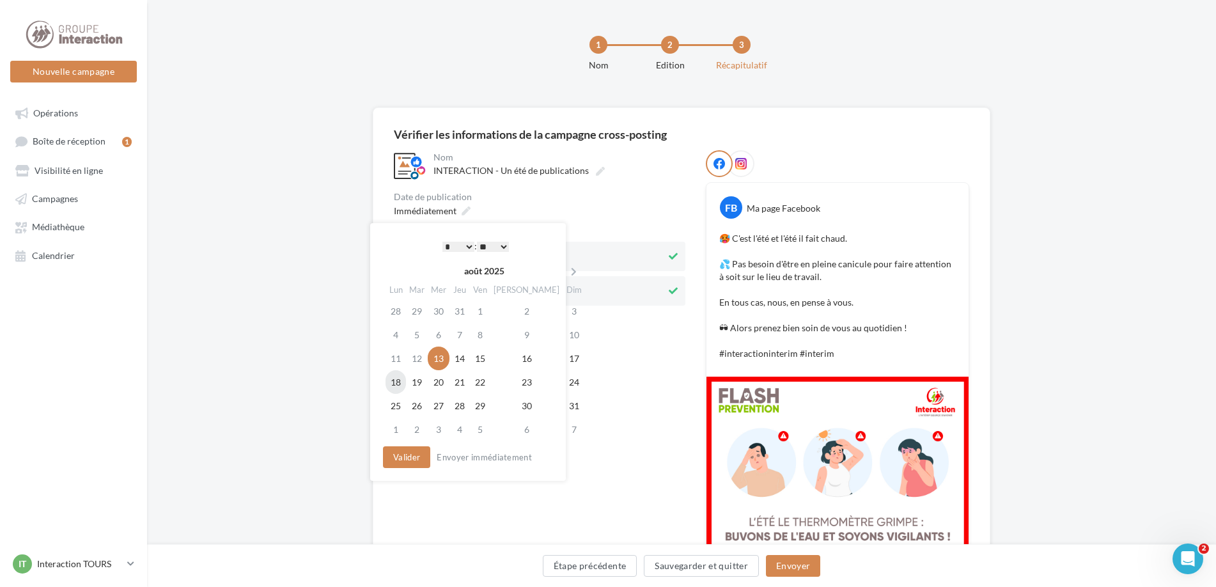
click at [402, 380] on td "18" at bounding box center [396, 382] width 20 height 24
click at [400, 454] on button "Valider" at bounding box center [403, 457] width 47 height 22
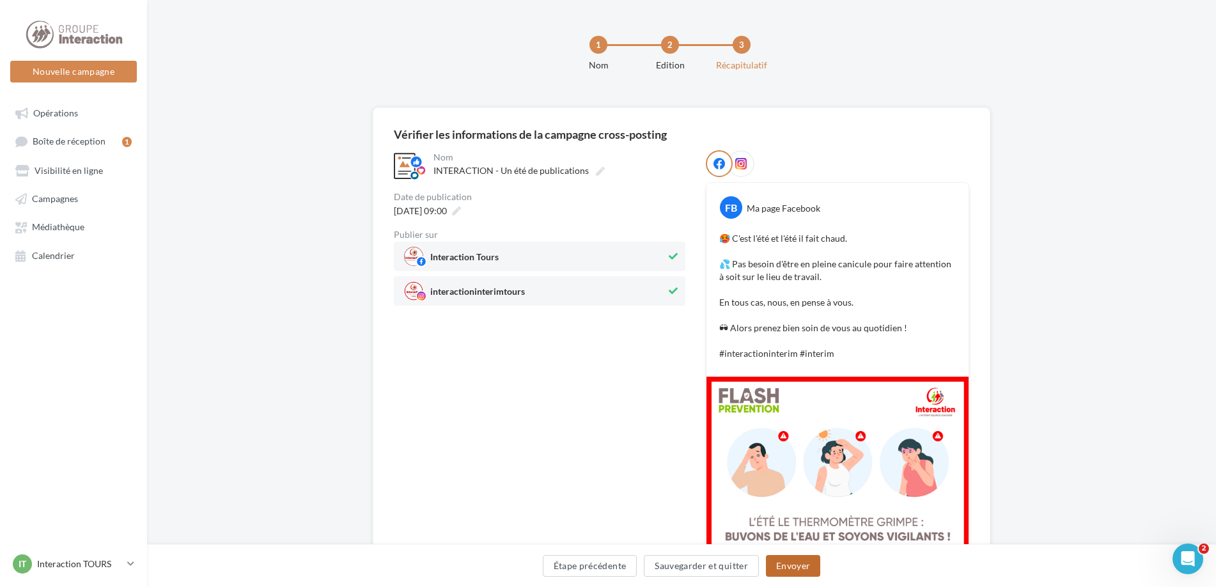
click at [811, 567] on button "Envoyer" at bounding box center [793, 566] width 54 height 22
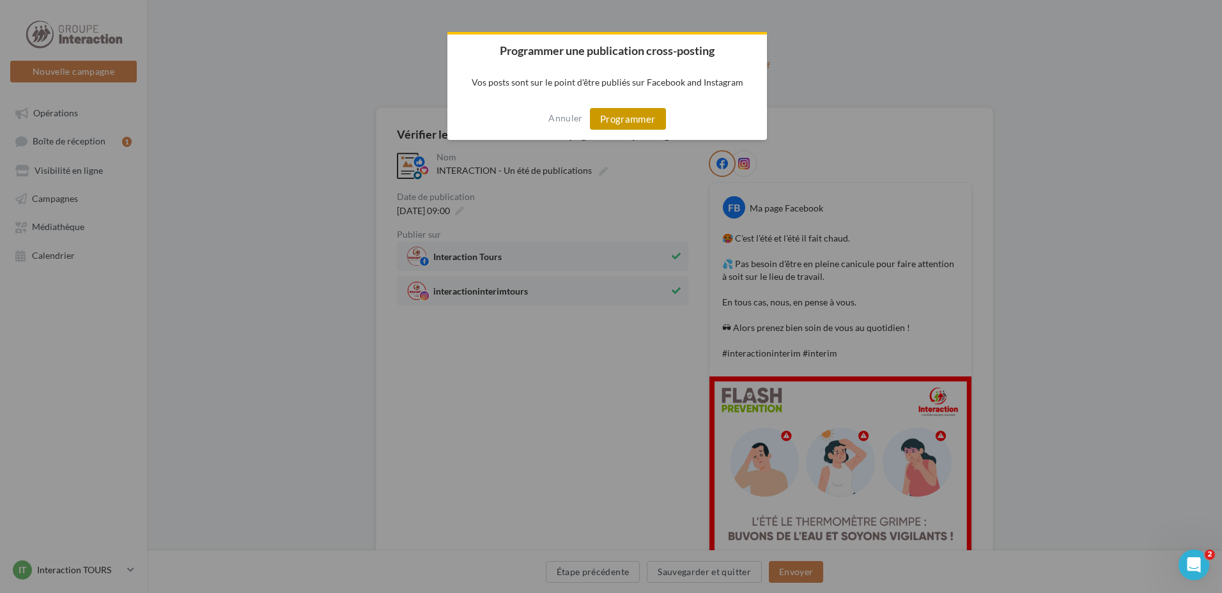
click at [633, 125] on button "Programmer" at bounding box center [628, 119] width 76 height 22
